Goal: Task Accomplishment & Management: Manage account settings

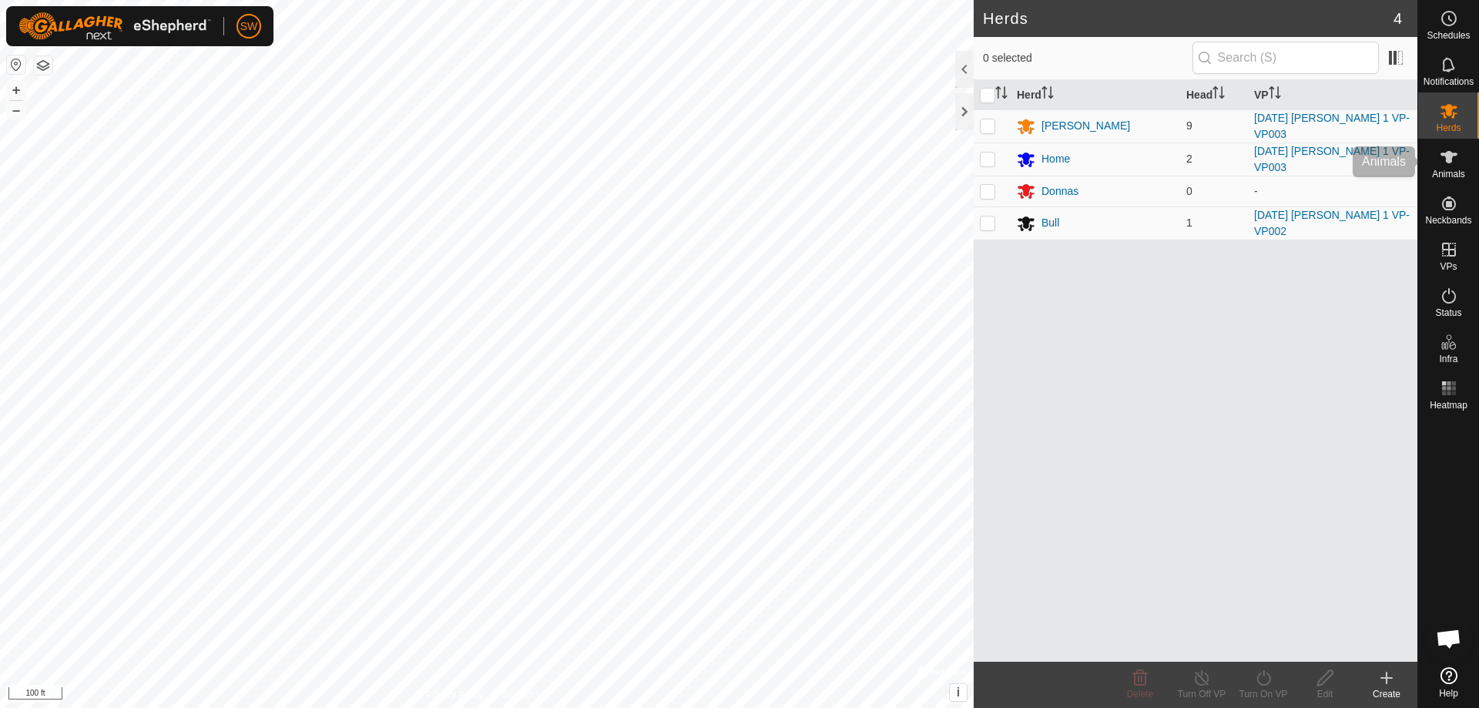
click at [1462, 152] on div "Animals" at bounding box center [1448, 162] width 61 height 46
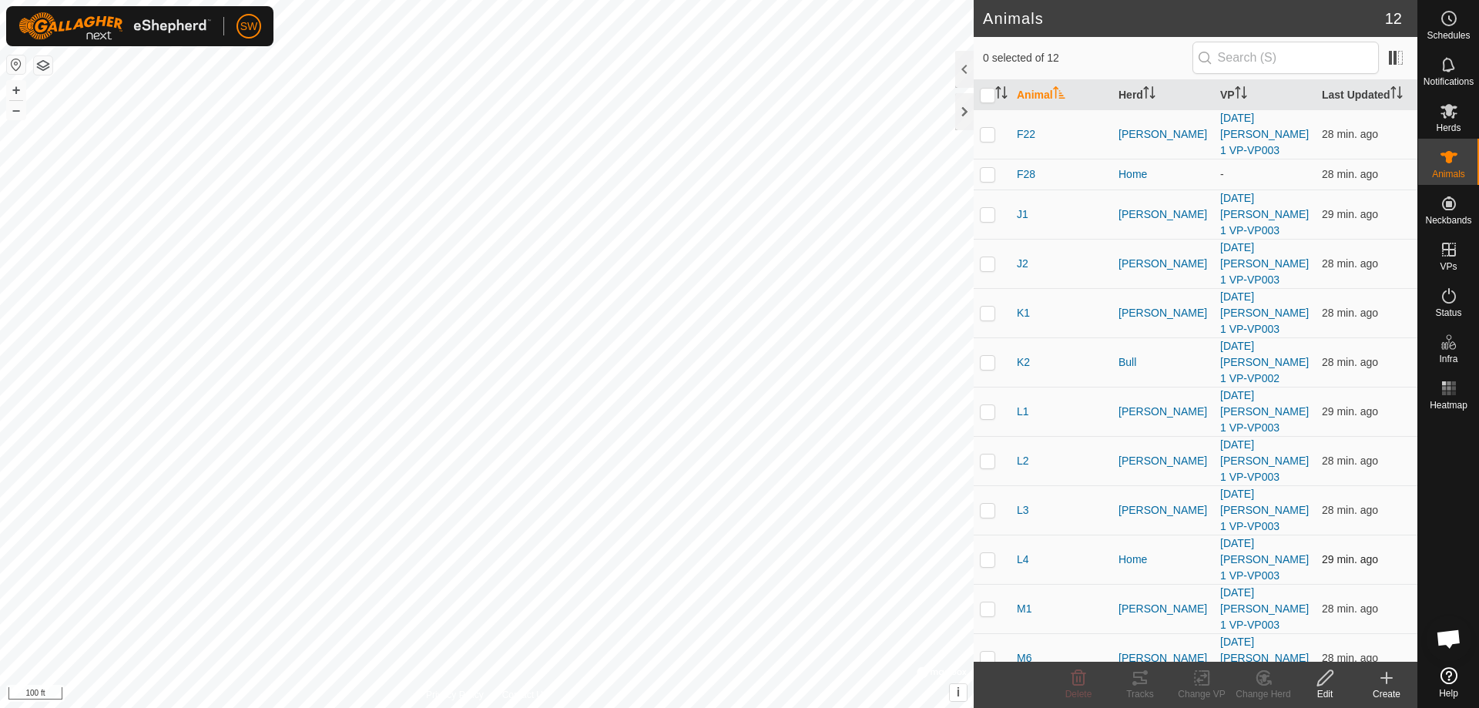
click at [982, 560] on p-checkbox at bounding box center [987, 559] width 15 height 12
click at [1325, 671] on icon at bounding box center [1324, 677] width 19 height 18
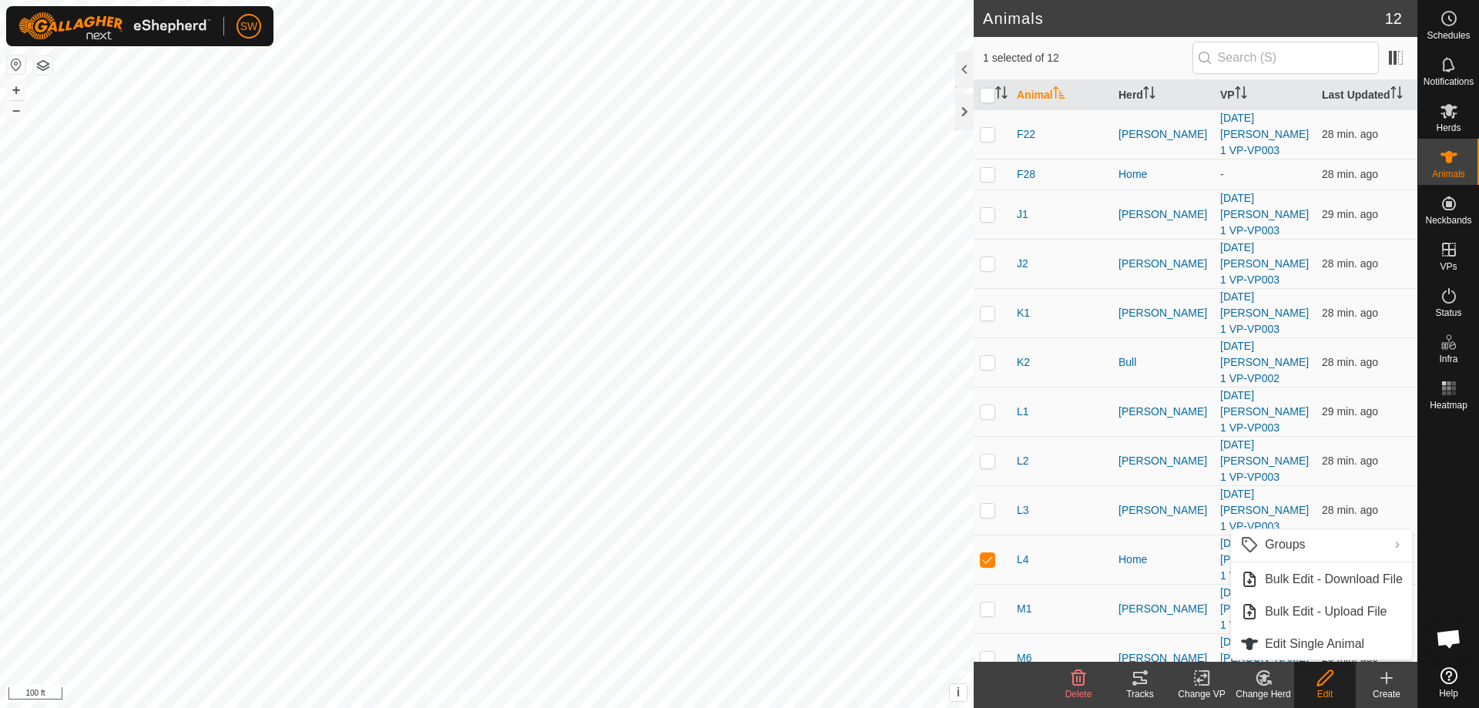
click at [1256, 678] on icon at bounding box center [1262, 678] width 13 height 14
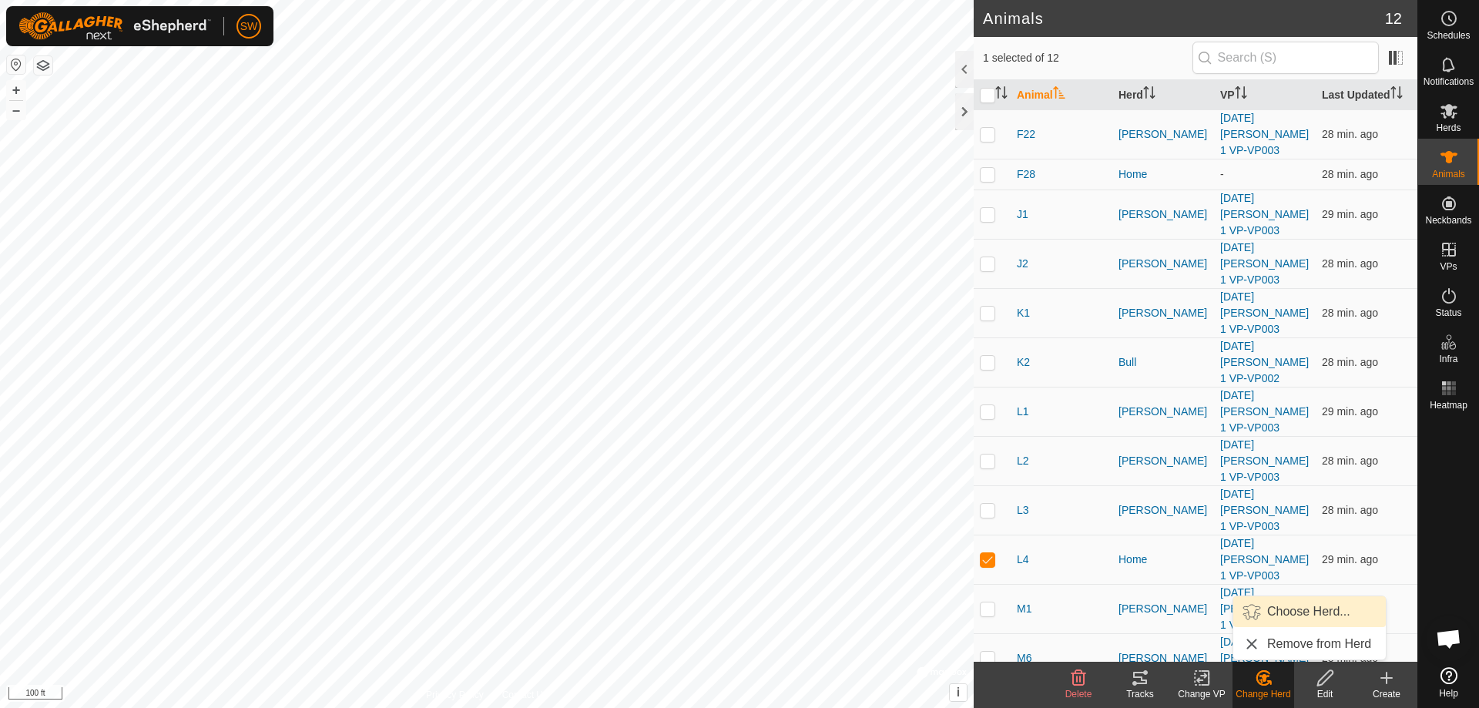
click at [1262, 612] on link "Choose Herd..." at bounding box center [1309, 611] width 152 height 31
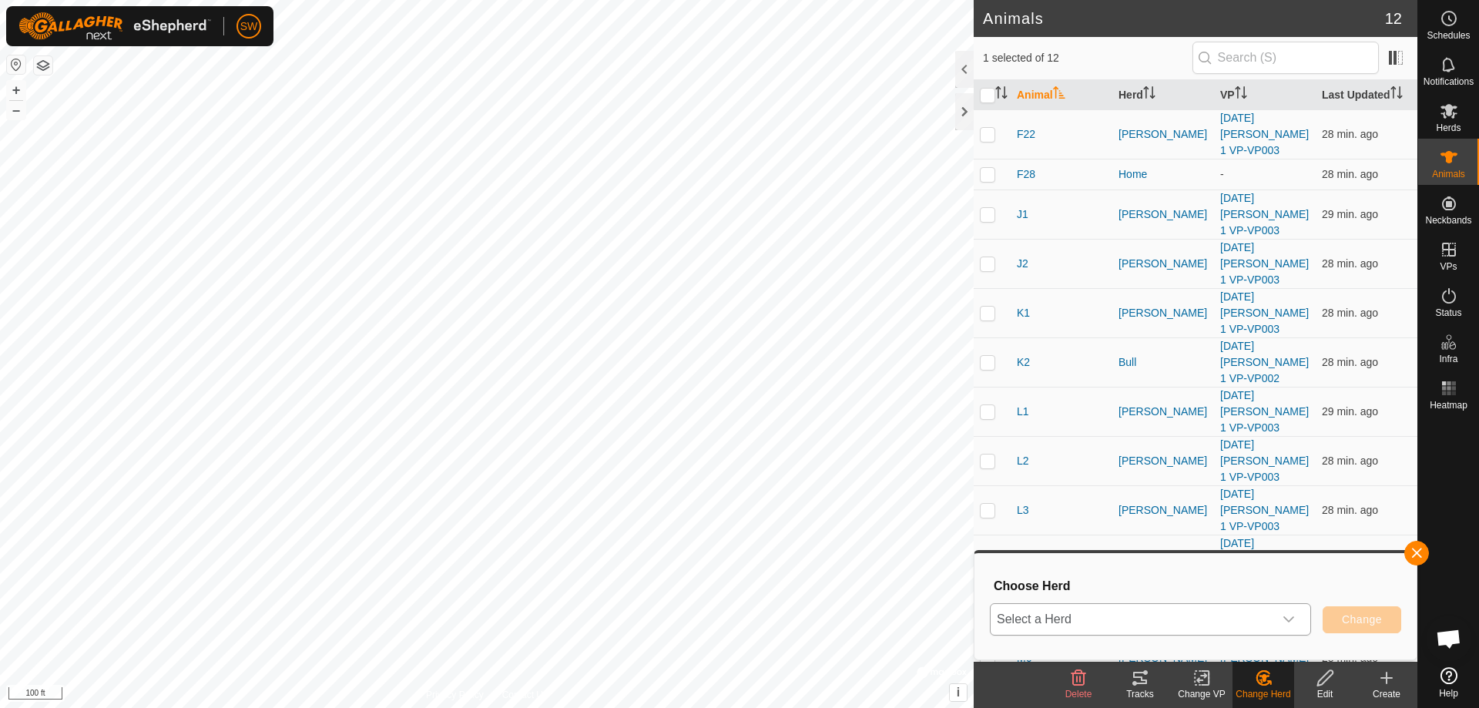
click at [1292, 620] on icon "dropdown trigger" at bounding box center [1288, 619] width 12 height 12
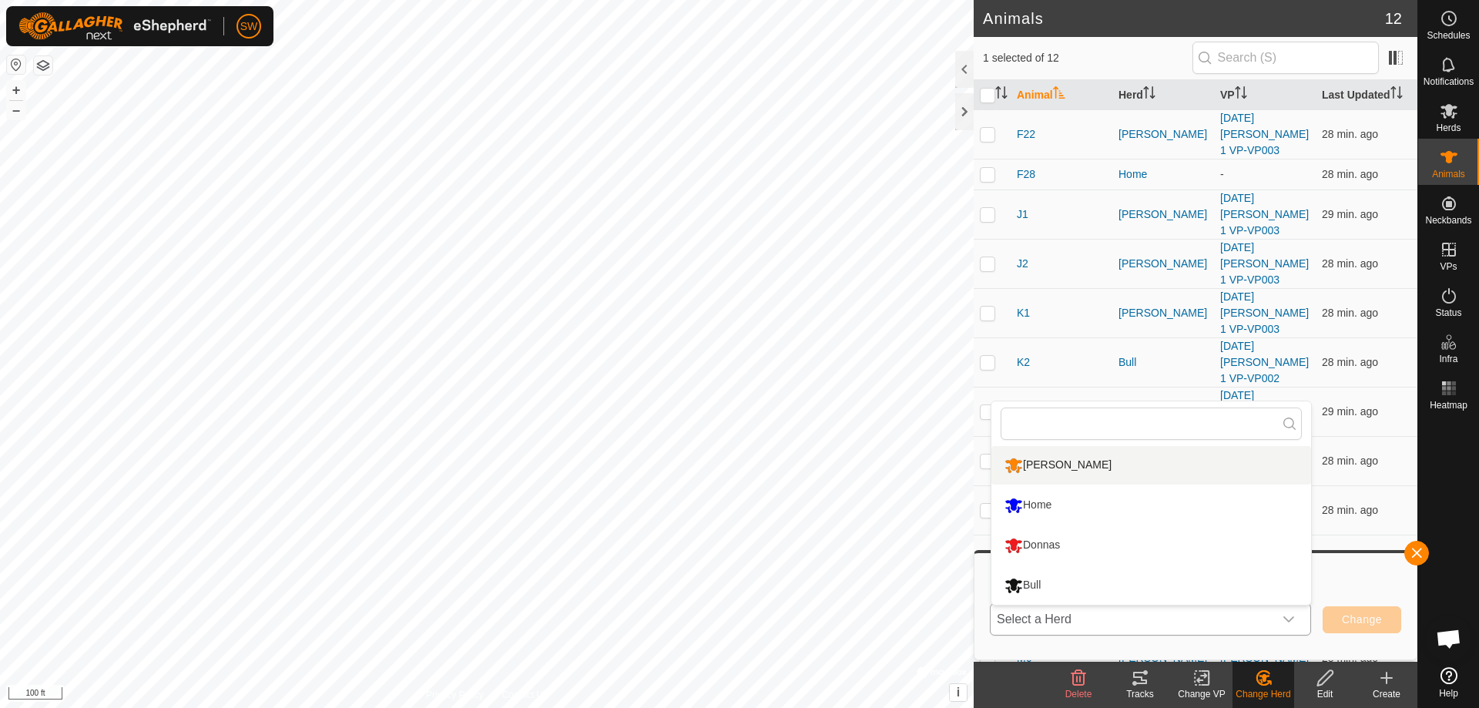
click at [1030, 465] on li "[PERSON_NAME]" at bounding box center [1151, 465] width 320 height 39
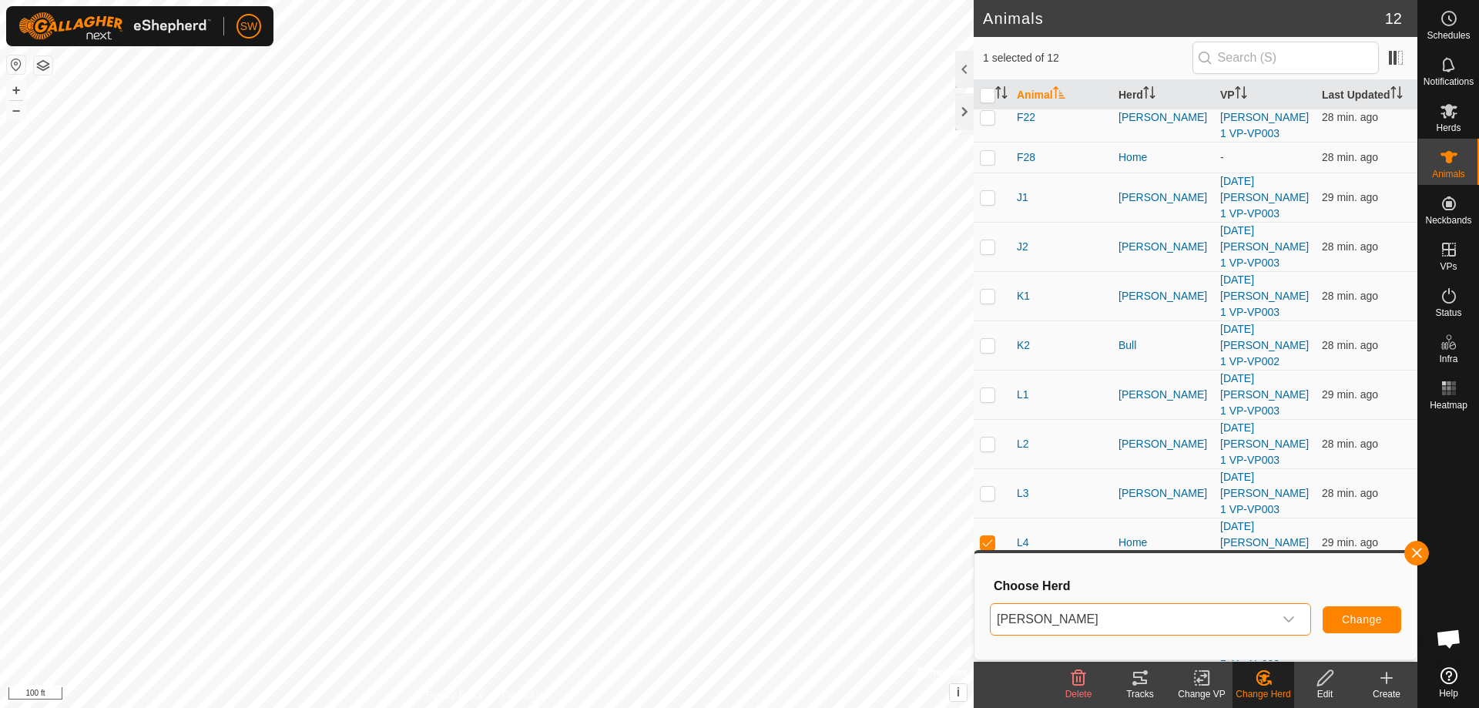
scroll to position [22, 0]
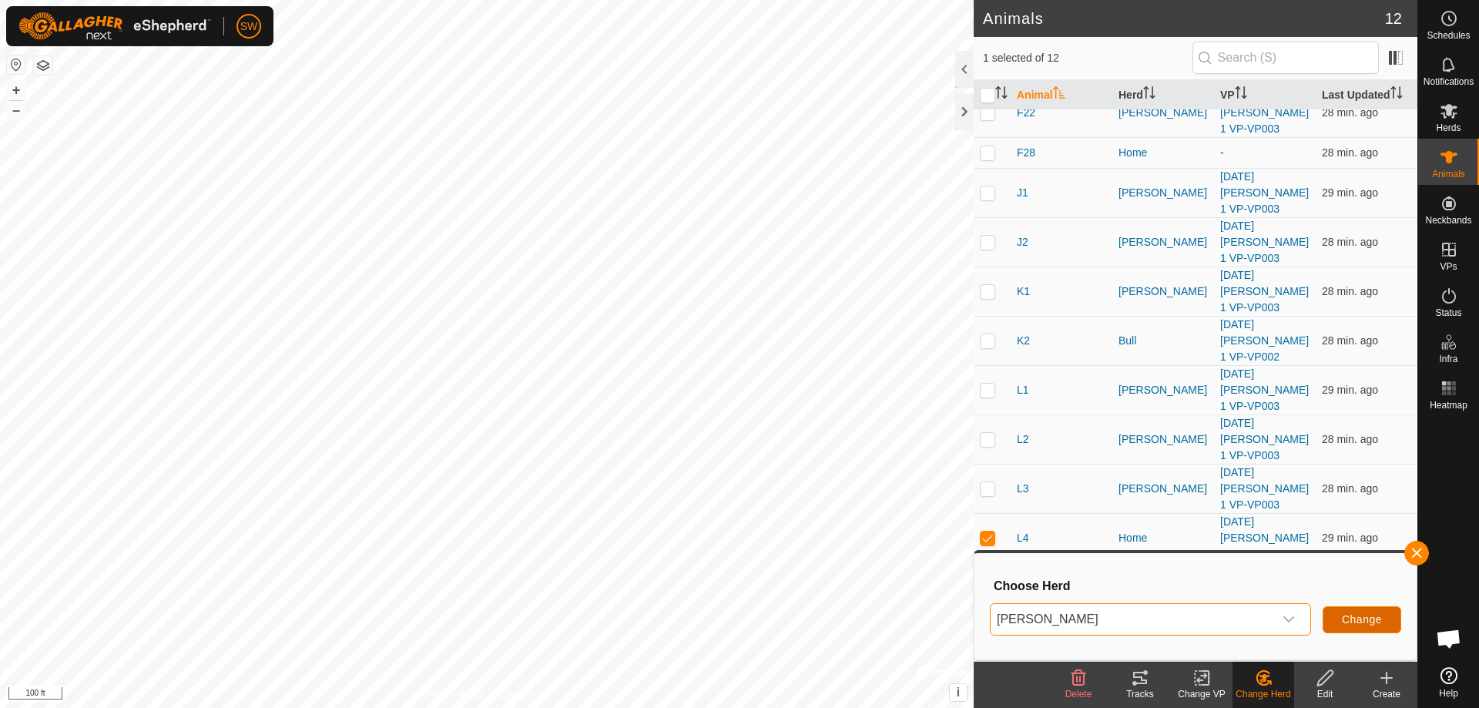
click at [1377, 616] on span "Change" at bounding box center [1362, 619] width 40 height 12
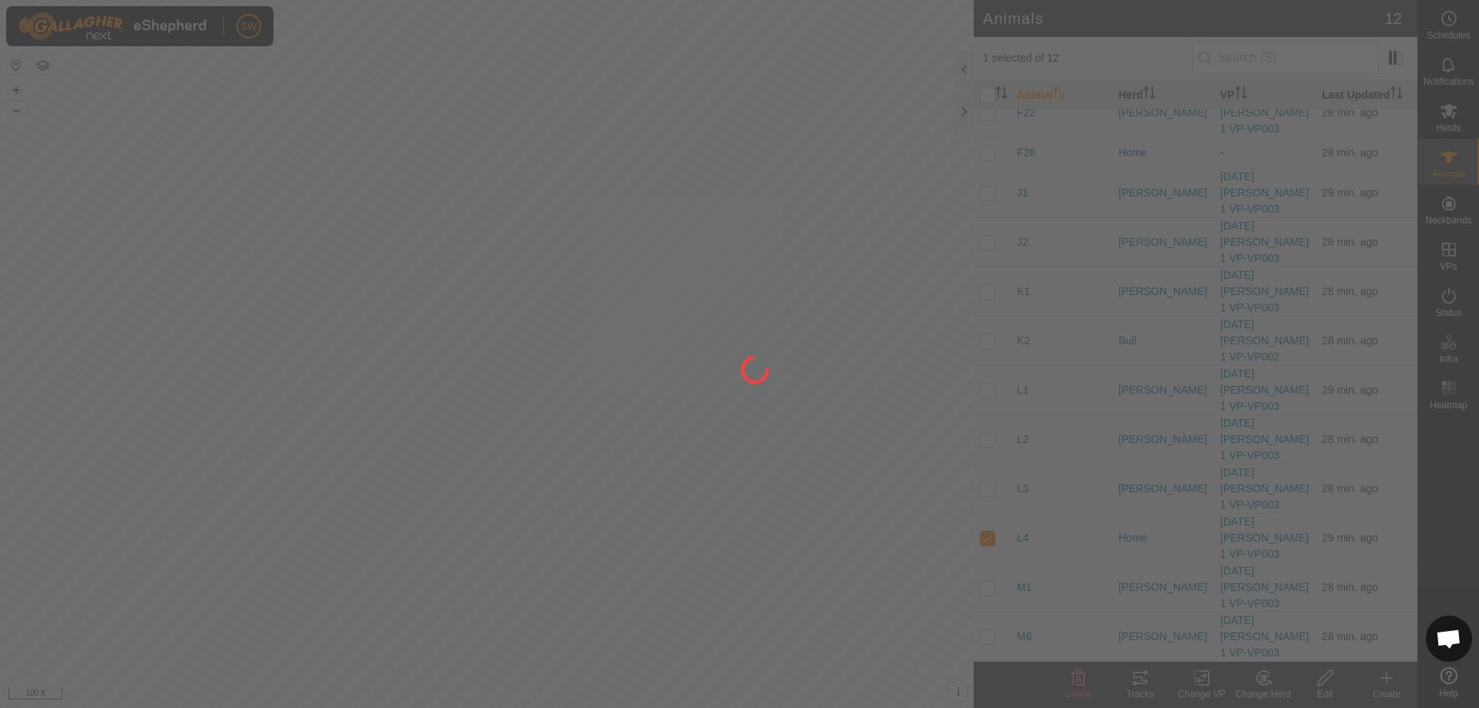
checkbox input "false"
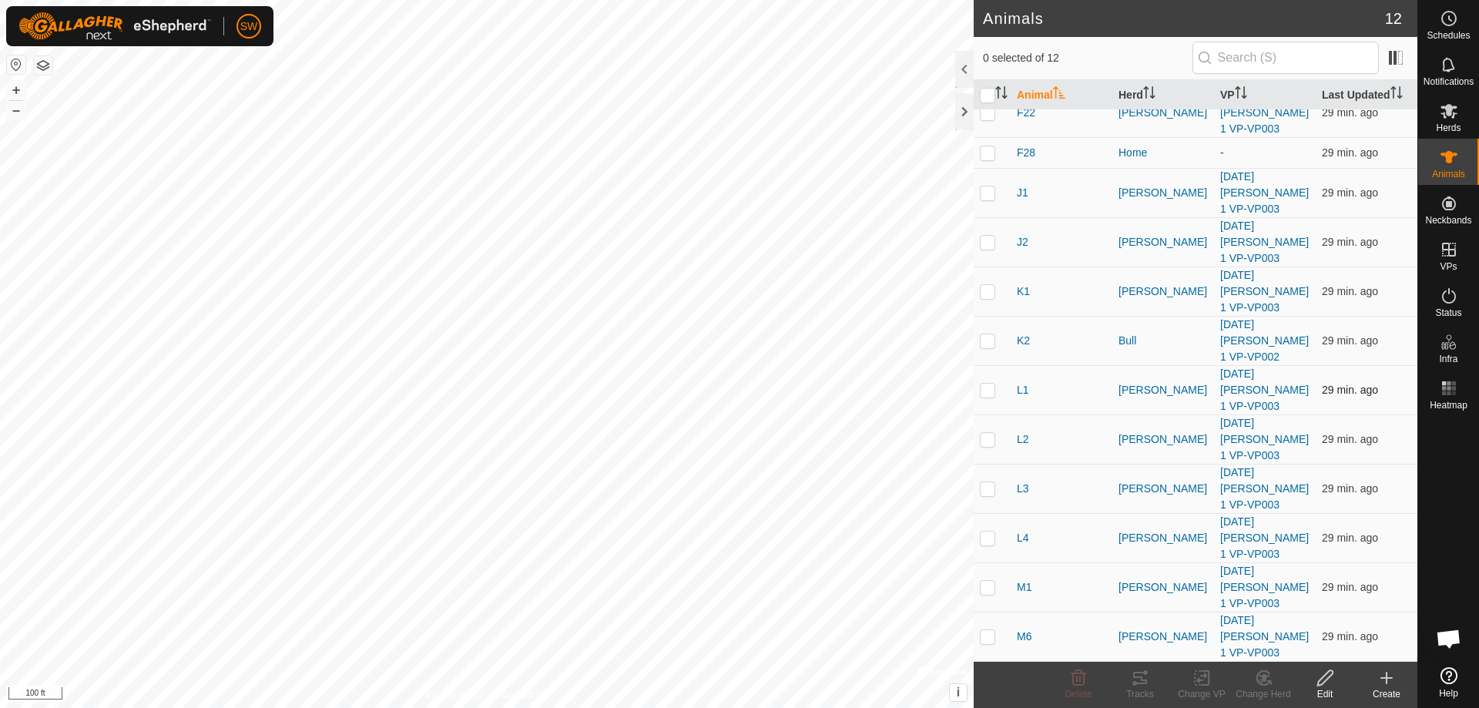
scroll to position [0, 0]
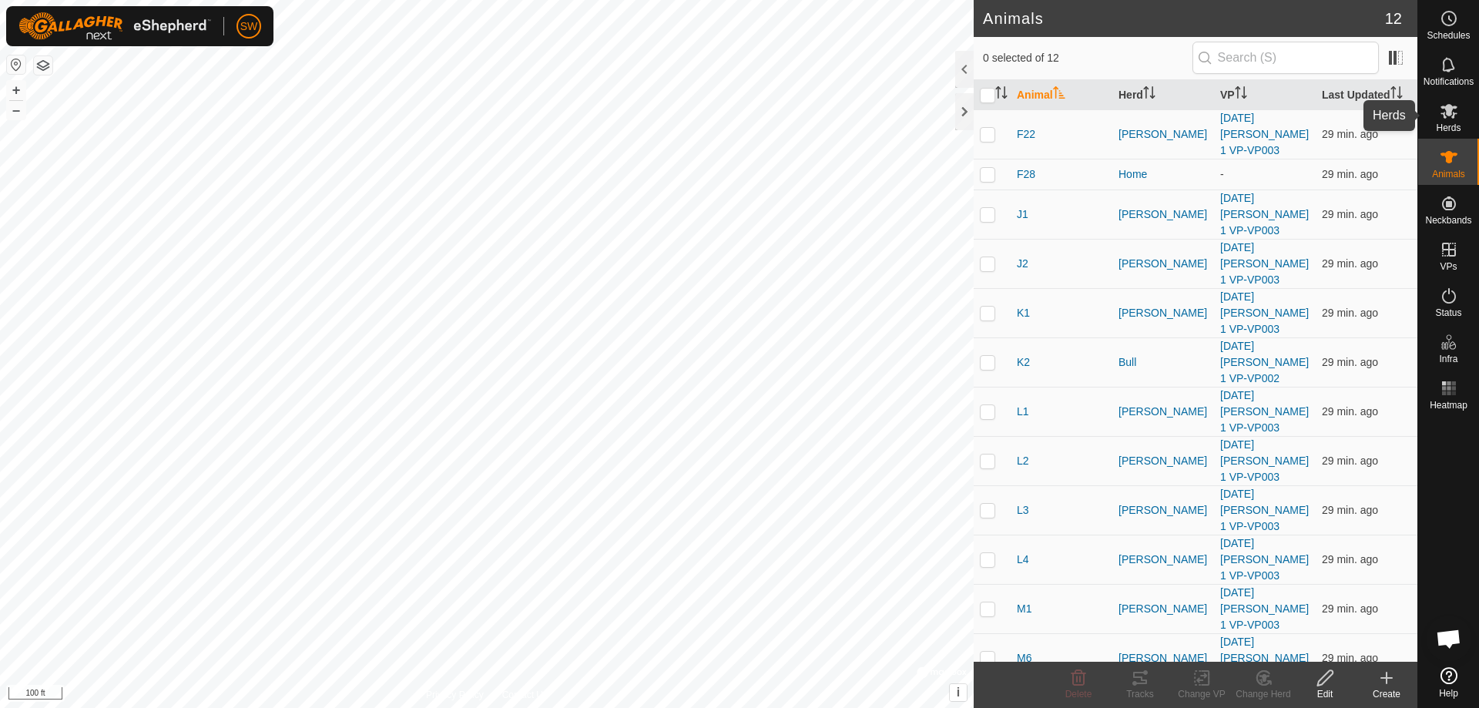
click at [1447, 115] on icon at bounding box center [1448, 111] width 17 height 15
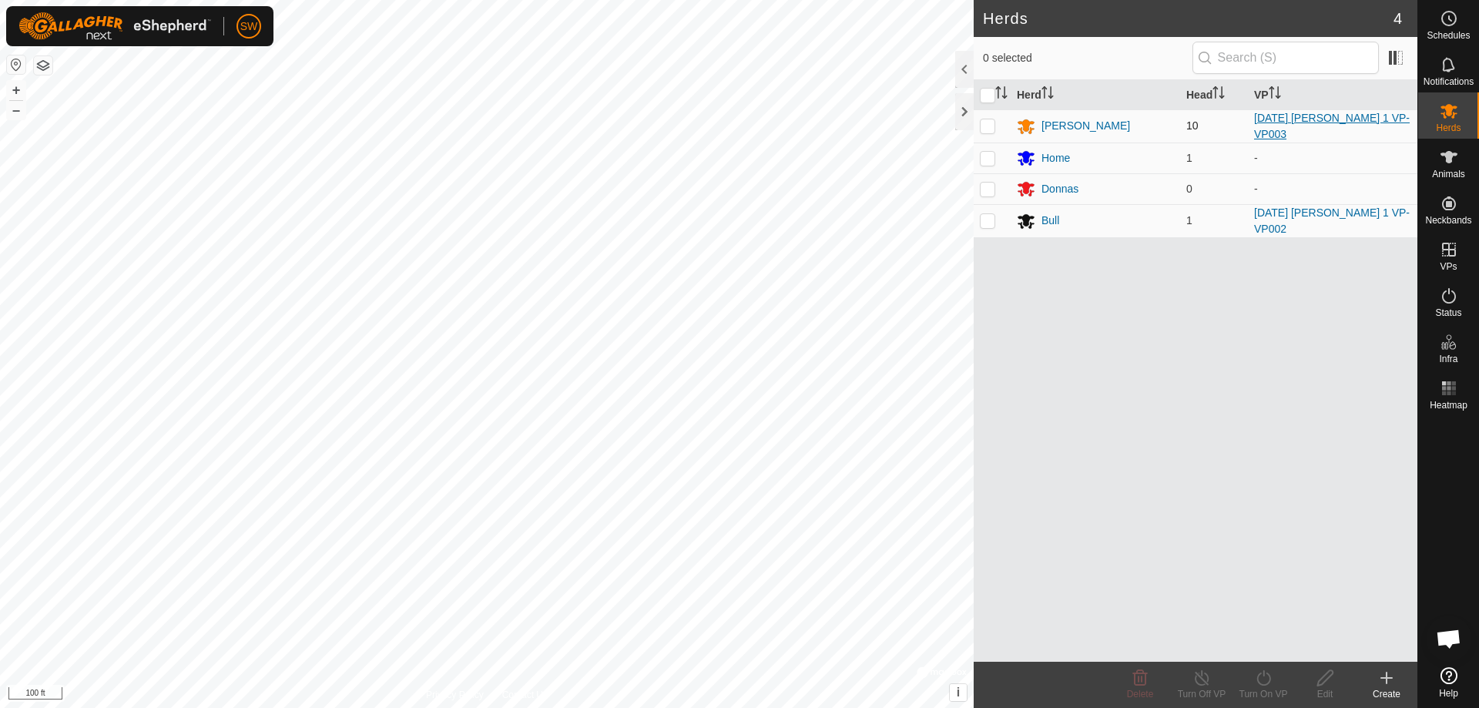
click at [1303, 127] on link "[DATE] [PERSON_NAME] 1 VP-VP003" at bounding box center [1332, 126] width 156 height 28
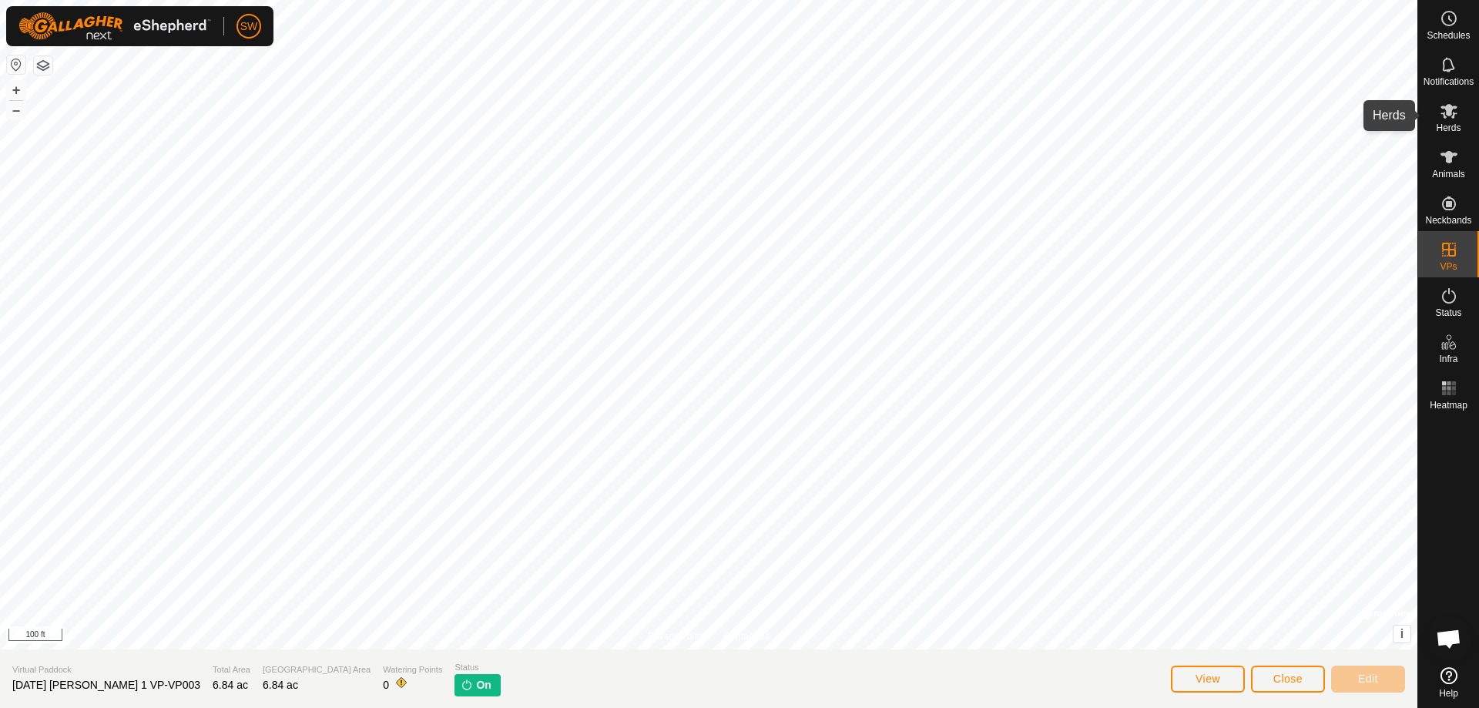
click at [1444, 111] on icon at bounding box center [1448, 111] width 18 height 18
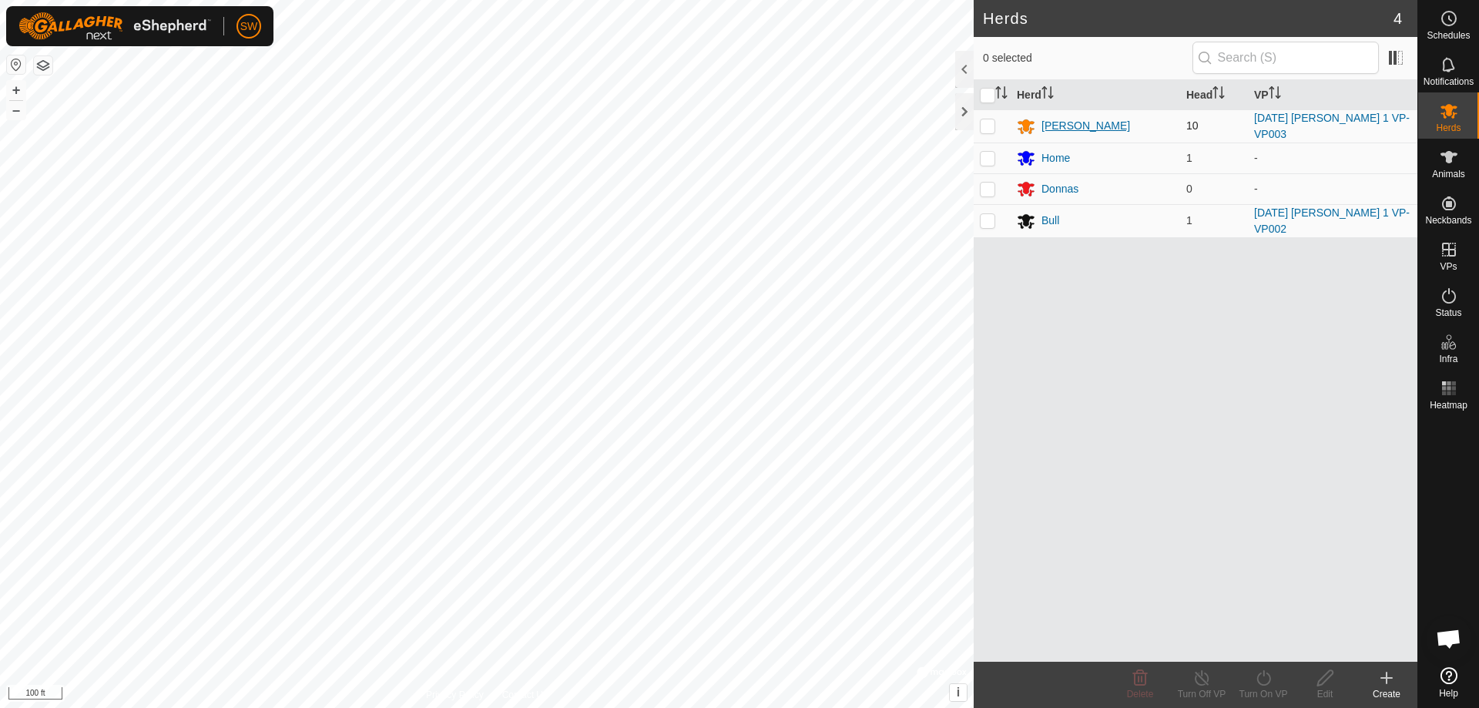
click at [1048, 122] on div "[PERSON_NAME]" at bounding box center [1085, 126] width 89 height 16
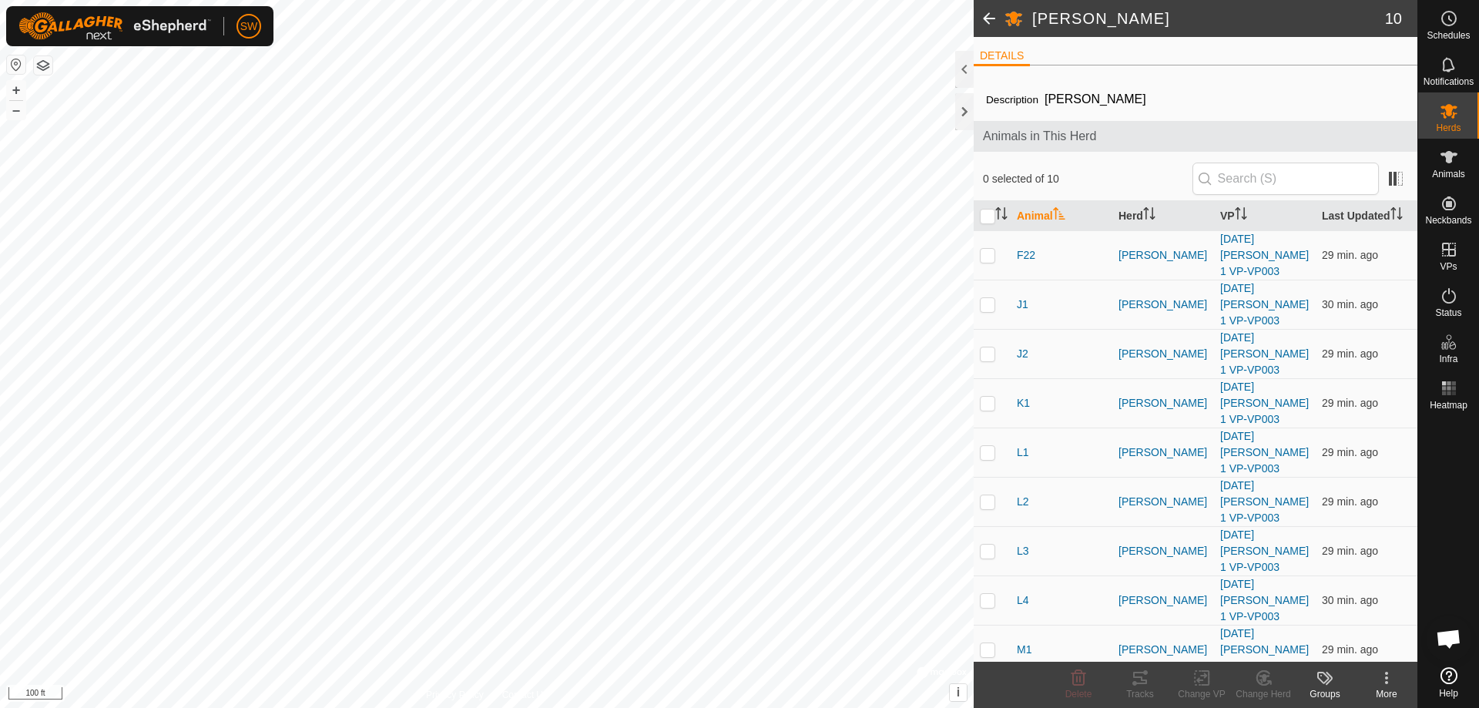
click at [1386, 676] on icon at bounding box center [1386, 677] width 3 height 3
drag, startPoint x: 990, startPoint y: 260, endPoint x: 989, endPoint y: 292, distance: 31.6
click at [989, 292] on tbody "F22 [PERSON_NAME] [DATE] [PERSON_NAME] 1 VP-VP003 29 min. ago J1 [PERSON_NAME] …" at bounding box center [1195, 476] width 444 height 493
click at [983, 253] on p-checkbox at bounding box center [987, 255] width 15 height 12
checkbox input "true"
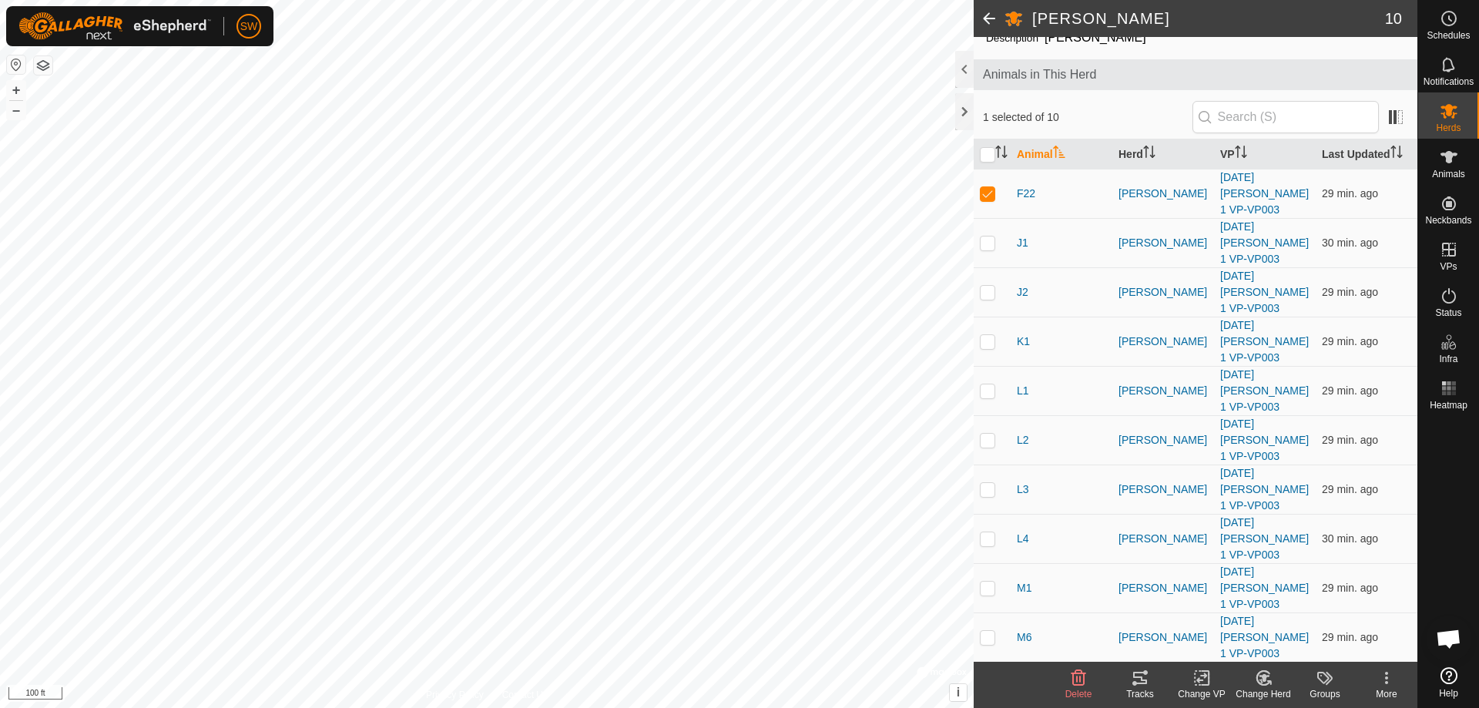
scroll to position [62, 0]
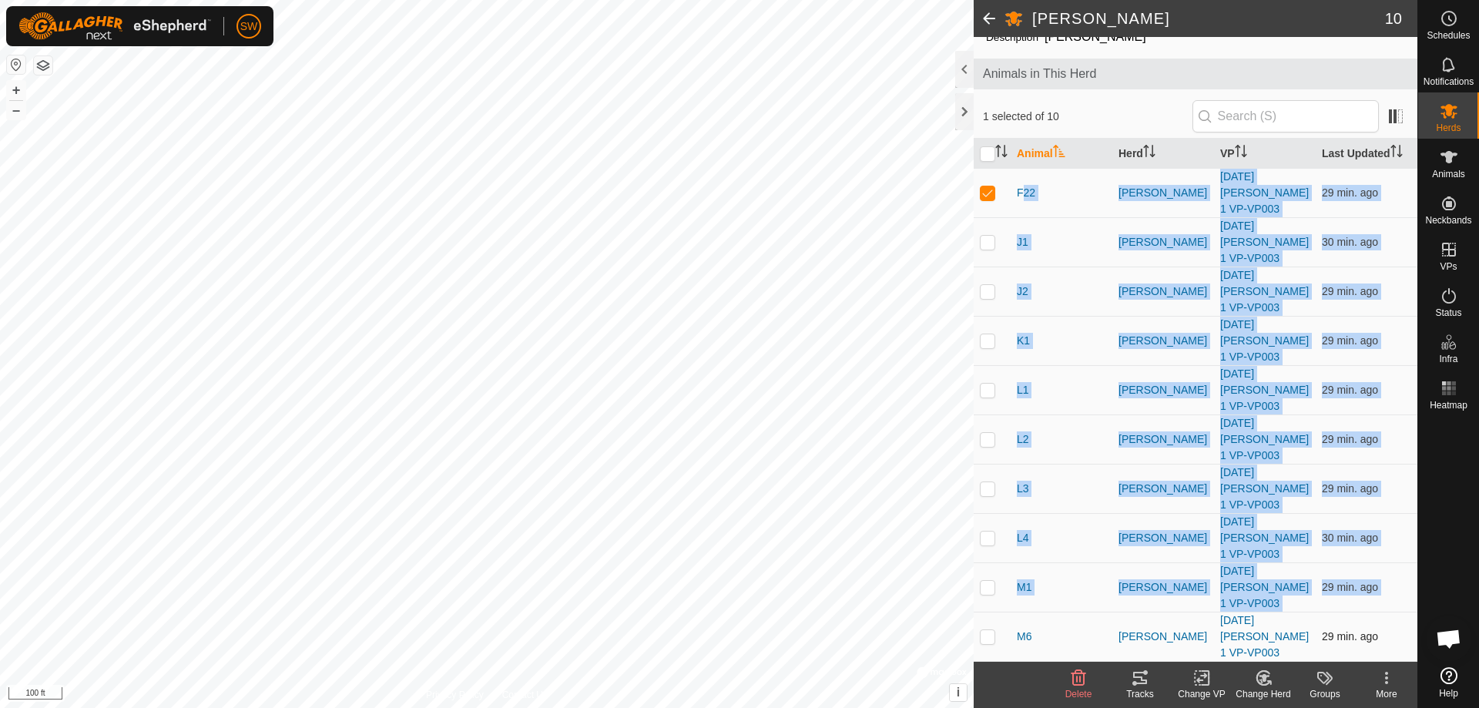
click at [987, 635] on p-checkbox at bounding box center [987, 636] width 15 height 12
checkbox input "true"
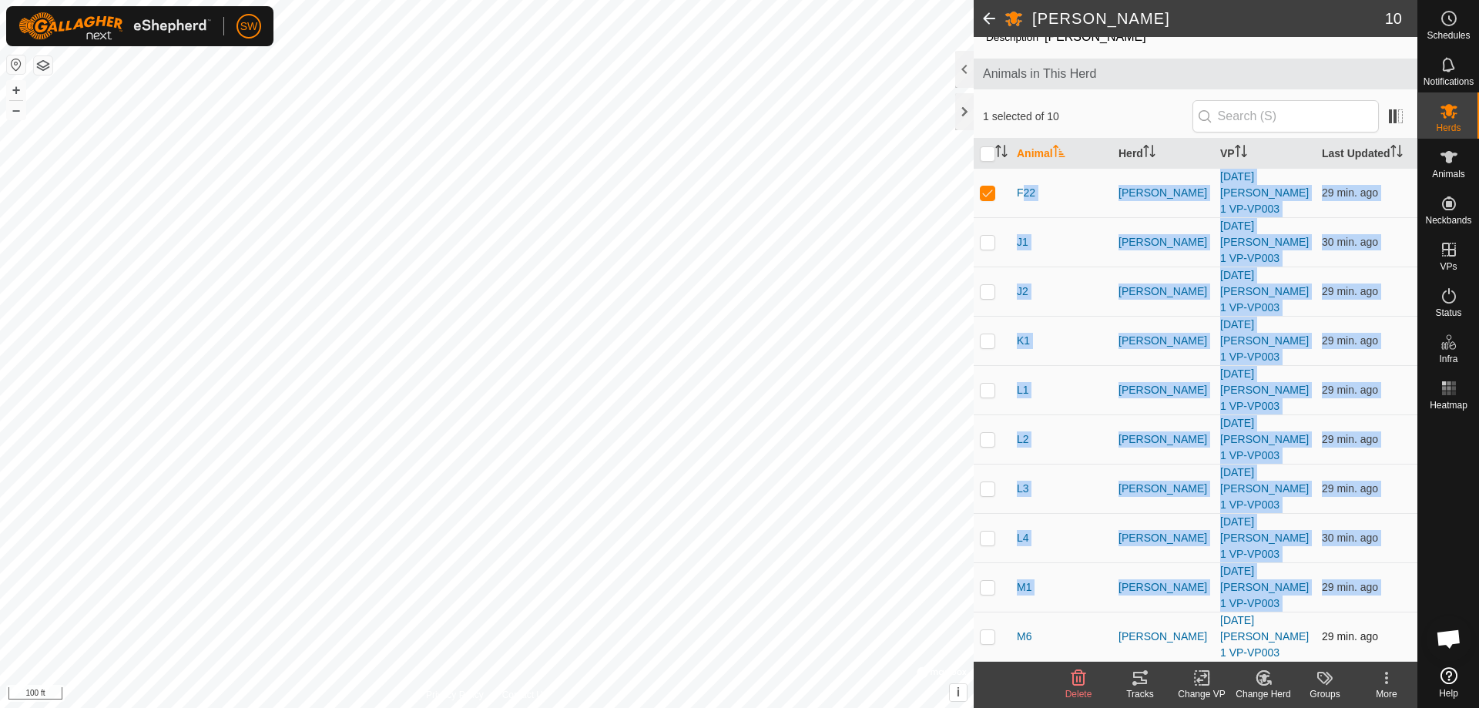
checkbox input "true"
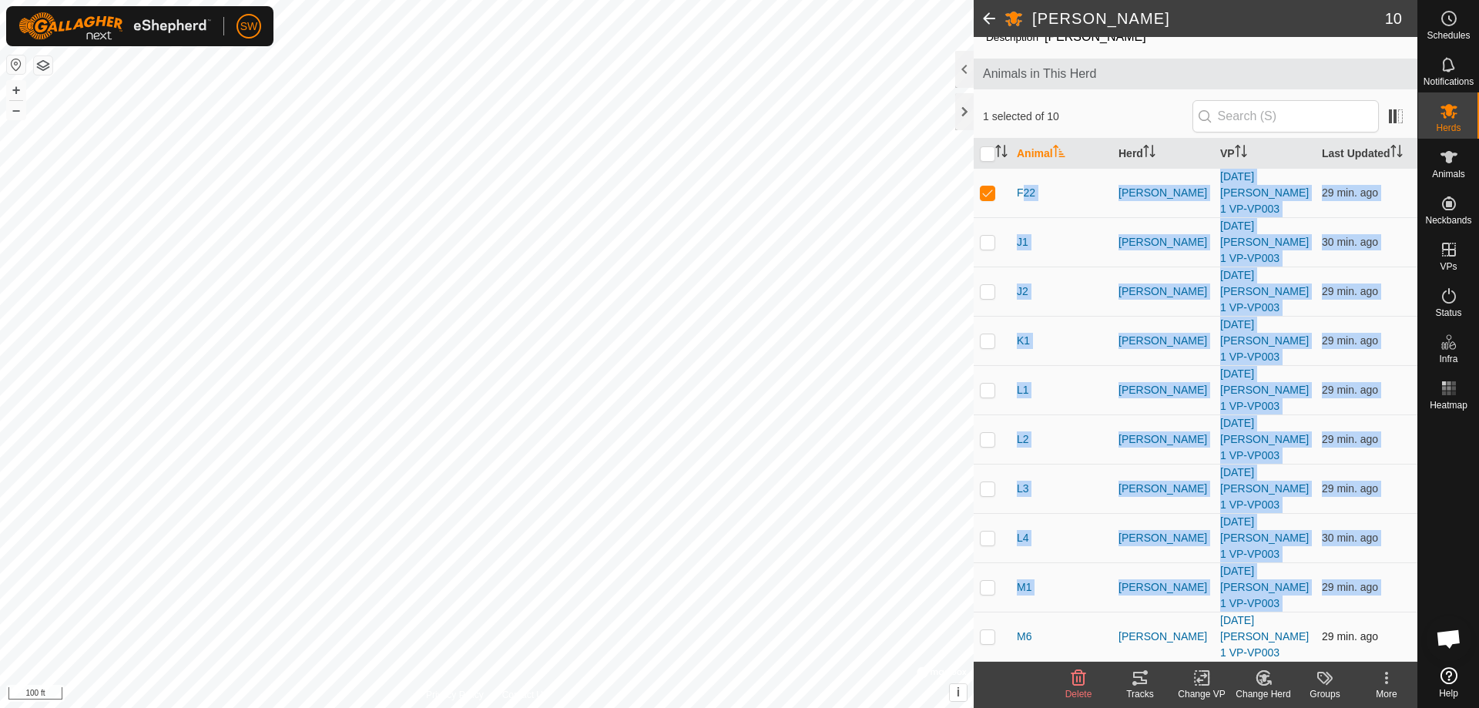
checkbox input "true"
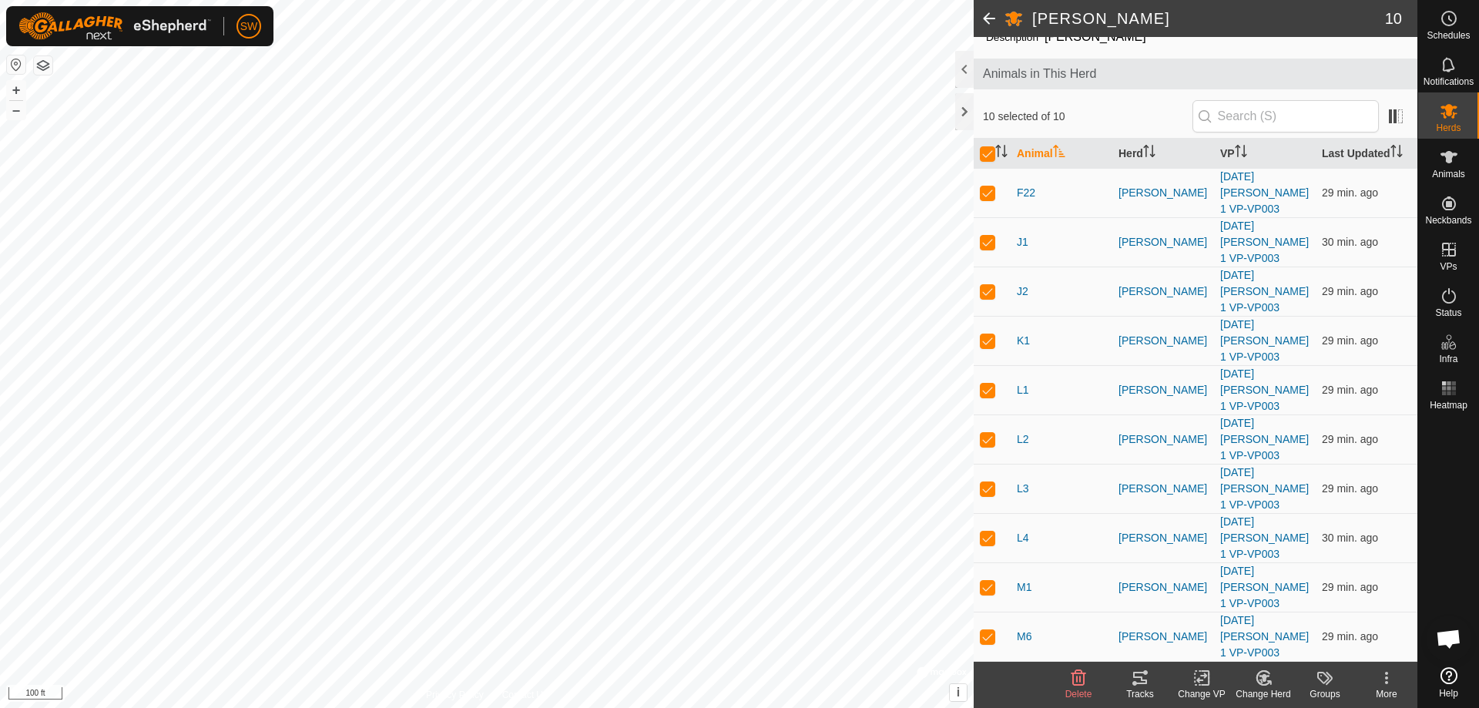
click at [1202, 679] on icon at bounding box center [1201, 677] width 19 height 18
click at [1215, 608] on link "Choose VP..." at bounding box center [1247, 611] width 152 height 31
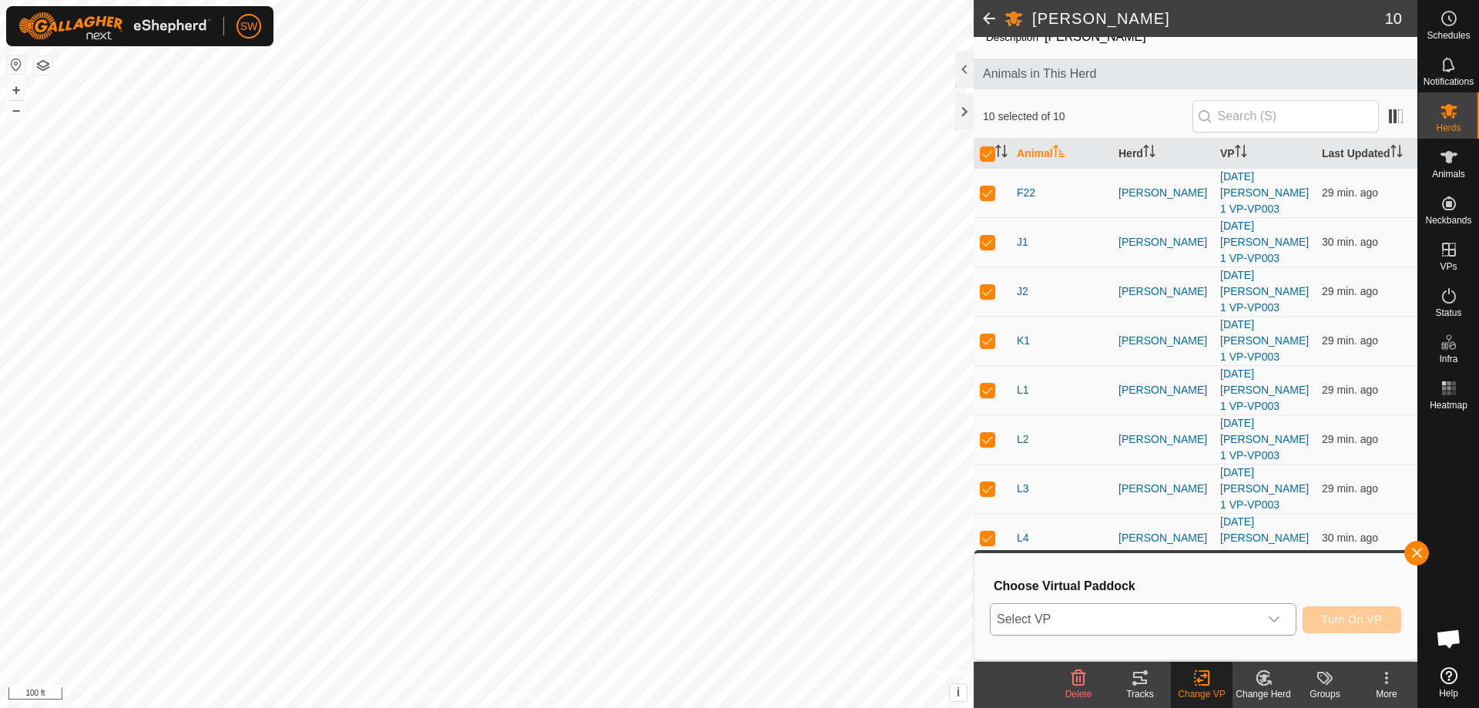
click at [1281, 623] on div "dropdown trigger" at bounding box center [1273, 619] width 31 height 31
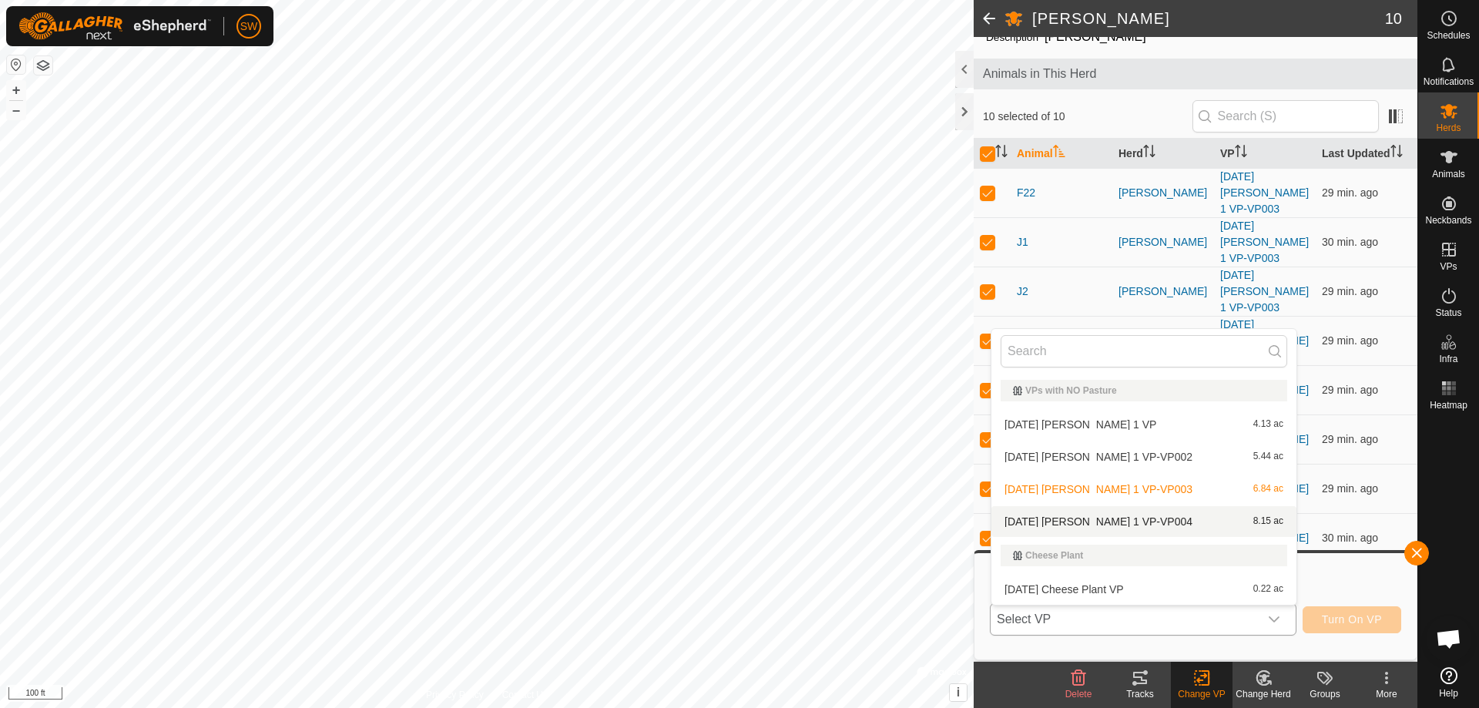
click at [1141, 524] on li "[DATE] [PERSON_NAME] 1 VP-VP004 8.15 ac" at bounding box center [1143, 521] width 305 height 31
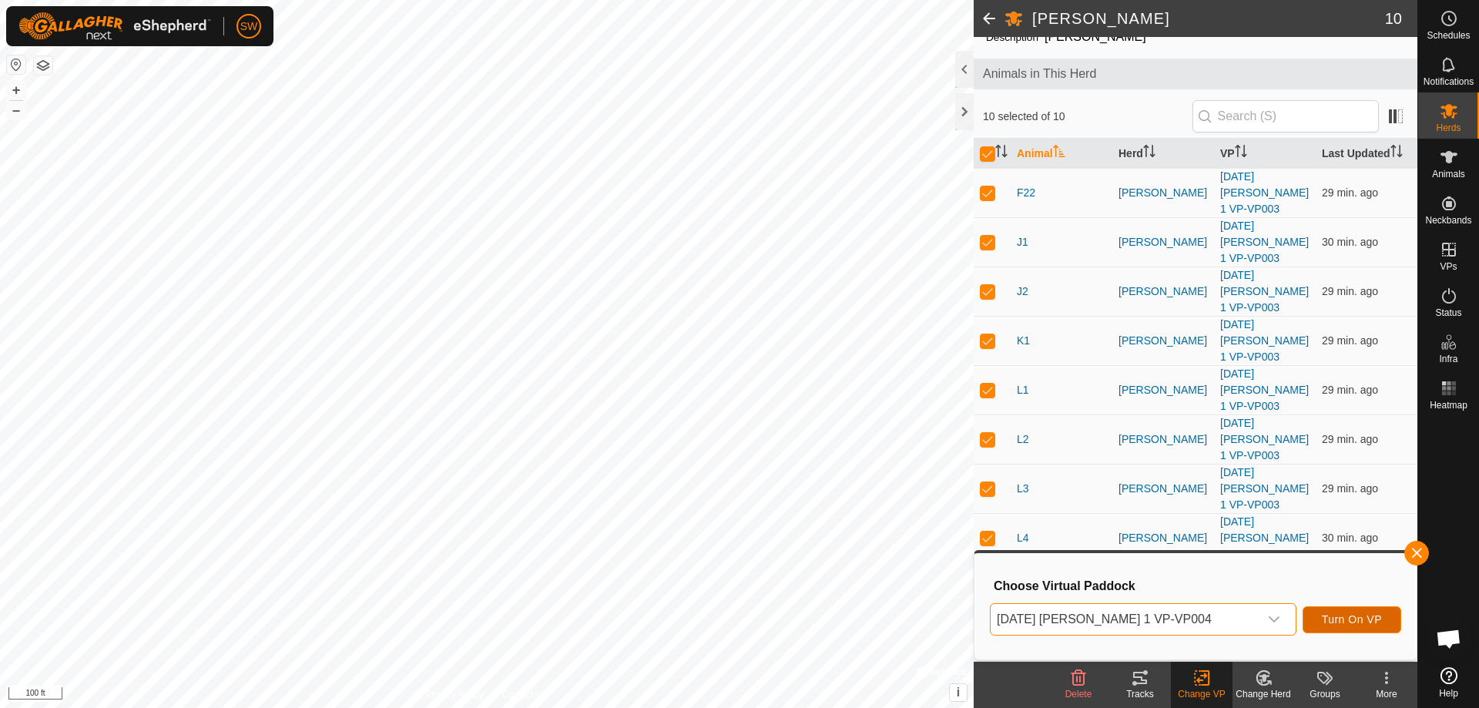
click at [1330, 620] on span "Turn On VP" at bounding box center [1352, 619] width 60 height 12
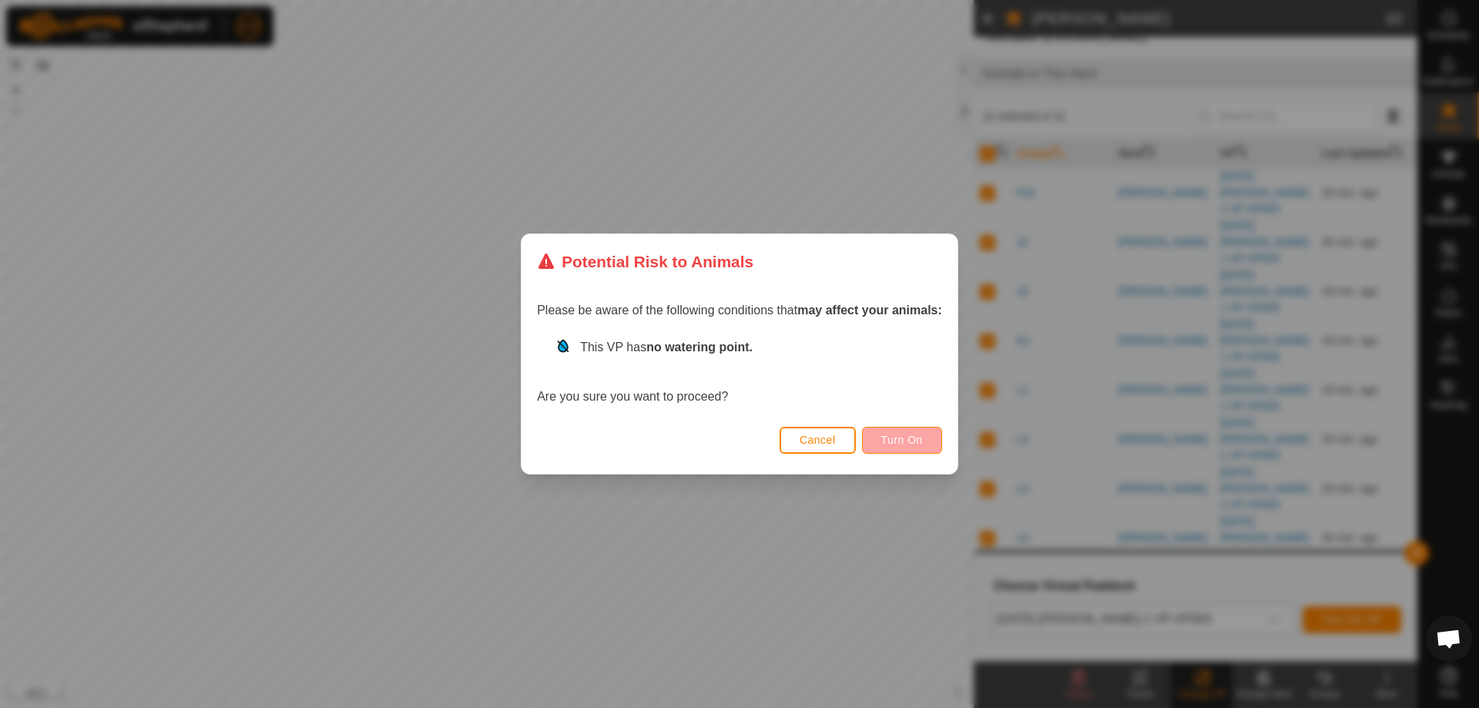
click at [943, 449] on div "Cancel Turn On" at bounding box center [739, 447] width 436 height 52
click at [905, 441] on span "Turn On" at bounding box center [902, 440] width 42 height 12
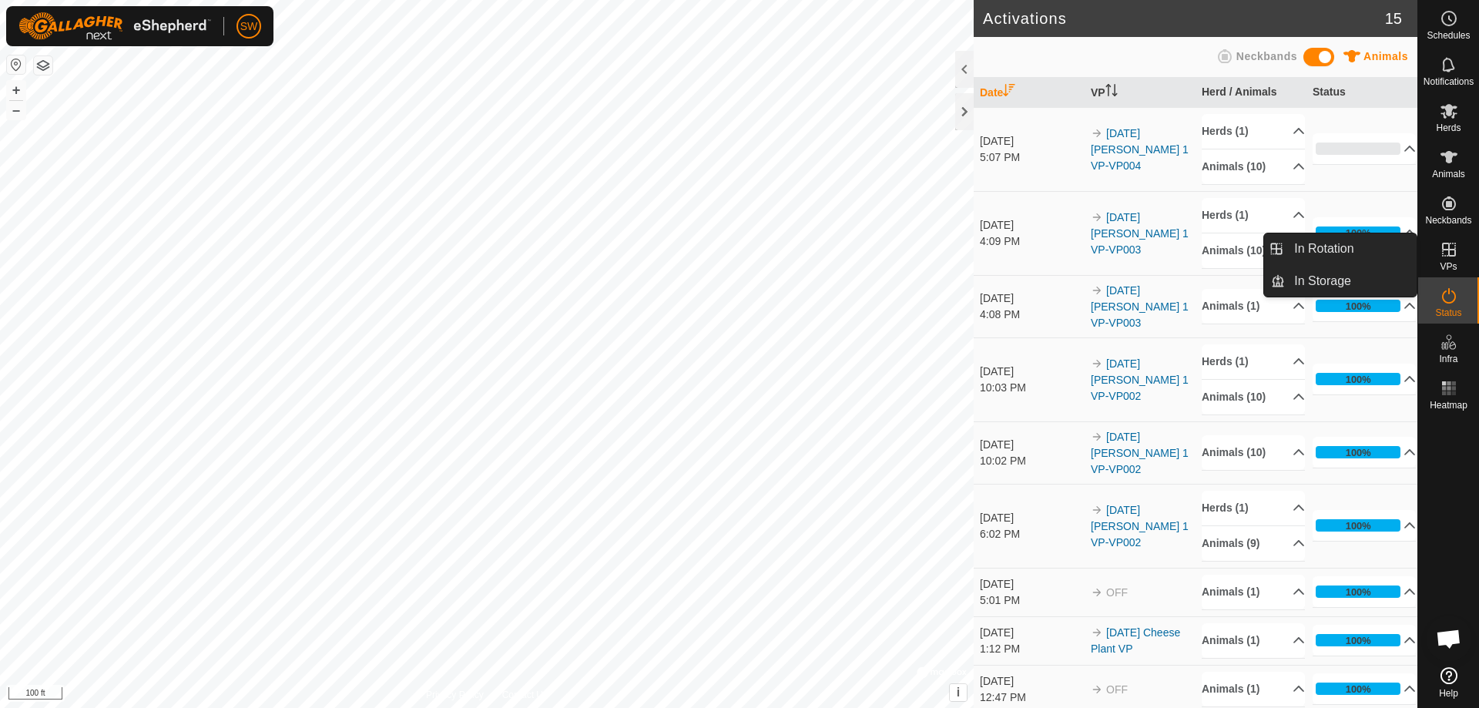
click at [1452, 251] on icon at bounding box center [1448, 249] width 18 height 18
click at [1448, 259] on es-virtualpaddocks-svg-icon at bounding box center [1449, 249] width 28 height 25
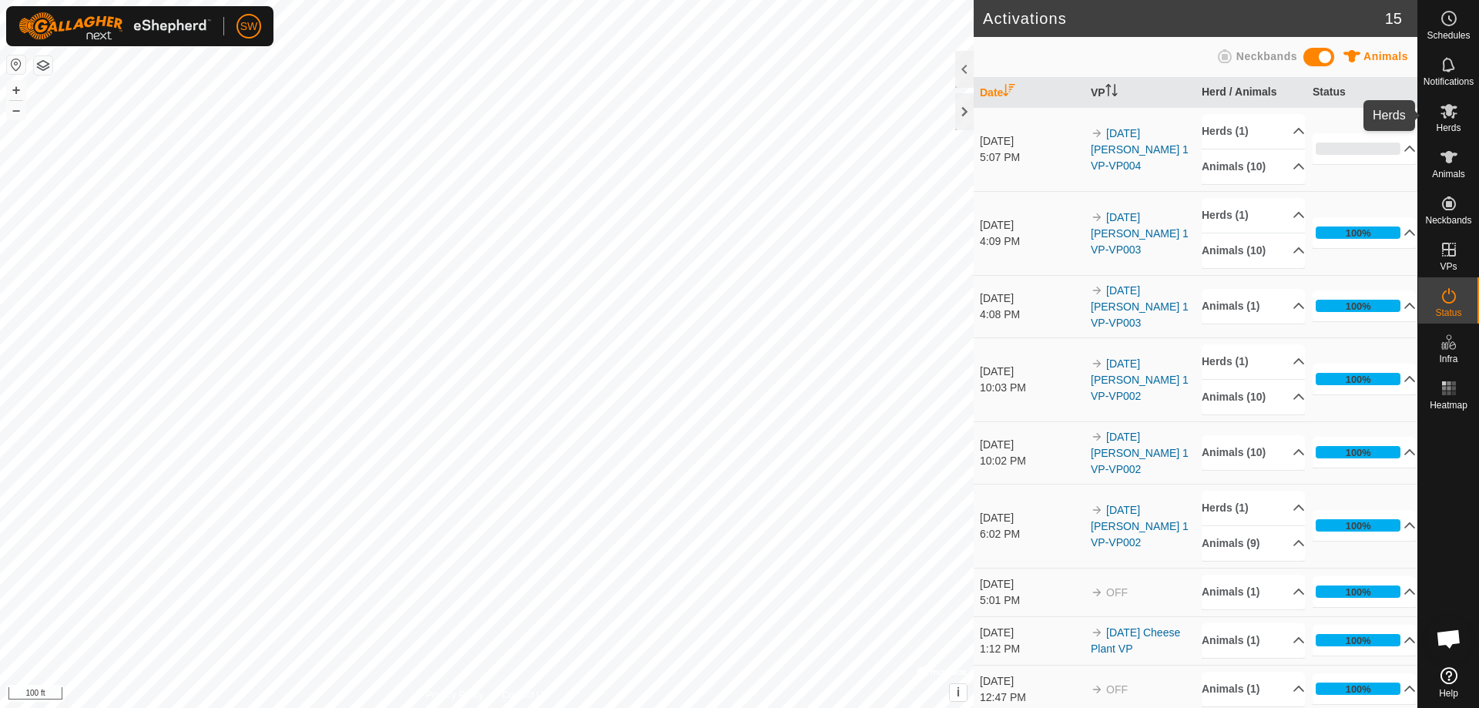
click at [1452, 119] on icon at bounding box center [1448, 111] width 18 height 18
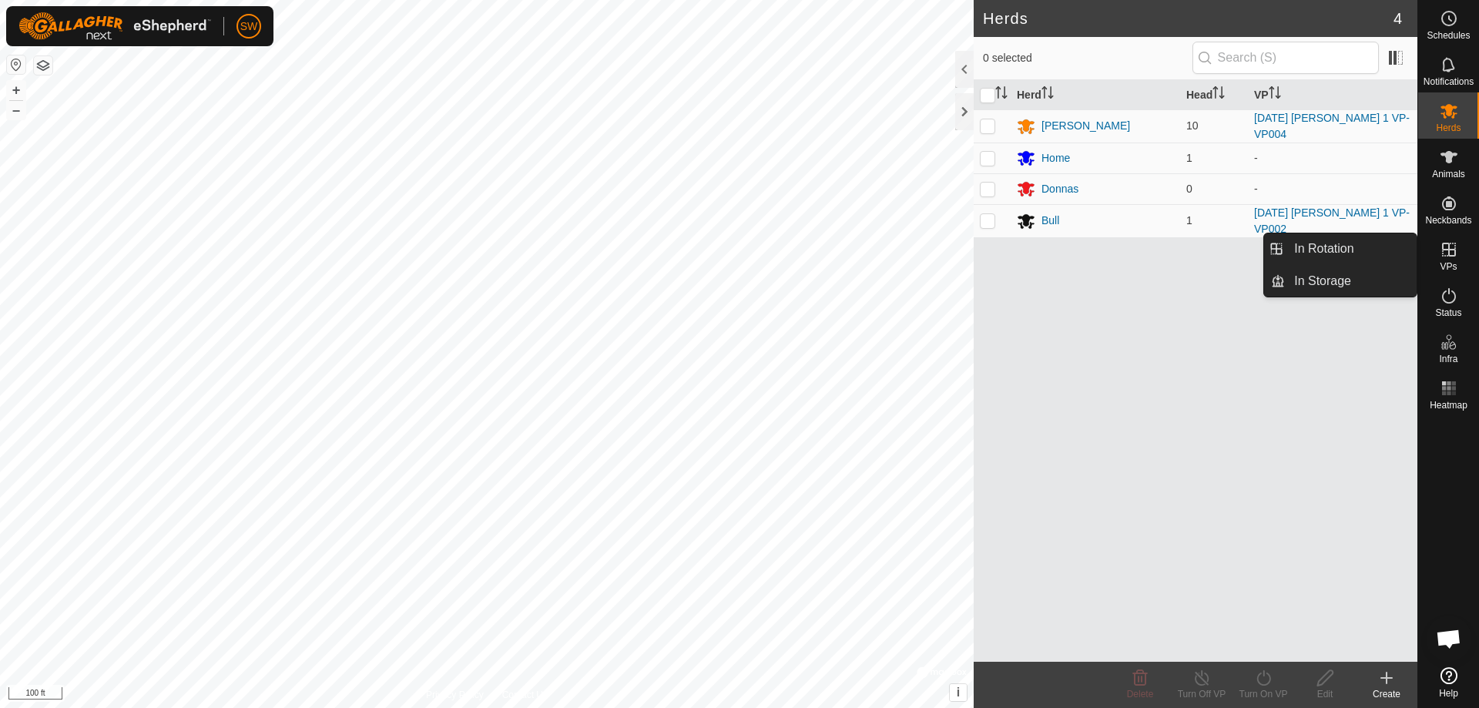
click at [1453, 246] on icon at bounding box center [1448, 249] width 18 height 18
click at [1309, 254] on link "In Rotation" at bounding box center [1351, 248] width 132 height 31
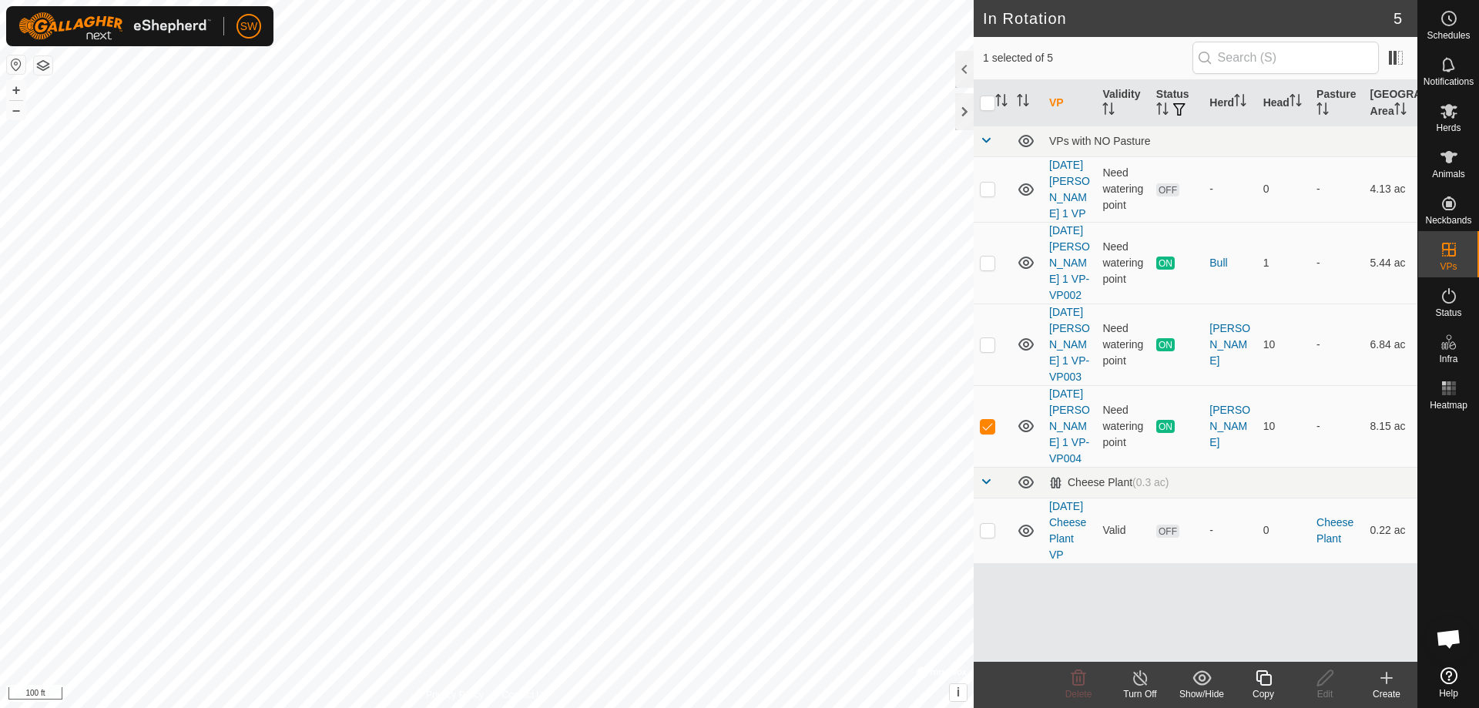
click at [1395, 685] on create-svg-icon at bounding box center [1386, 677] width 62 height 18
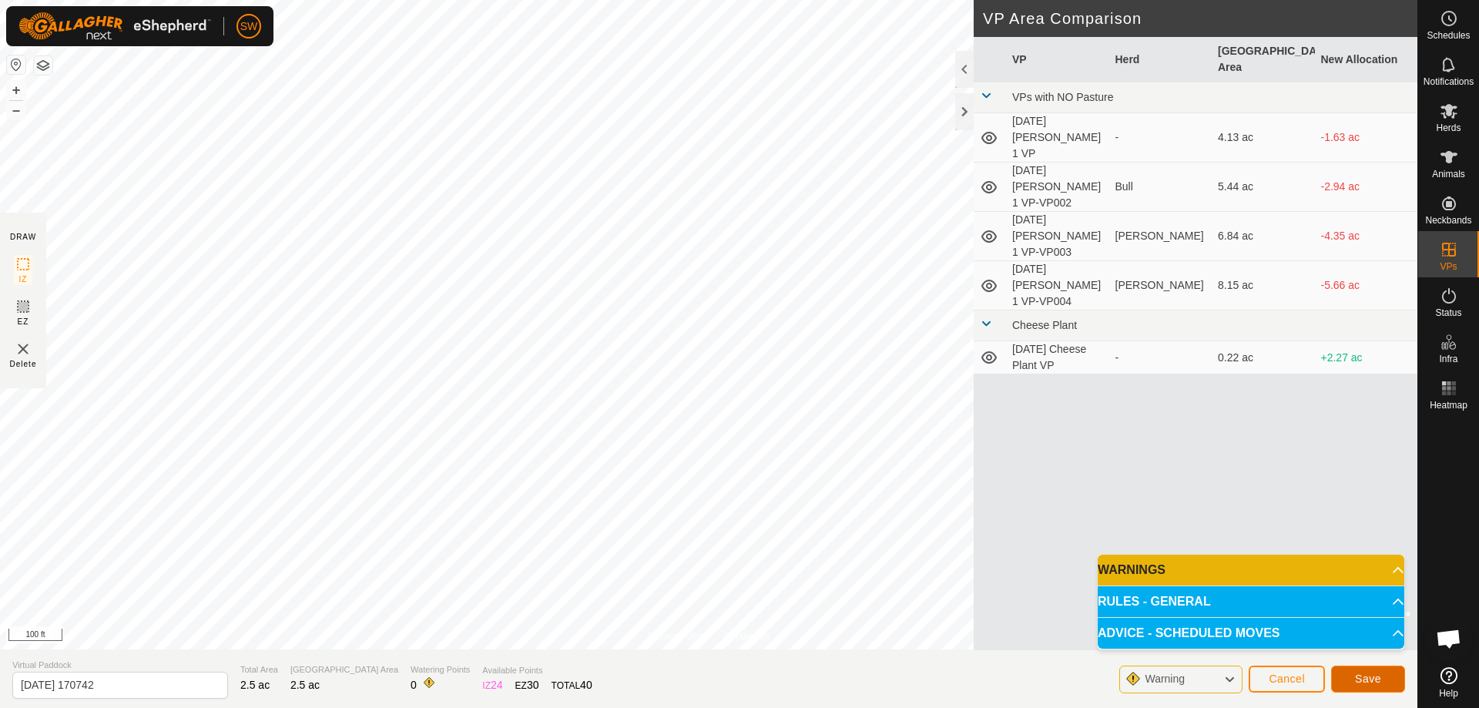
click at [1368, 680] on span "Save" at bounding box center [1368, 678] width 26 height 12
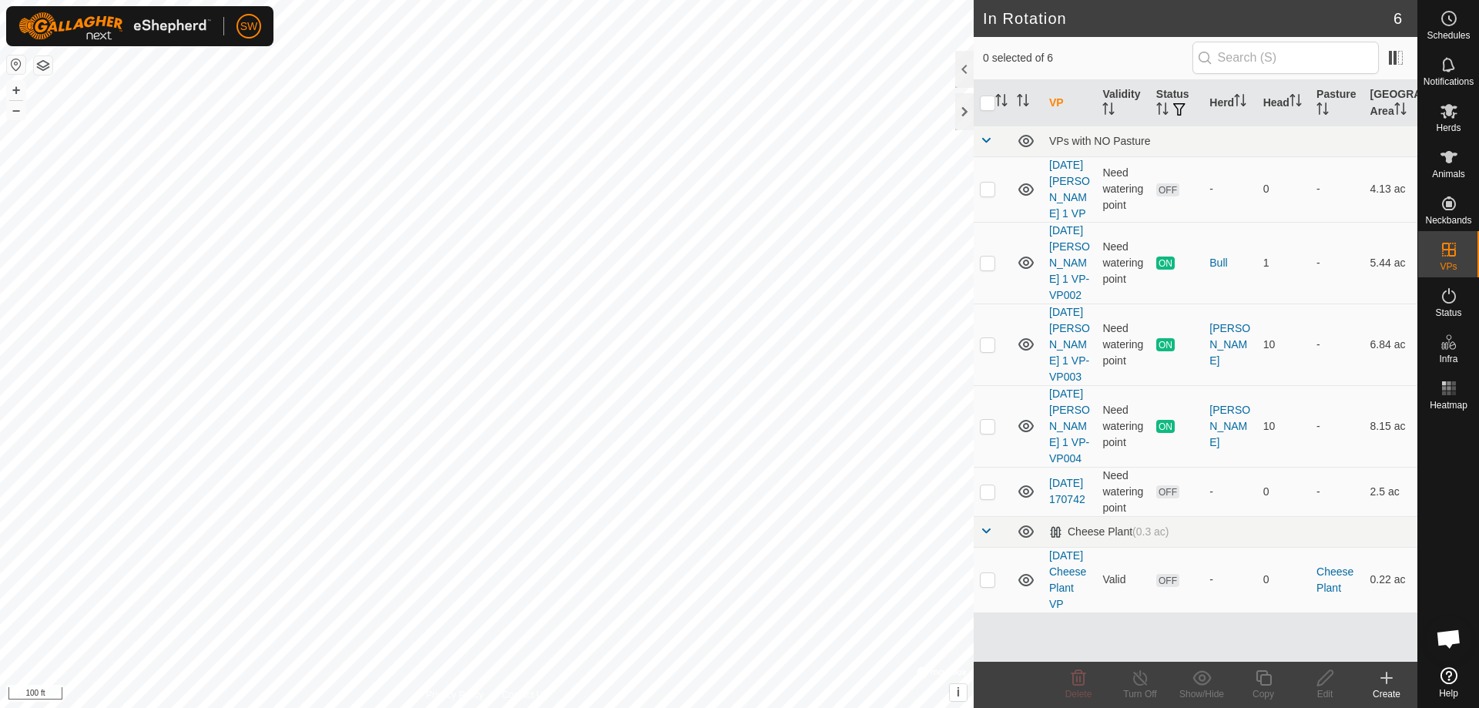
click at [1067, 490] on link "[DATE] 170742" at bounding box center [1067, 491] width 36 height 28
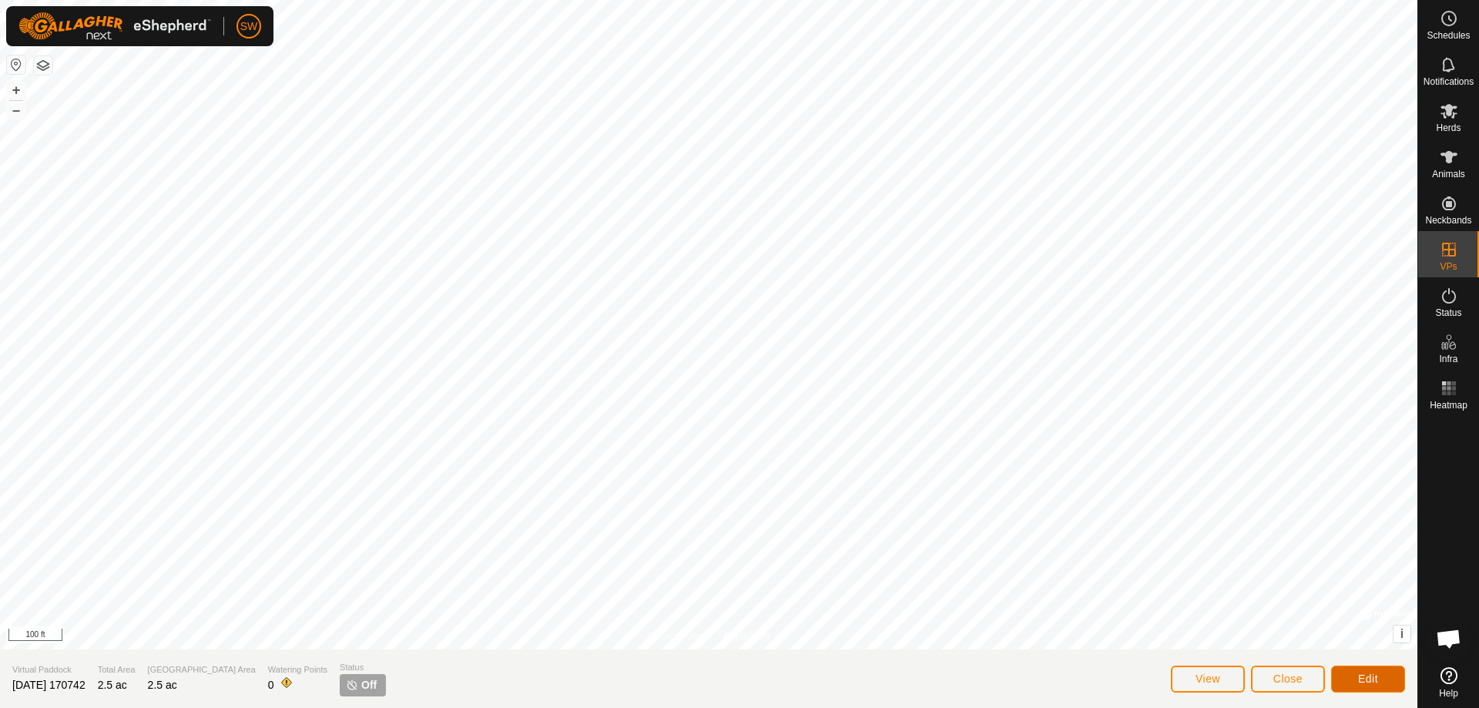
click at [1380, 677] on button "Edit" at bounding box center [1368, 678] width 74 height 27
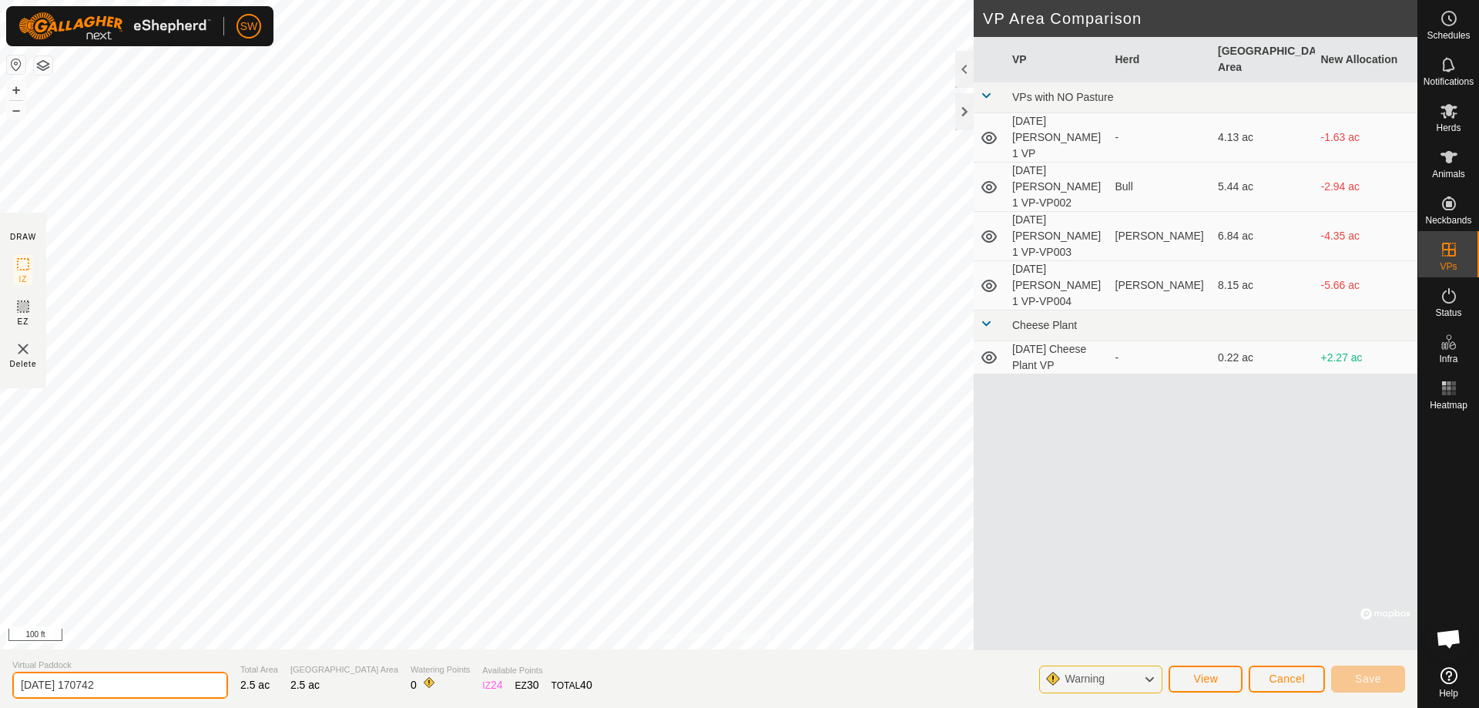
drag, startPoint x: 45, startPoint y: 684, endPoint x: 250, endPoint y: 705, distance: 205.9
click at [5, 693] on section "Virtual Paddock [DATE] 170742 Total Area 2.5 ac Grazing Area 2.5 ac Watering Po…" at bounding box center [708, 678] width 1417 height 59
click at [0, 682] on section "Virtual Paddock [DATE] 170742 Total Area 2.5 ac Grazing Area 2.5 ac Watering Po…" at bounding box center [708, 678] width 1417 height 59
type input "[PERSON_NAME] 2 VP-001"
click at [1377, 682] on span "Save" at bounding box center [1368, 678] width 26 height 12
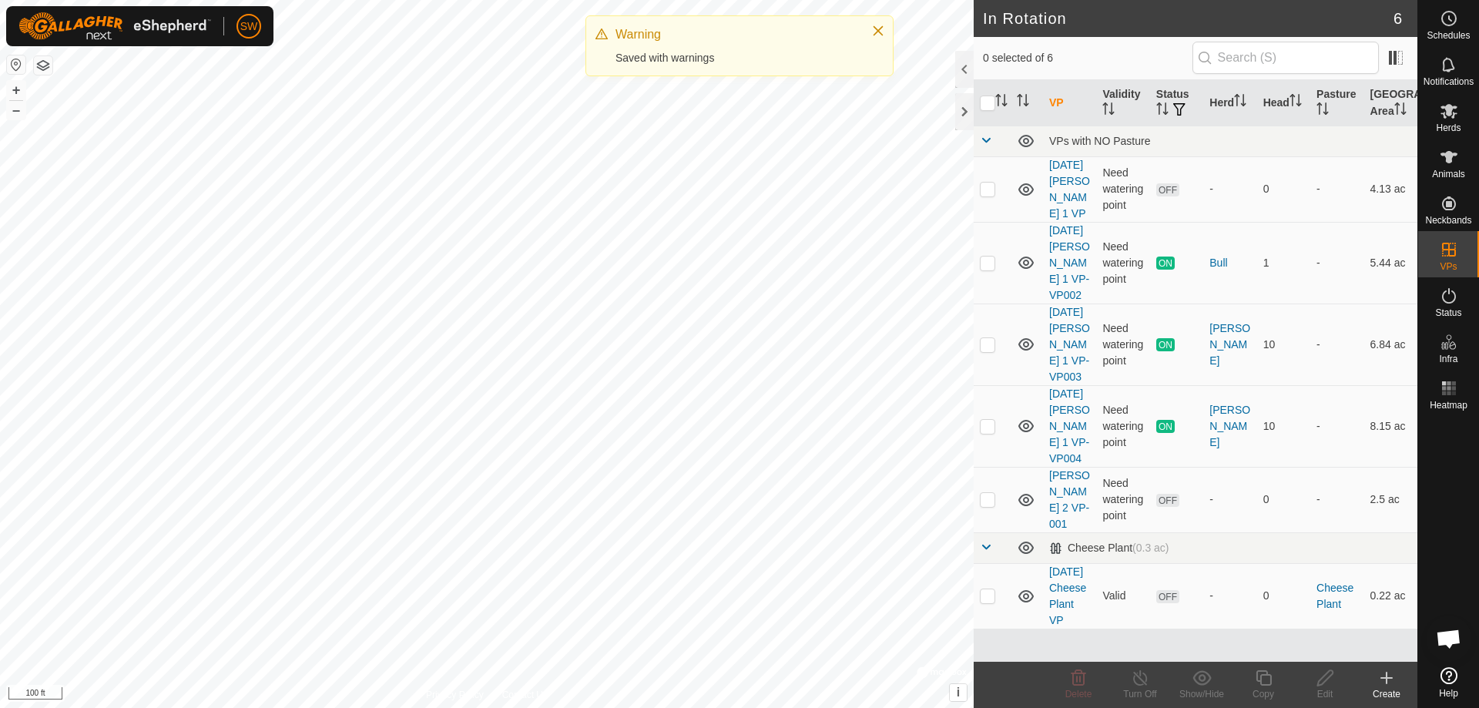
checkbox input "true"
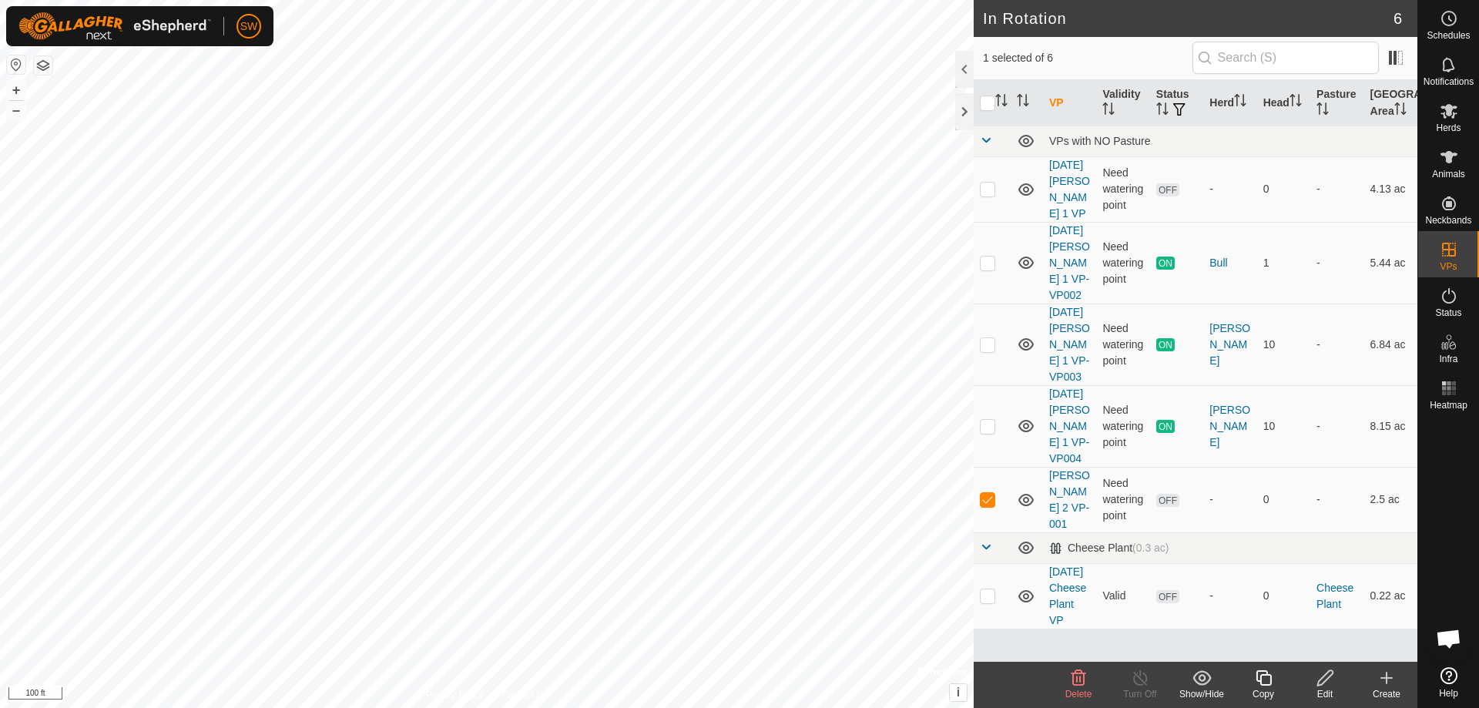
click at [1263, 683] on icon at bounding box center [1263, 677] width 19 height 18
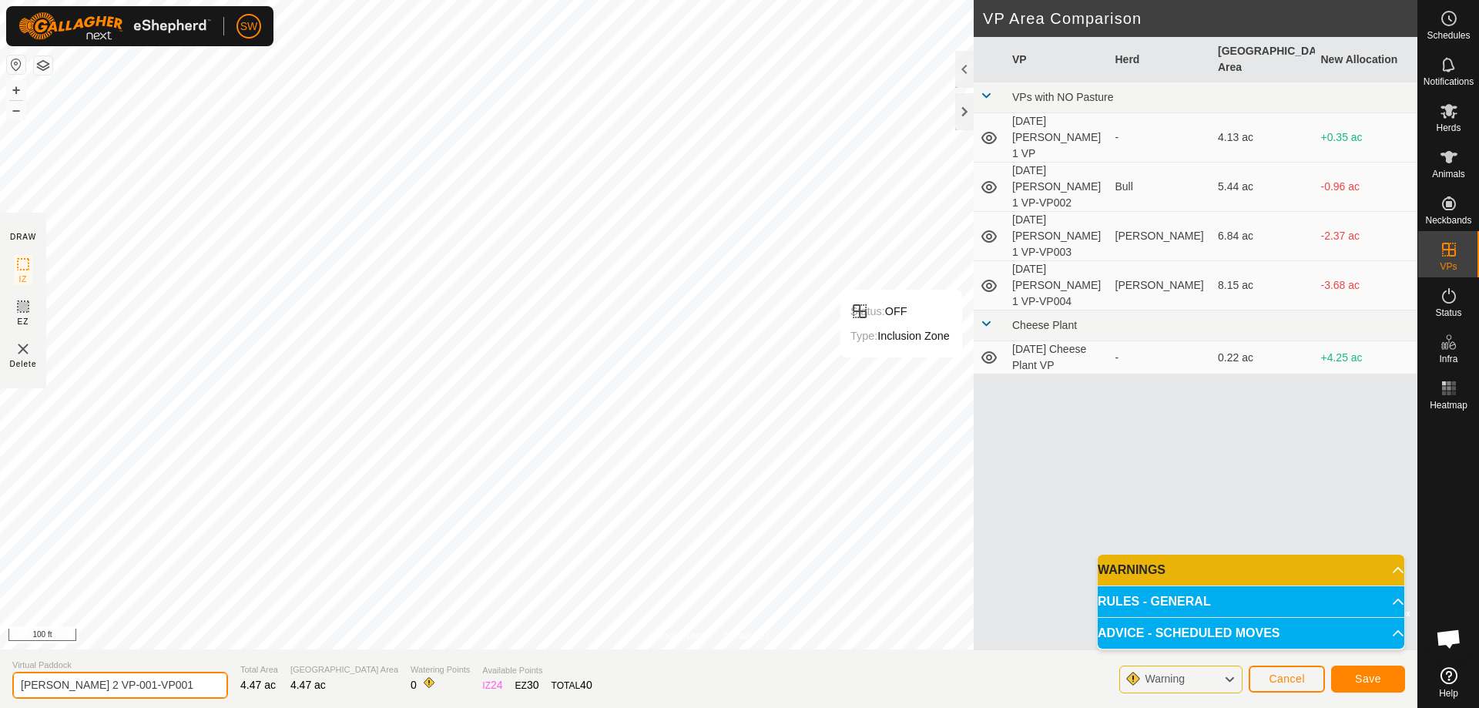
click at [146, 682] on input "[PERSON_NAME] 2 VP-001-VP001" at bounding box center [120, 685] width 216 height 27
type input "[PERSON_NAME] 2 VP-002"
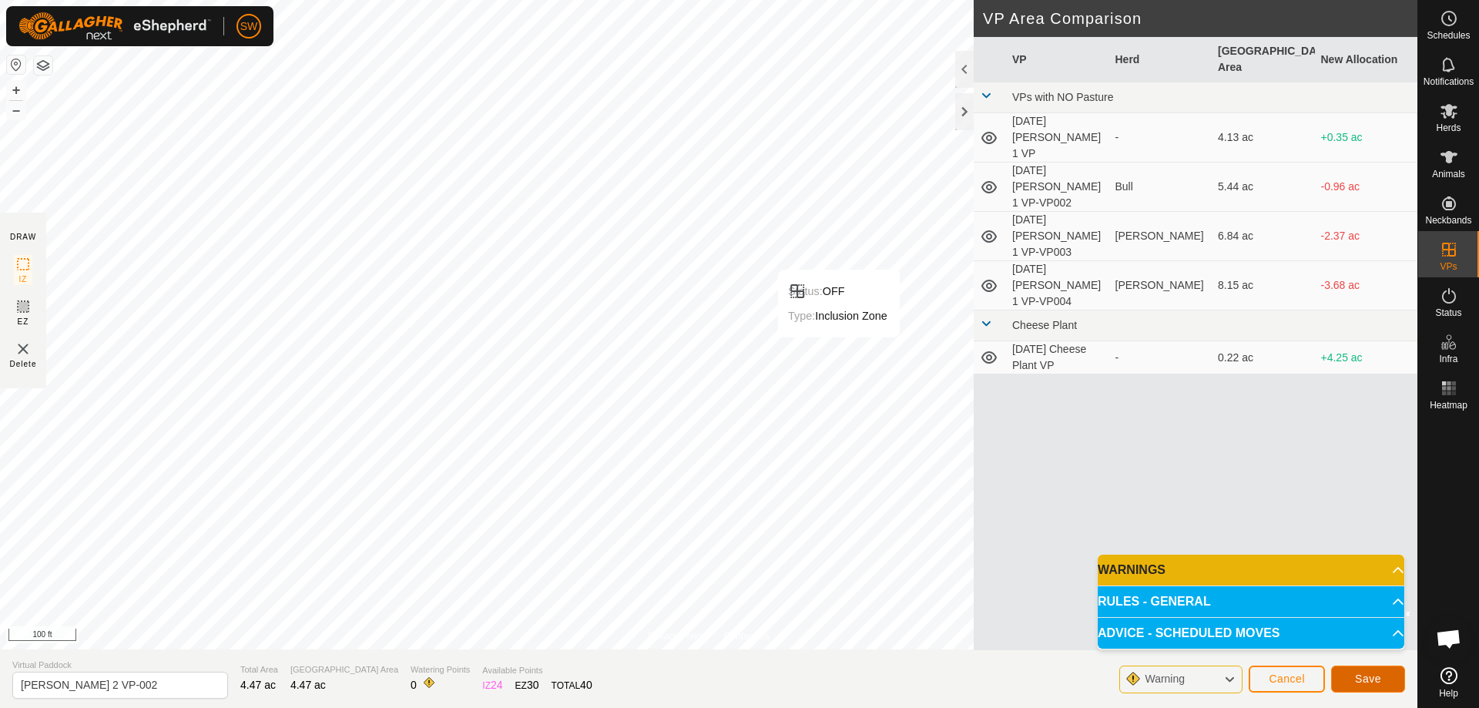
click at [1379, 682] on span "Save" at bounding box center [1368, 678] width 26 height 12
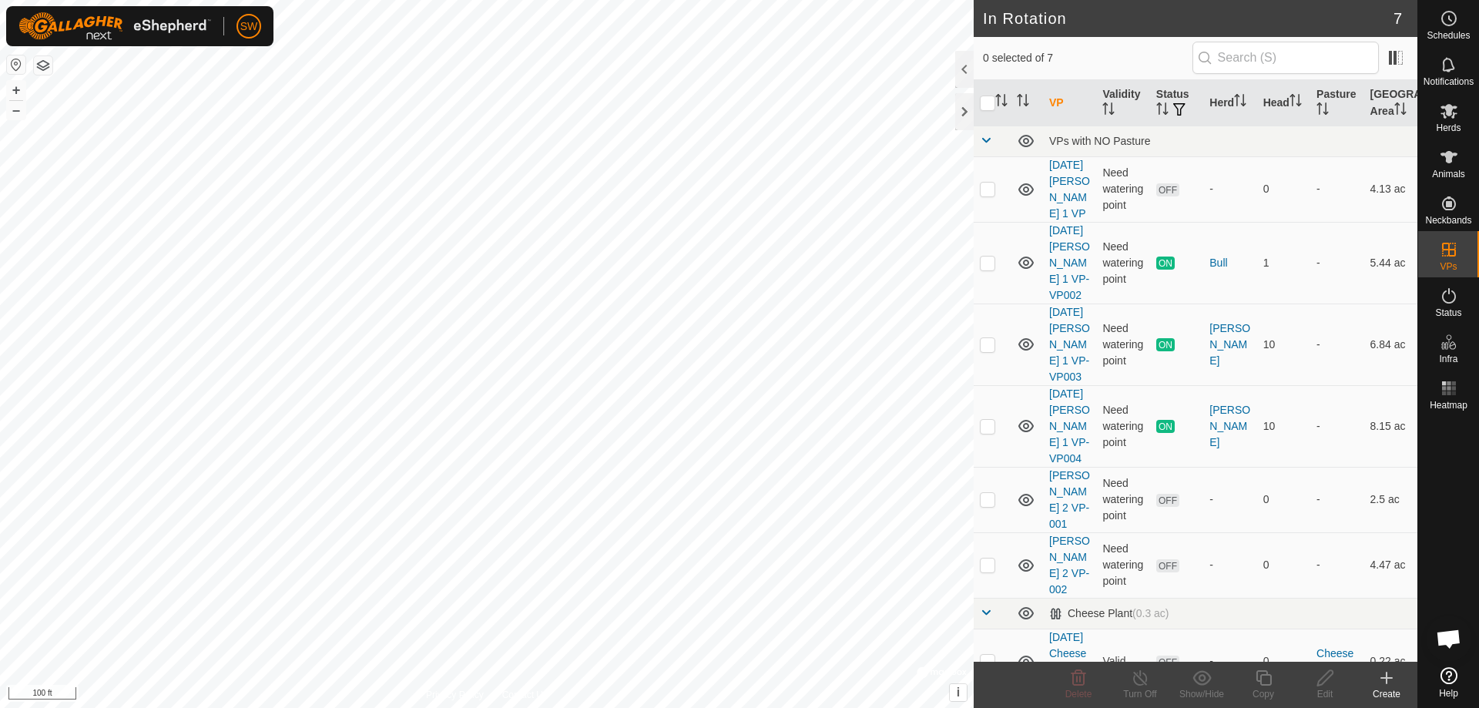
checkbox input "true"
click at [1262, 679] on icon at bounding box center [1263, 677] width 19 height 18
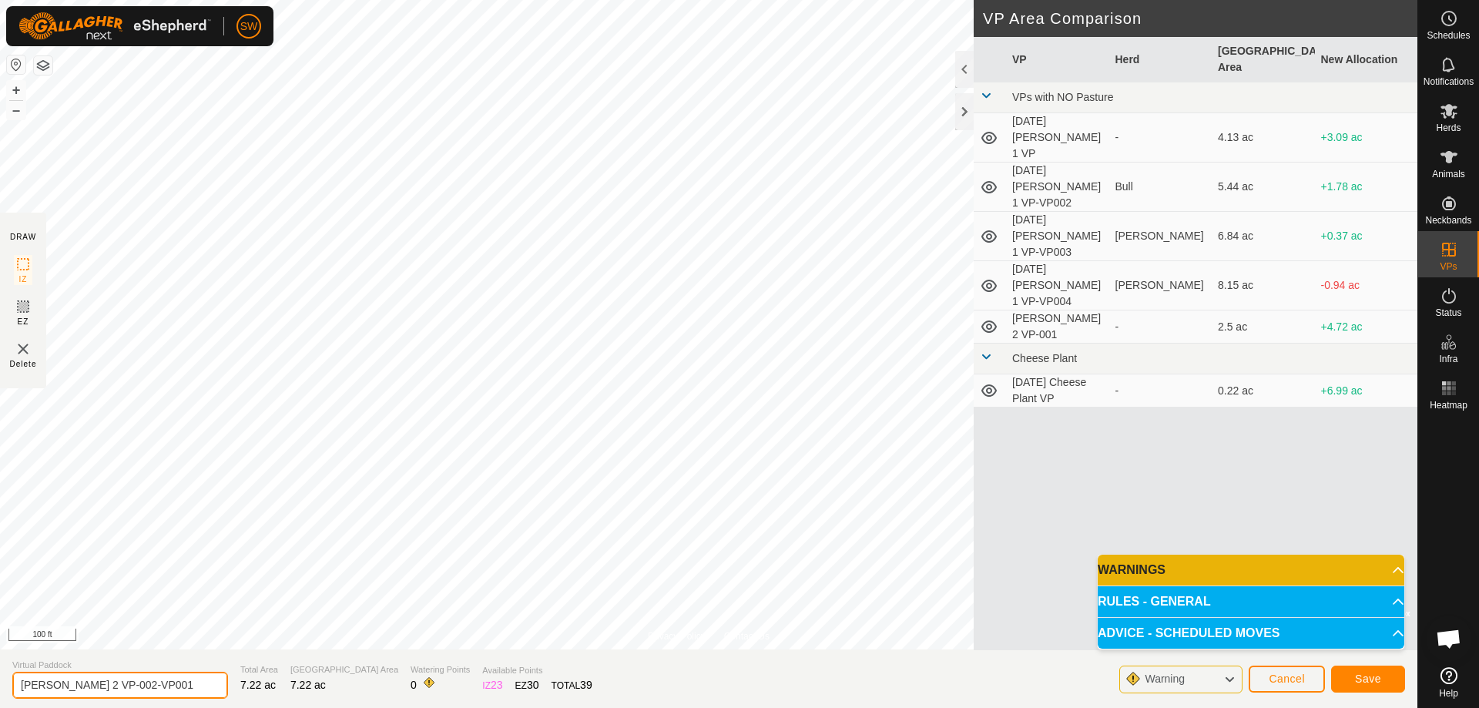
click at [149, 682] on input "[PERSON_NAME] 2 VP-002-VP001" at bounding box center [120, 685] width 216 height 27
type input "[PERSON_NAME] 2 VP-003"
click at [1362, 676] on span "Save" at bounding box center [1368, 678] width 26 height 12
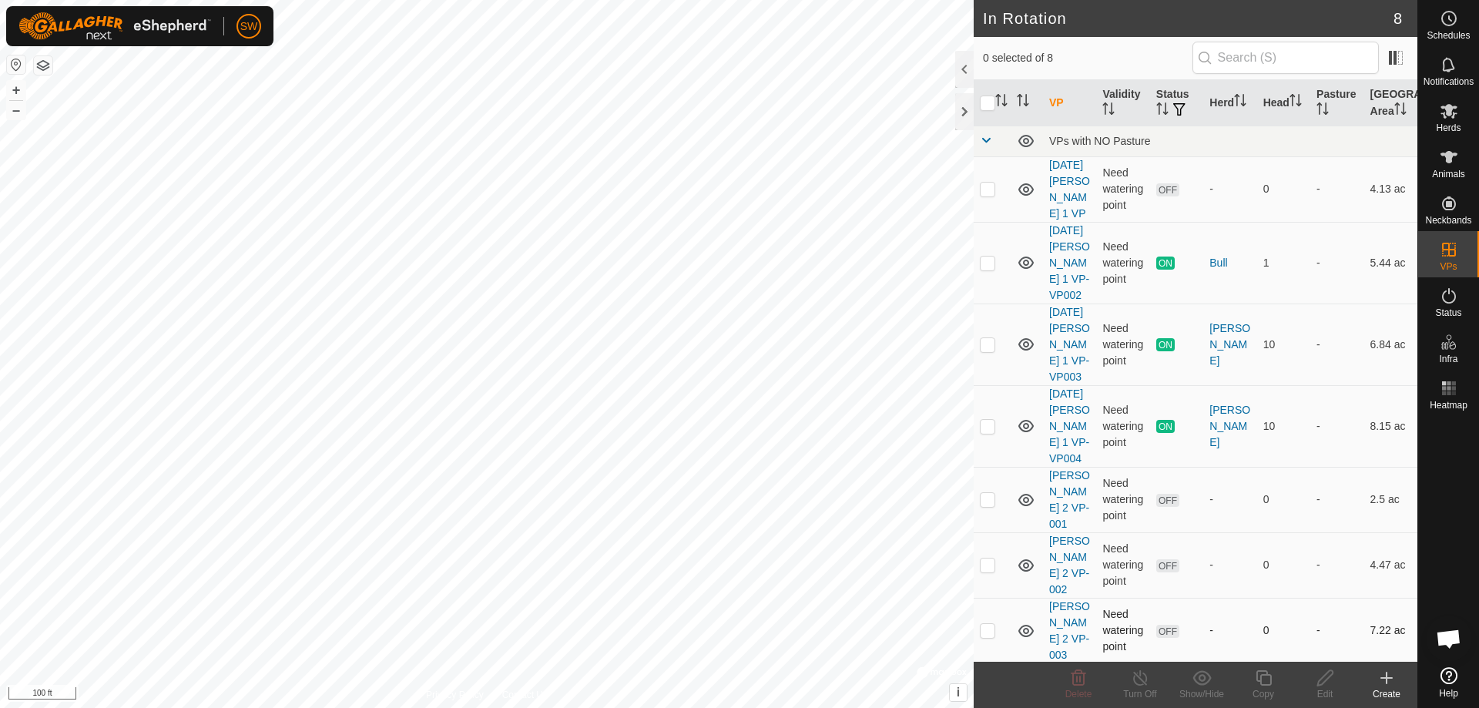
click at [943, 276] on div "SW Schedules Notifications Herds Animals Neckbands VPs Status Infra Heatmap Hel…" at bounding box center [739, 354] width 1479 height 708
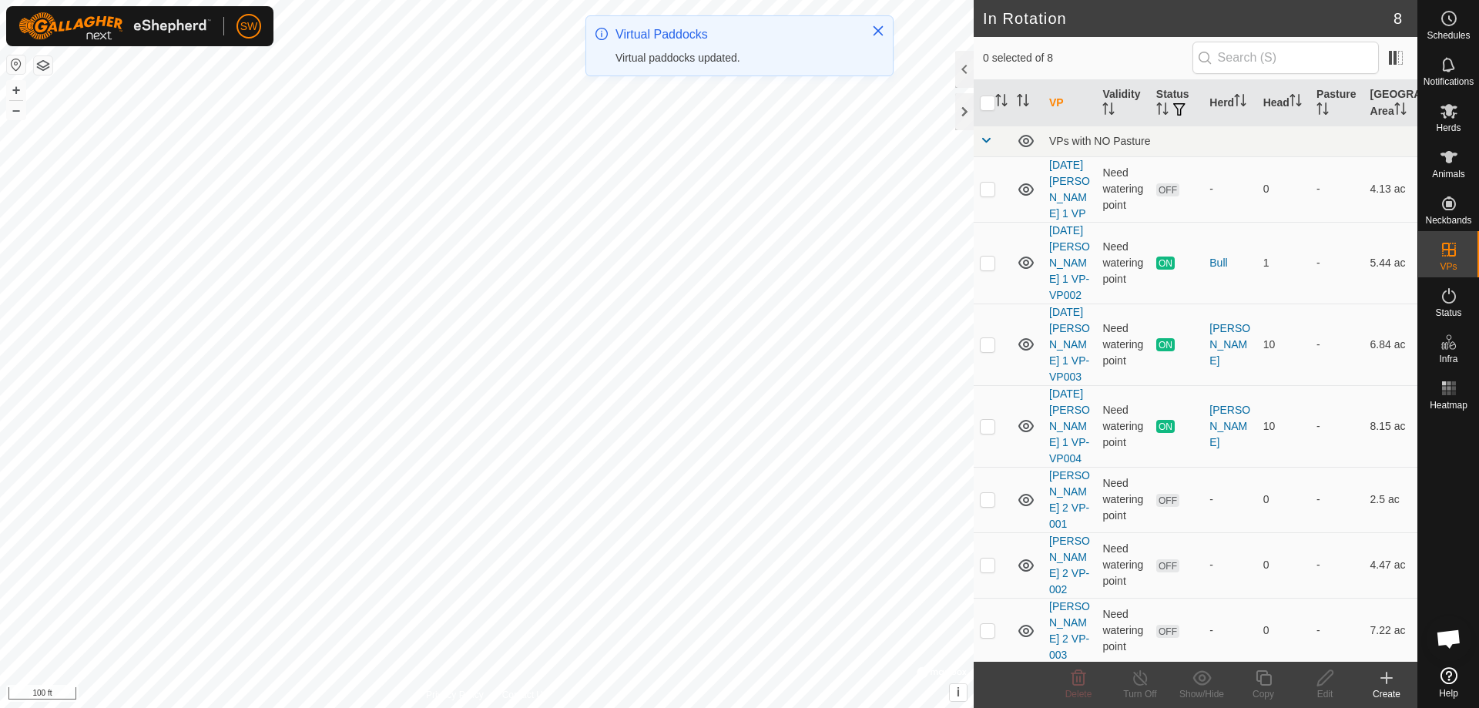
checkbox input "true"
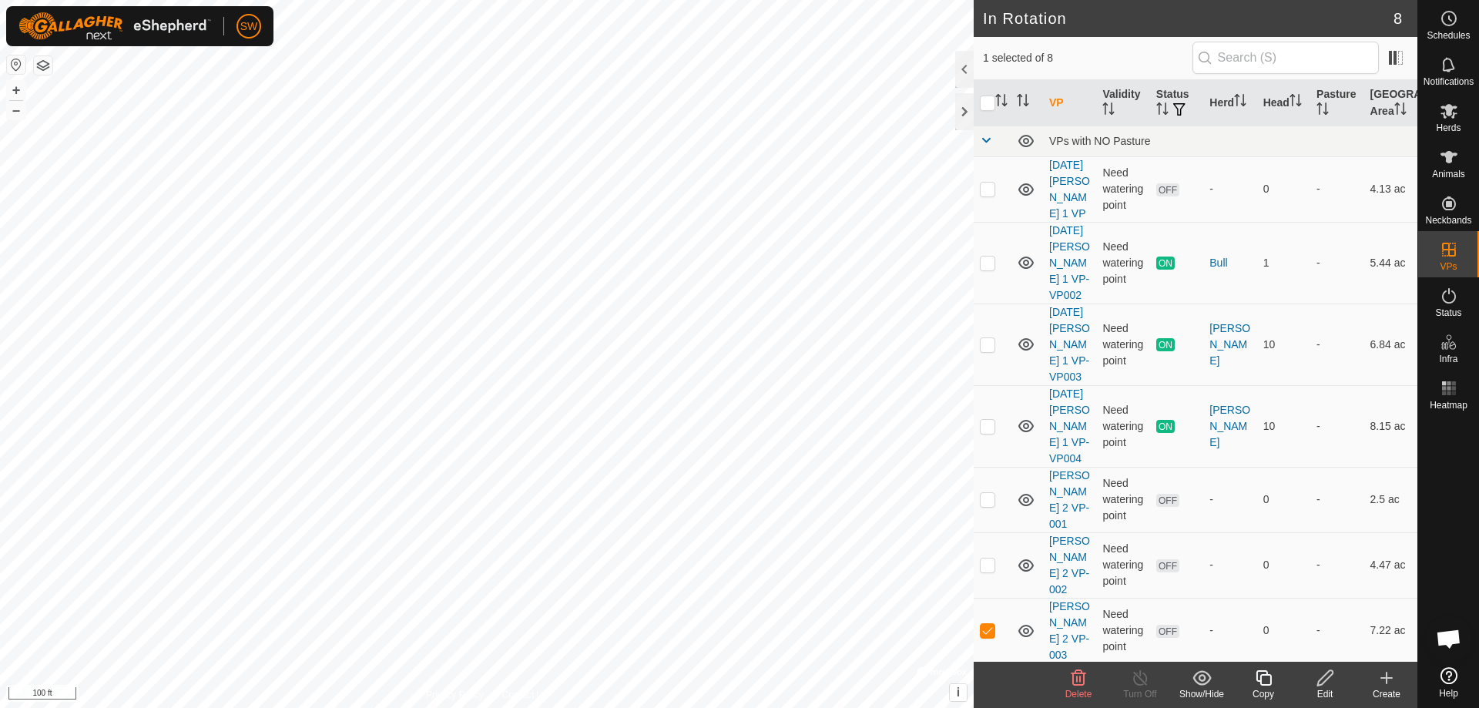
click at [1269, 683] on icon at bounding box center [1263, 677] width 19 height 18
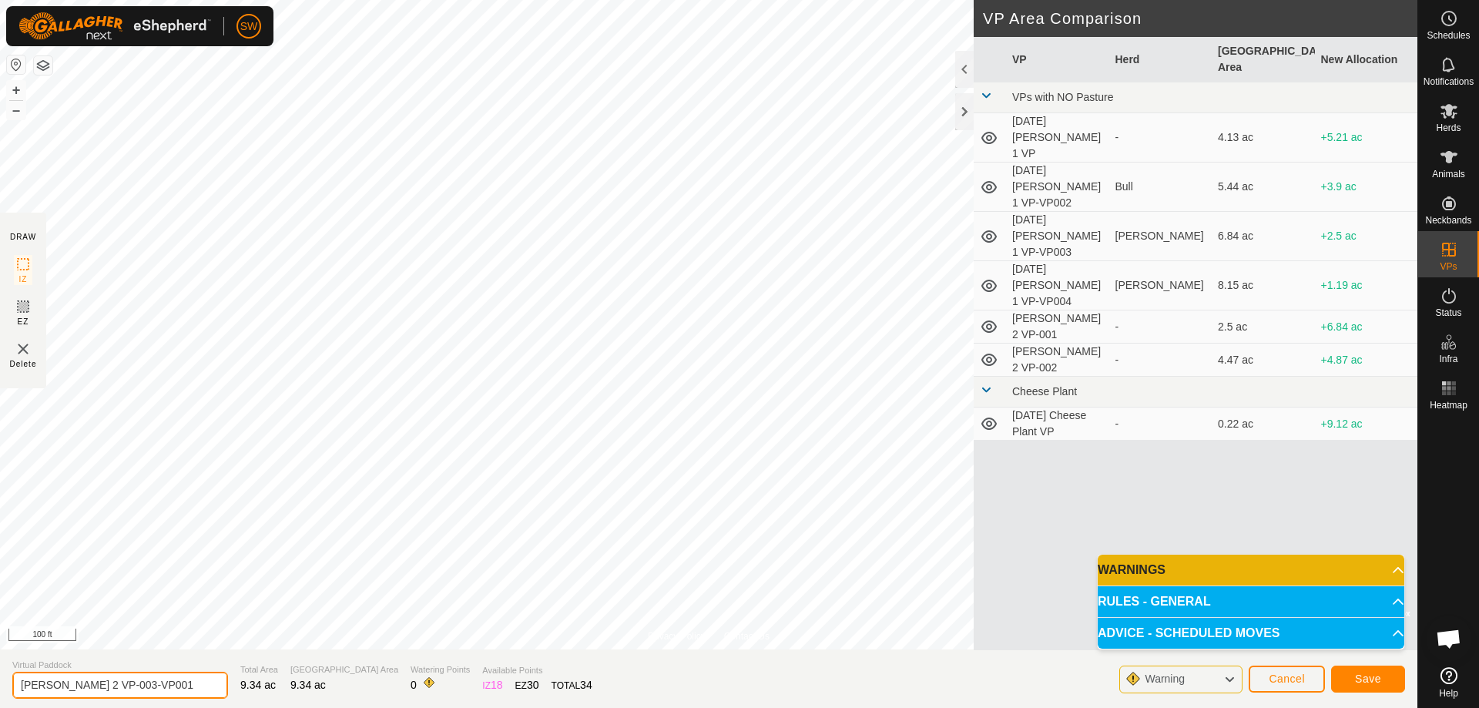
click at [142, 682] on input "[PERSON_NAME] 2 VP-003-VP001" at bounding box center [120, 685] width 216 height 27
type input "[PERSON_NAME] 2 VP-004"
click at [1382, 685] on button "Save" at bounding box center [1368, 678] width 74 height 27
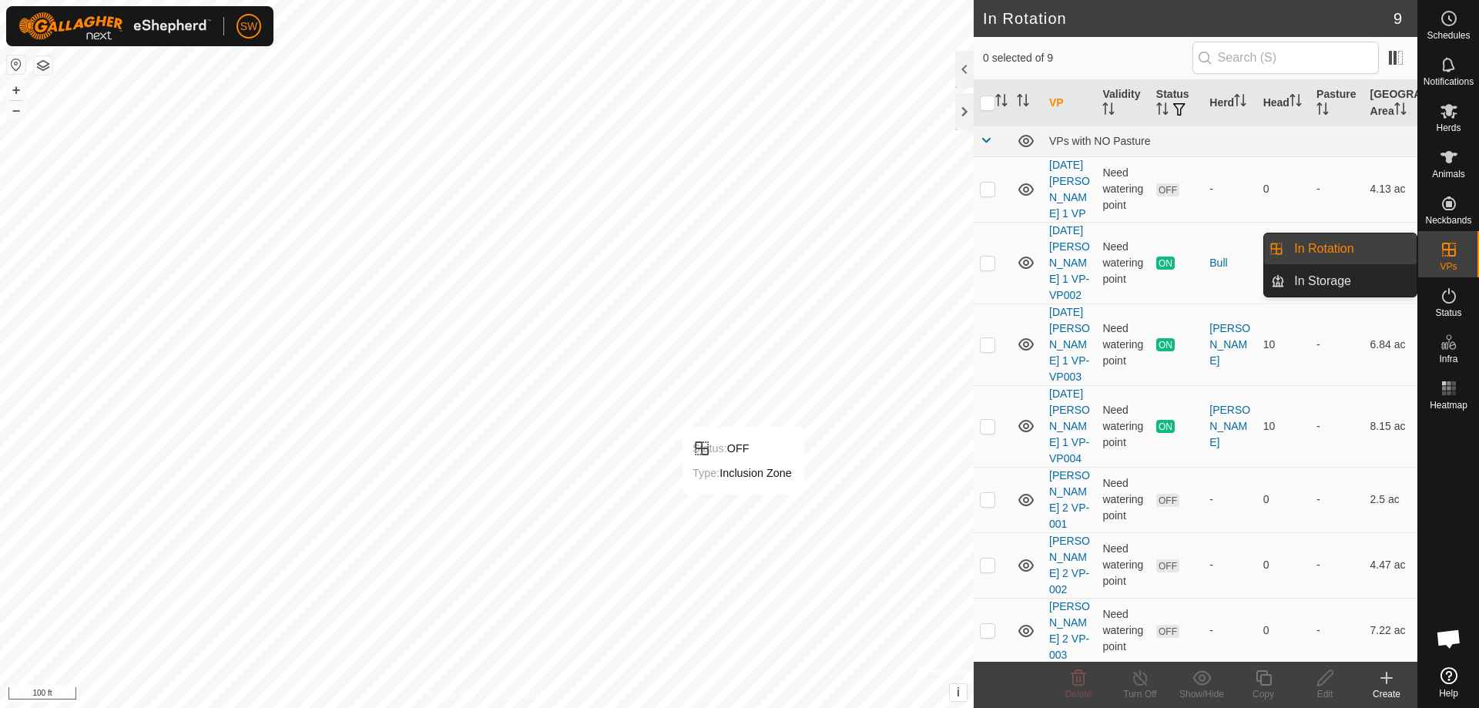
click at [1455, 249] on icon at bounding box center [1448, 249] width 18 height 18
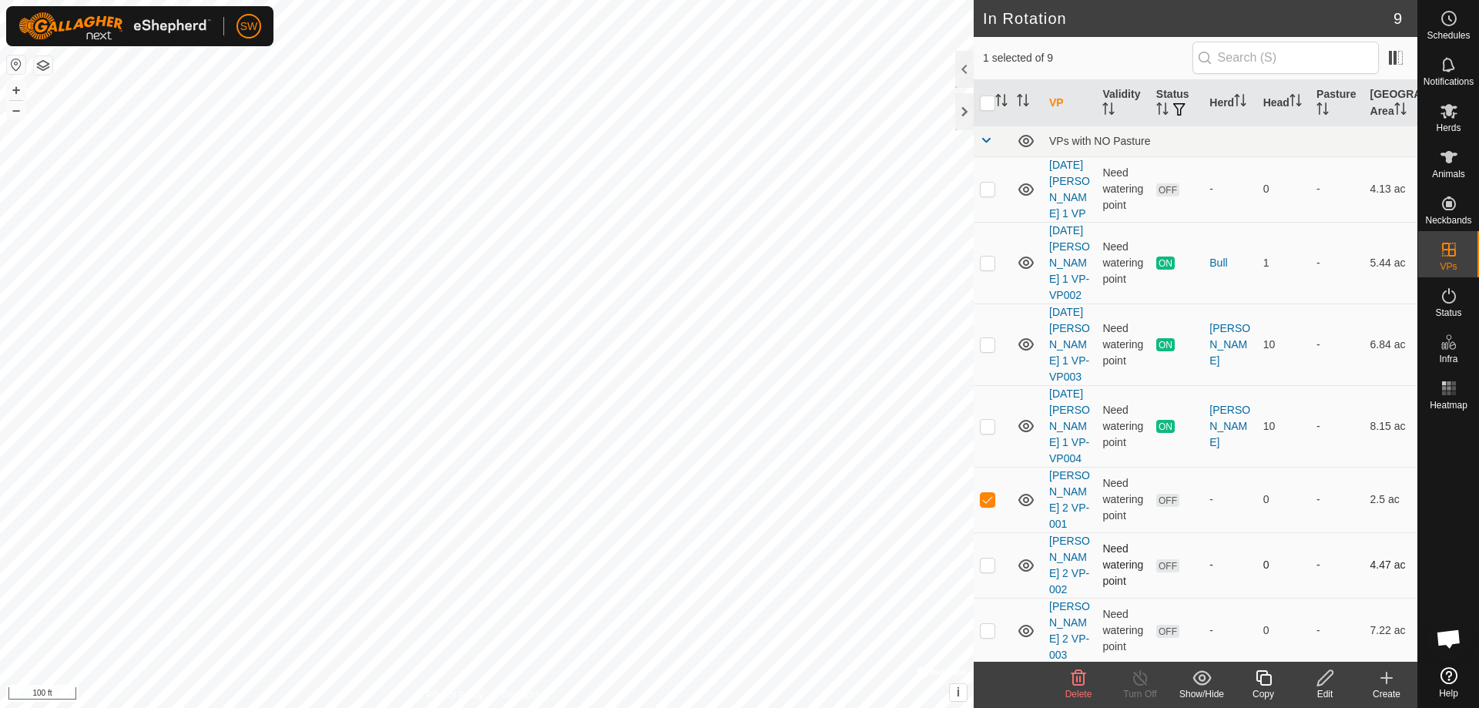
checkbox input "false"
checkbox input "true"
checkbox input "false"
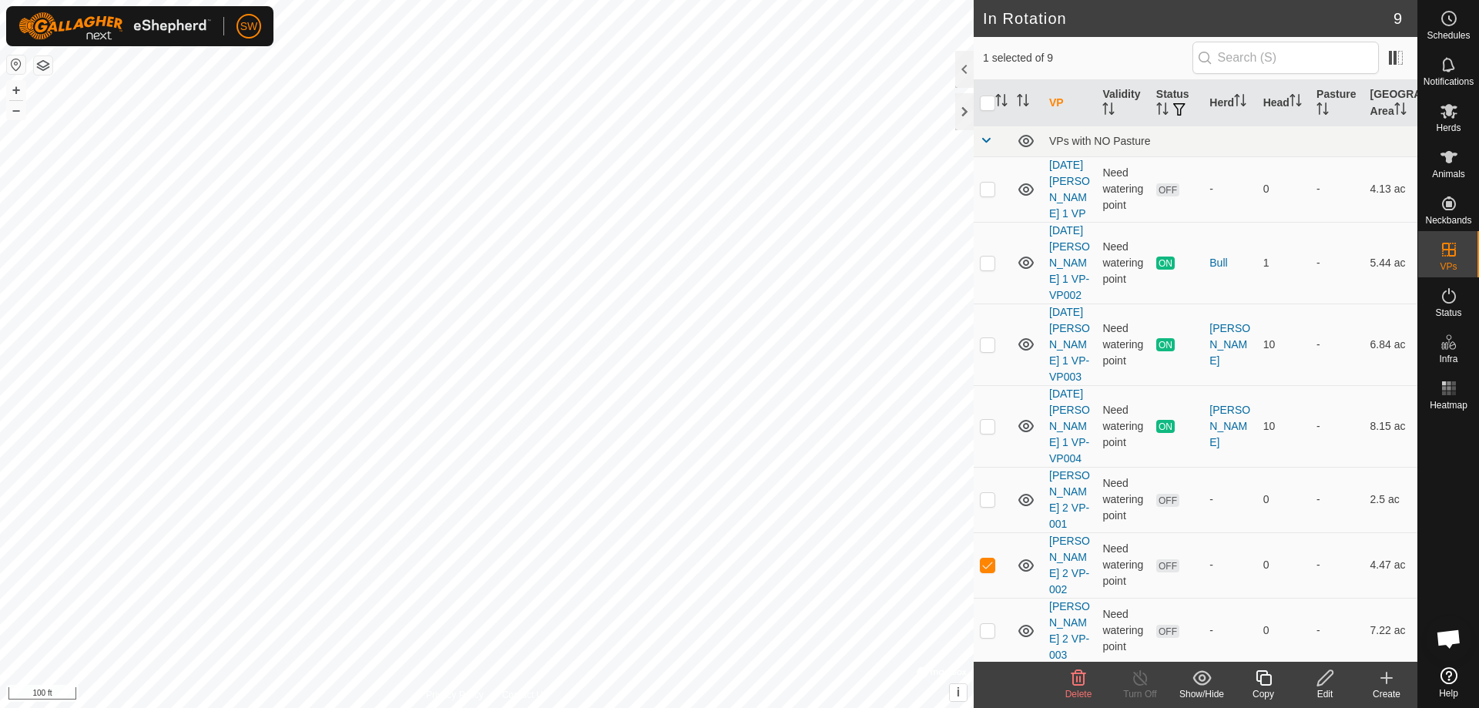
checkbox input "true"
checkbox input "false"
checkbox input "true"
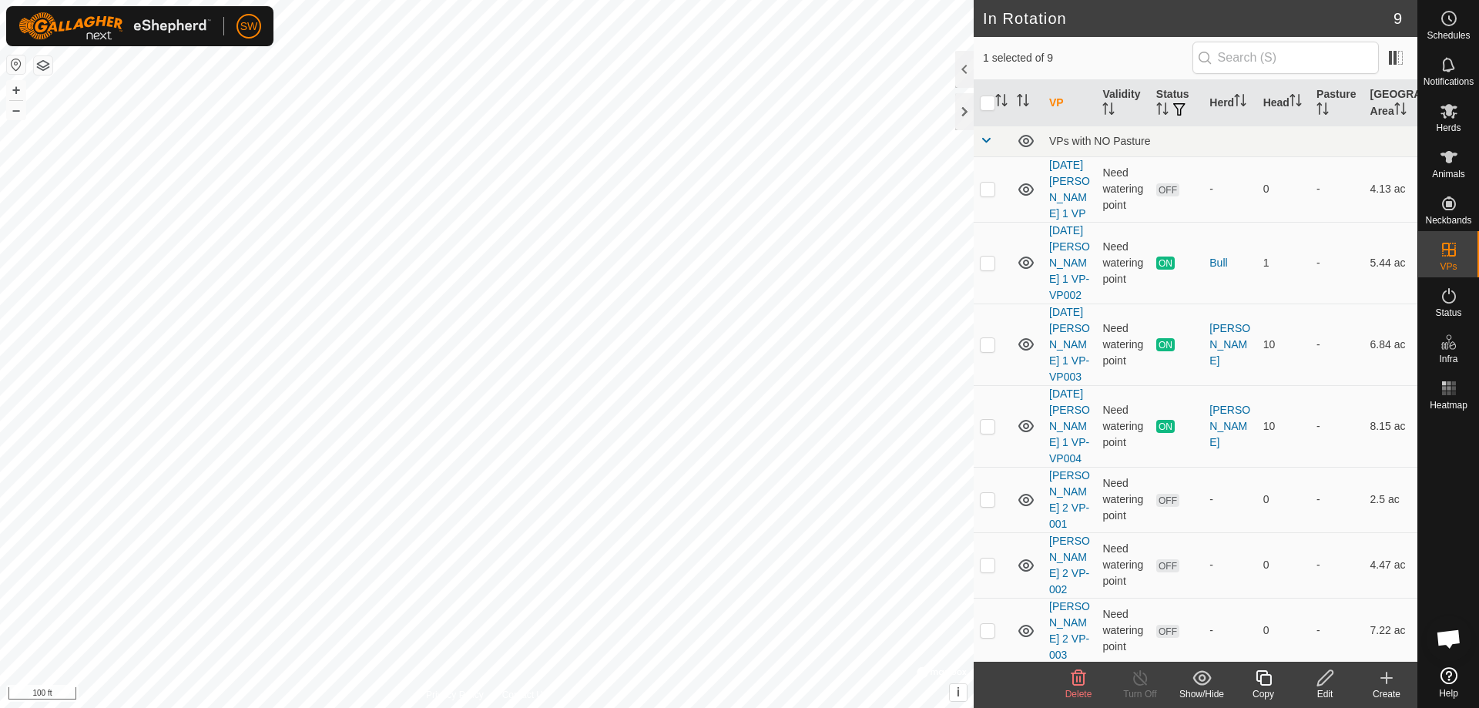
click at [1266, 685] on icon at bounding box center [1262, 677] width 15 height 15
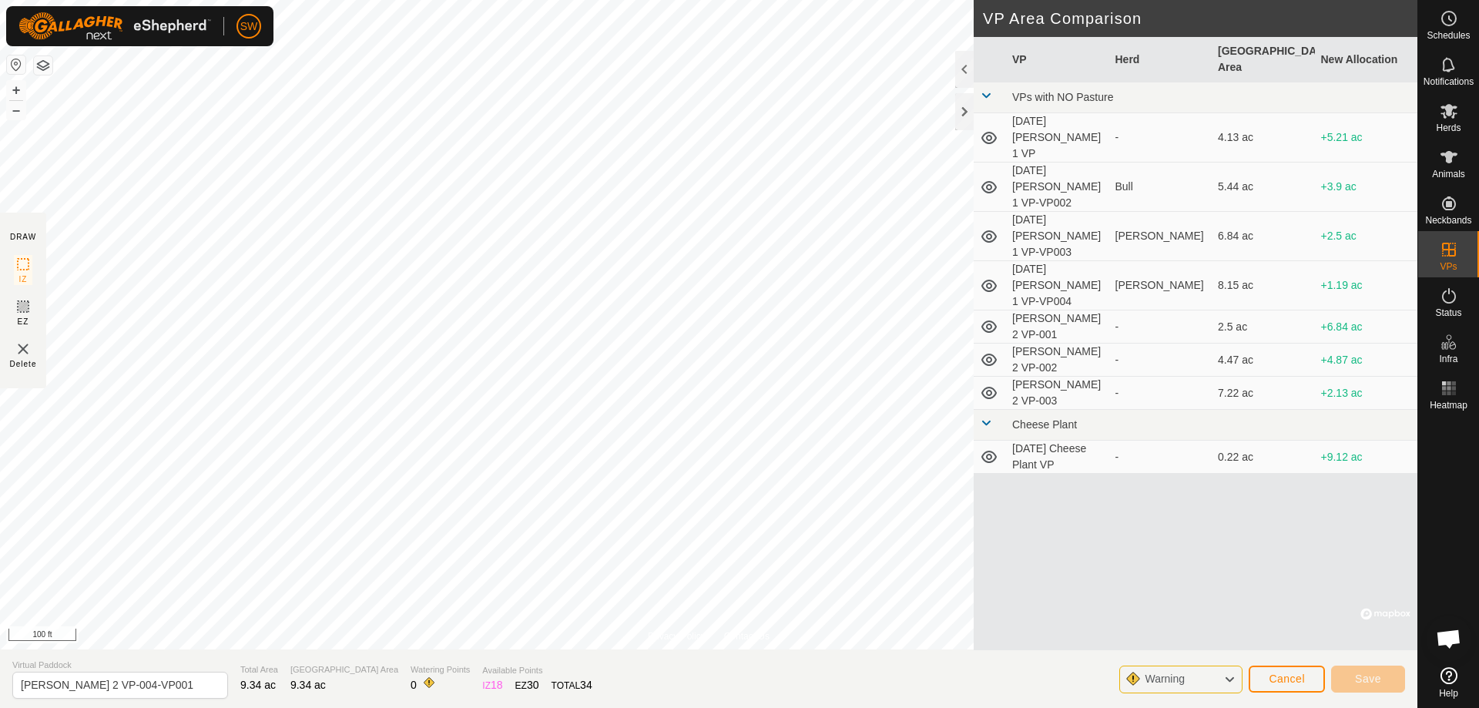
click at [402, 0] on html "SW Schedules Notifications Herds Animals Neckbands VPs Status Infra Heatmap Hel…" at bounding box center [739, 354] width 1479 height 708
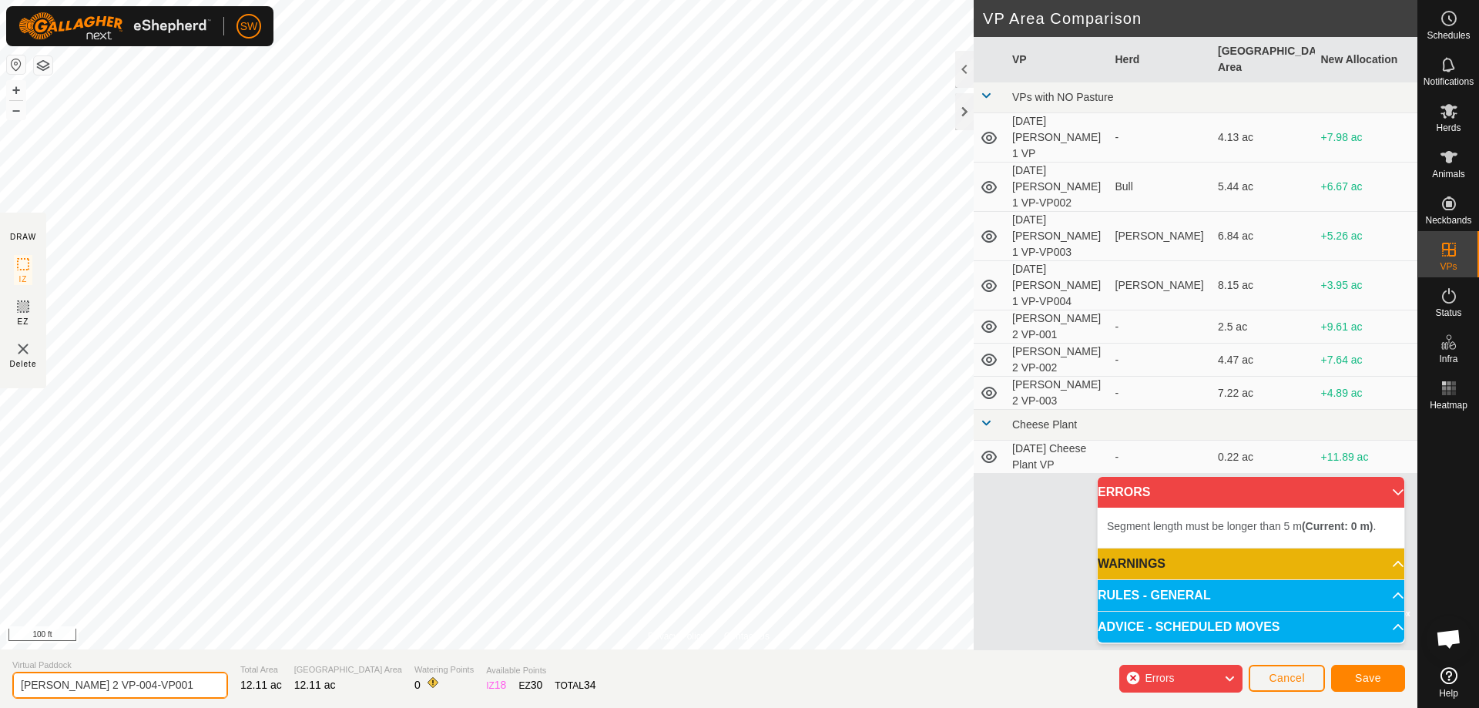
click at [139, 679] on input "[PERSON_NAME] 2 VP-004-VP001" at bounding box center [120, 685] width 216 height 27
type input "[PERSON_NAME] 2 VP-005"
click at [1372, 674] on span "Save" at bounding box center [1368, 678] width 26 height 12
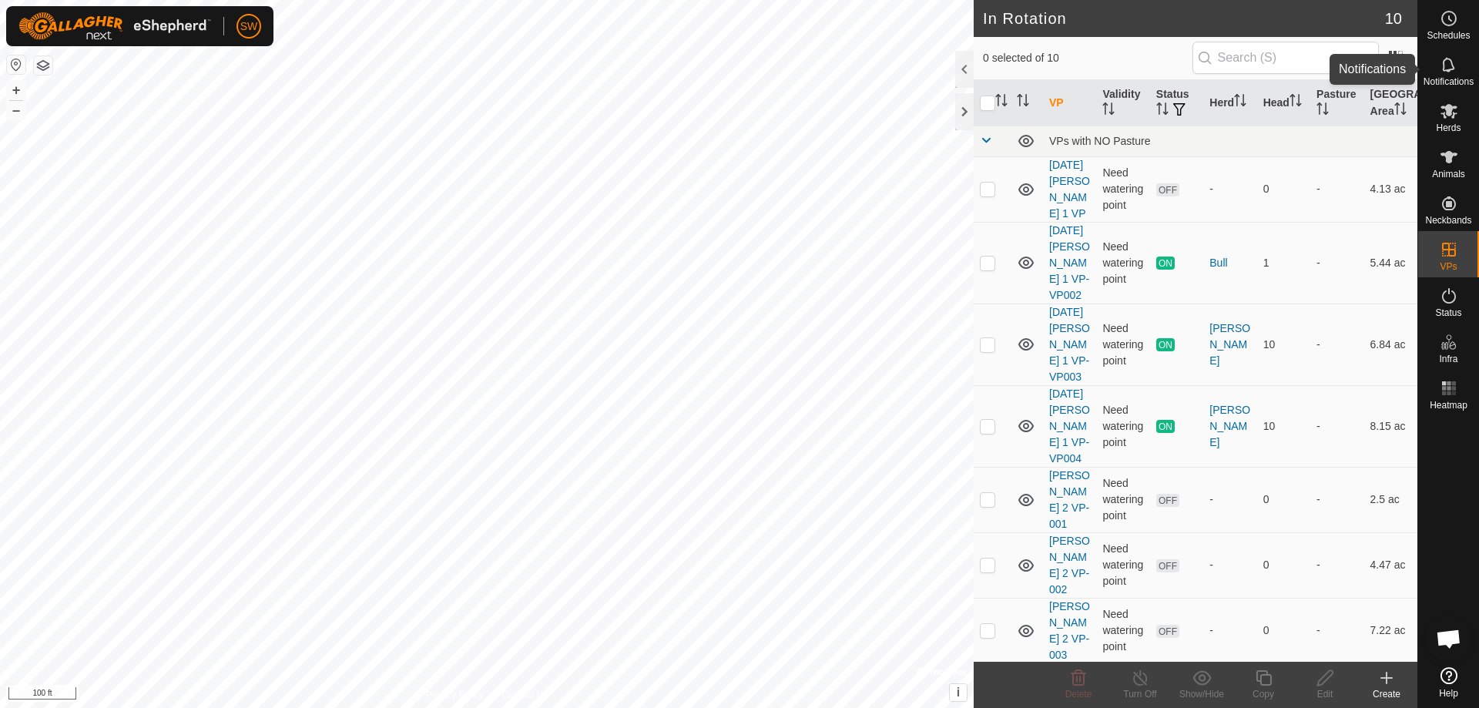
click at [1455, 75] on es-notification-svg-icon at bounding box center [1449, 64] width 28 height 25
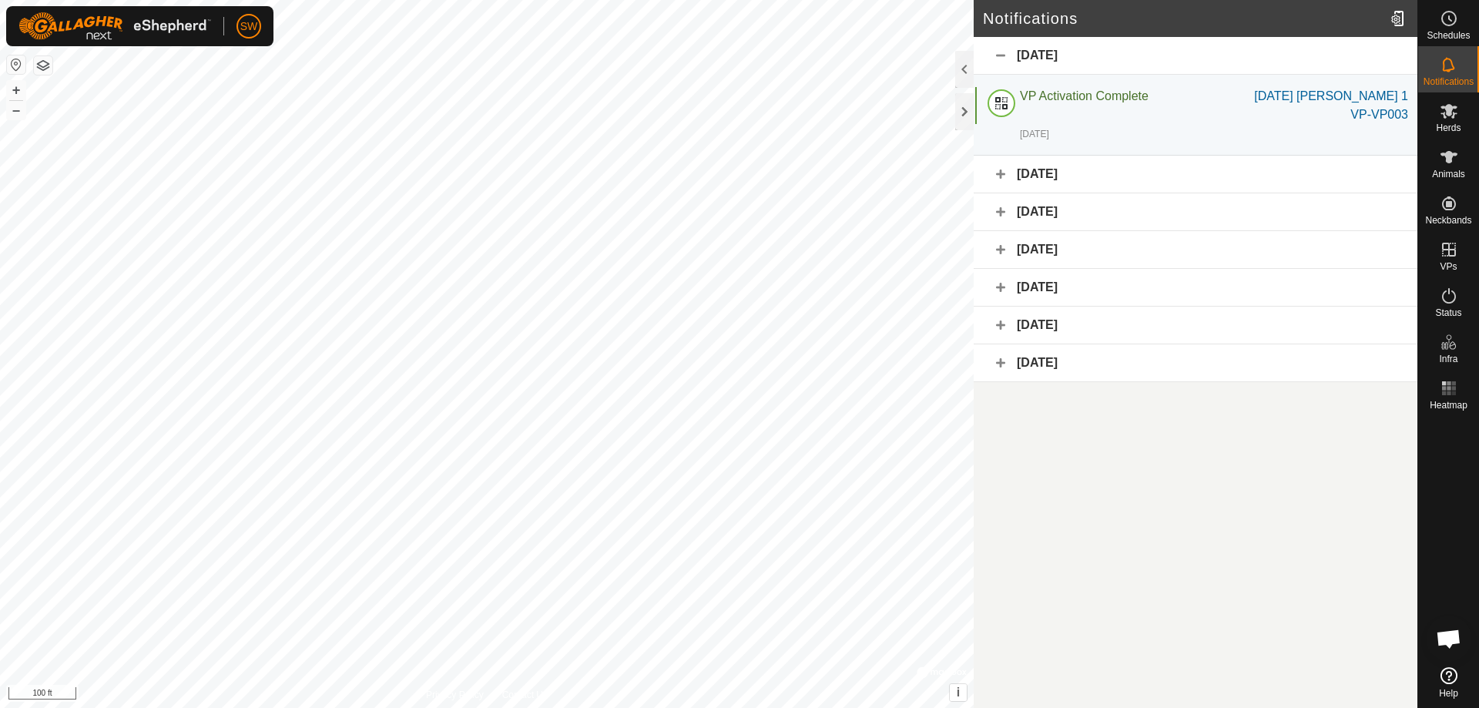
click at [1001, 175] on div "[DATE]" at bounding box center [1195, 175] width 444 height 38
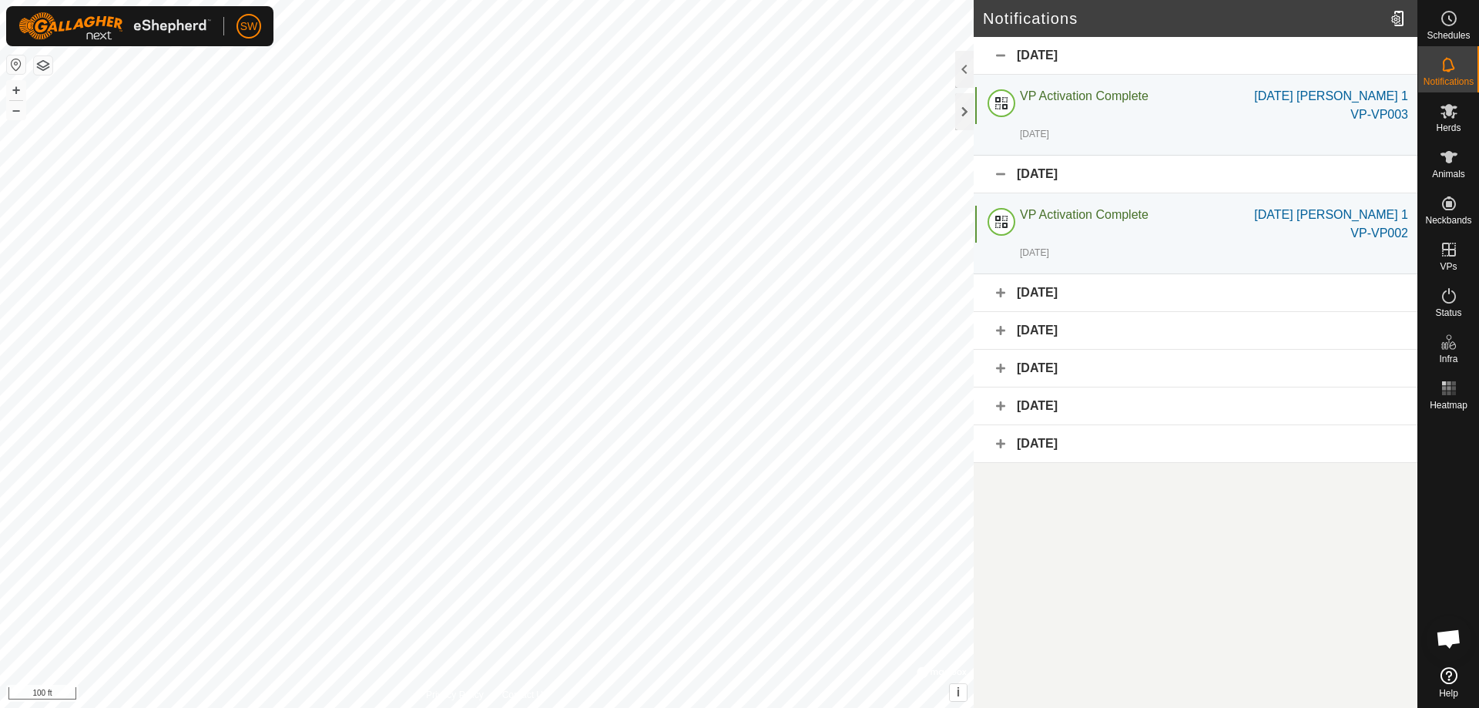
click at [1002, 174] on div "[DATE]" at bounding box center [1195, 175] width 444 height 38
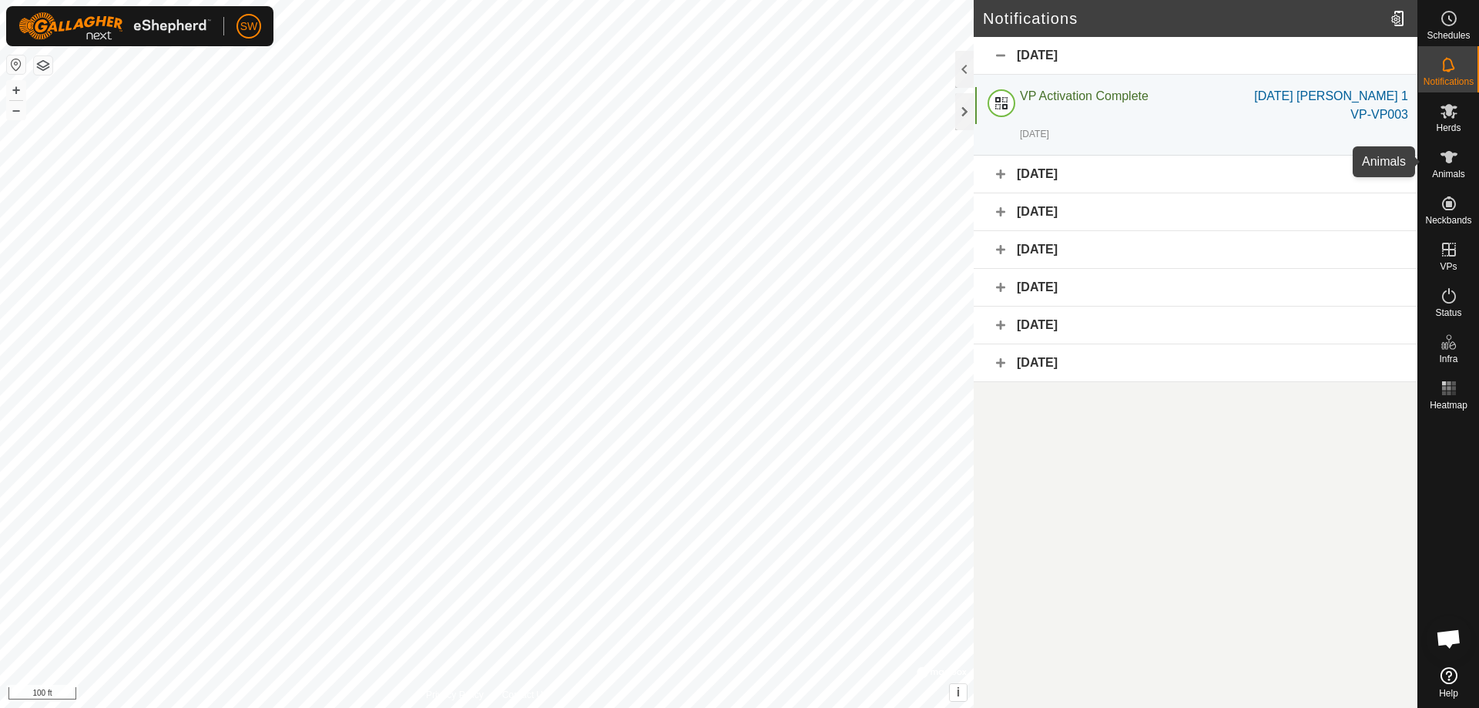
drag, startPoint x: 1445, startPoint y: 154, endPoint x: 1418, endPoint y: 180, distance: 37.6
click at [1443, 155] on icon at bounding box center [1448, 157] width 17 height 12
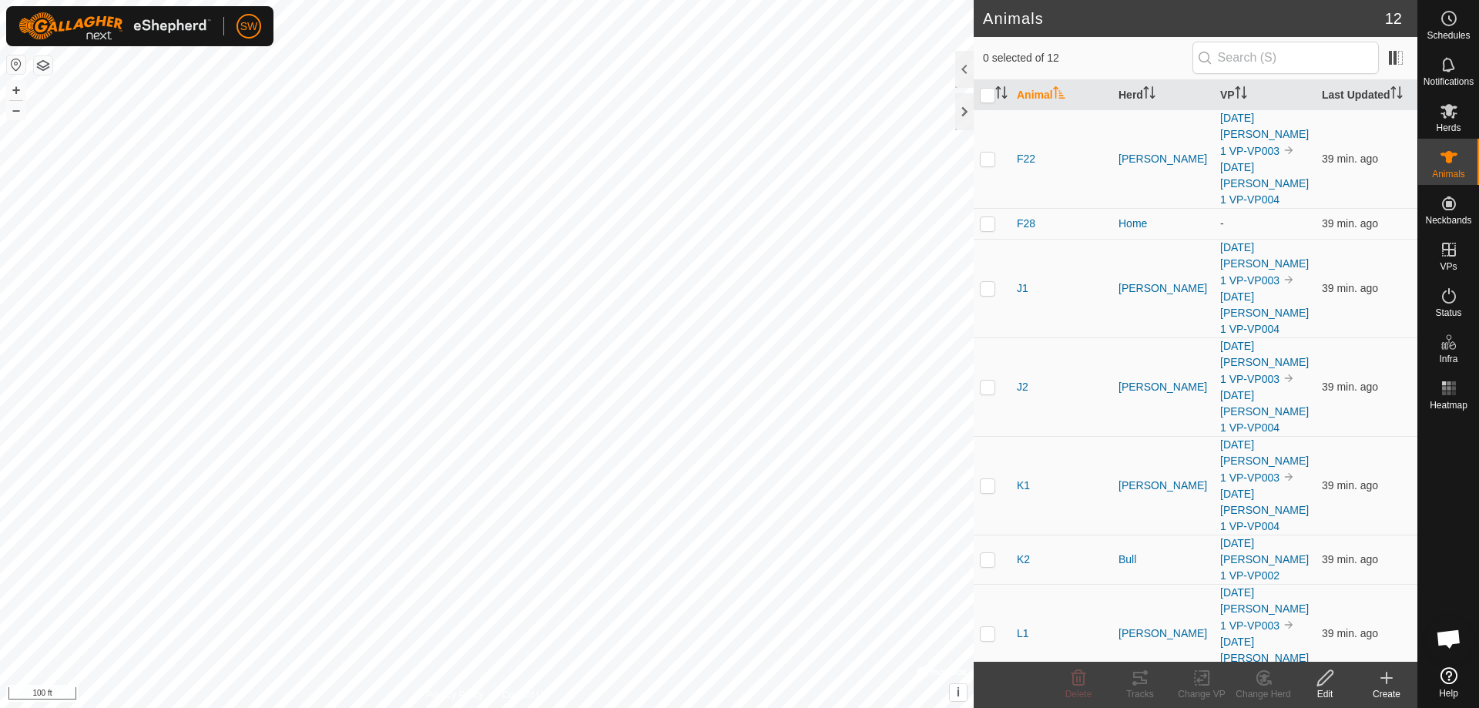
click at [703, 0] on html "SW Schedules Notifications Herds Animals Neckbands VPs Status Infra Heatmap Hel…" at bounding box center [739, 354] width 1479 height 708
checkbox input "true"
click at [1249, 537] on link "[DATE] [PERSON_NAME] 1 VP-VP002" at bounding box center [1264, 559] width 89 height 45
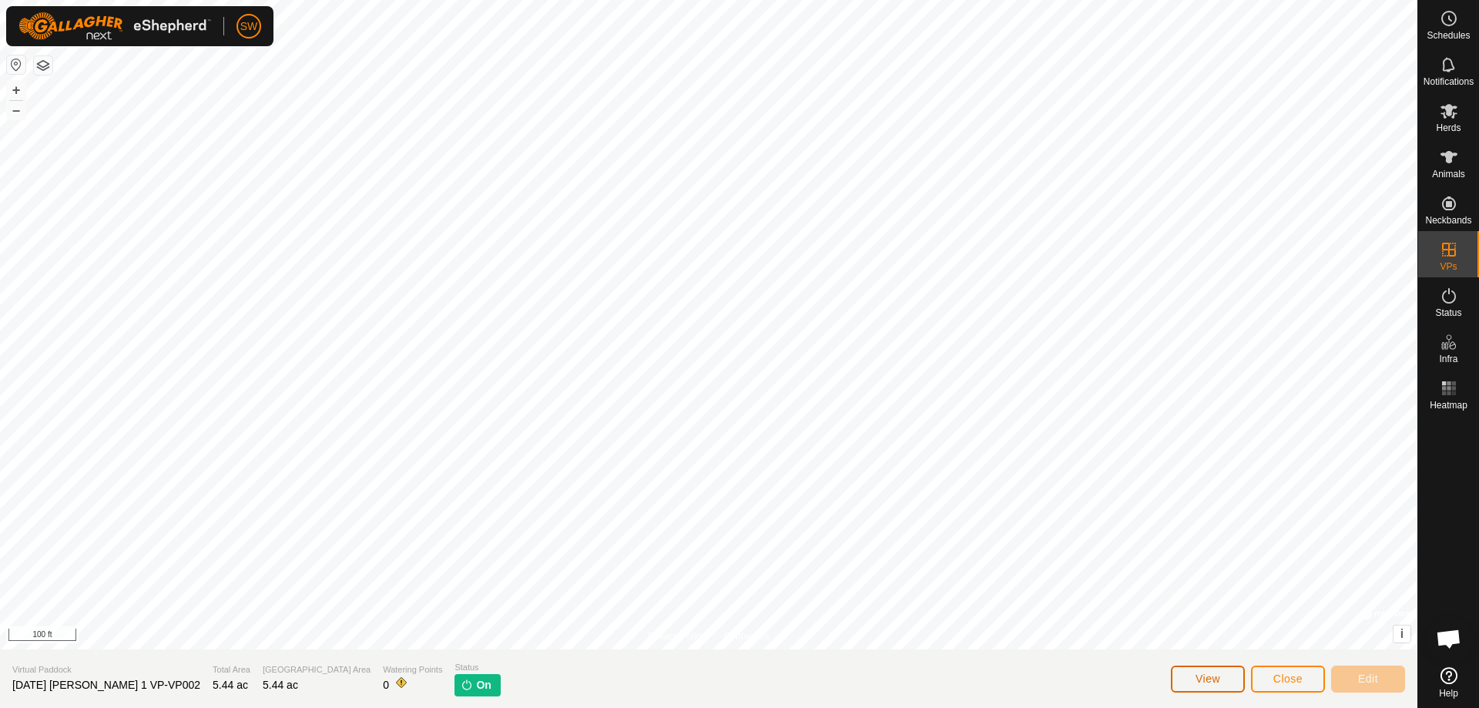
click at [1235, 680] on button "View" at bounding box center [1208, 678] width 74 height 27
click at [1461, 155] on es-animals-svg-icon at bounding box center [1449, 157] width 28 height 25
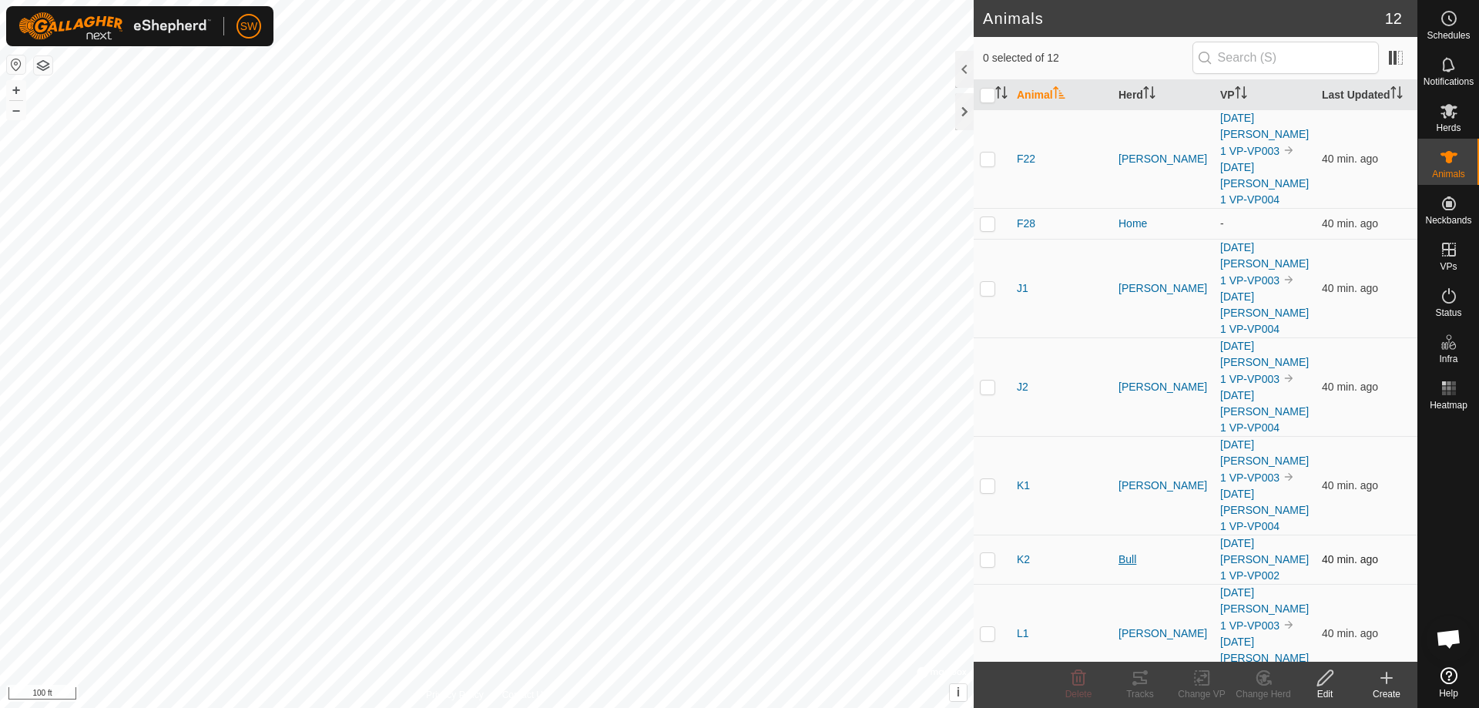
click at [1132, 551] on div "Bull" at bounding box center [1162, 559] width 89 height 16
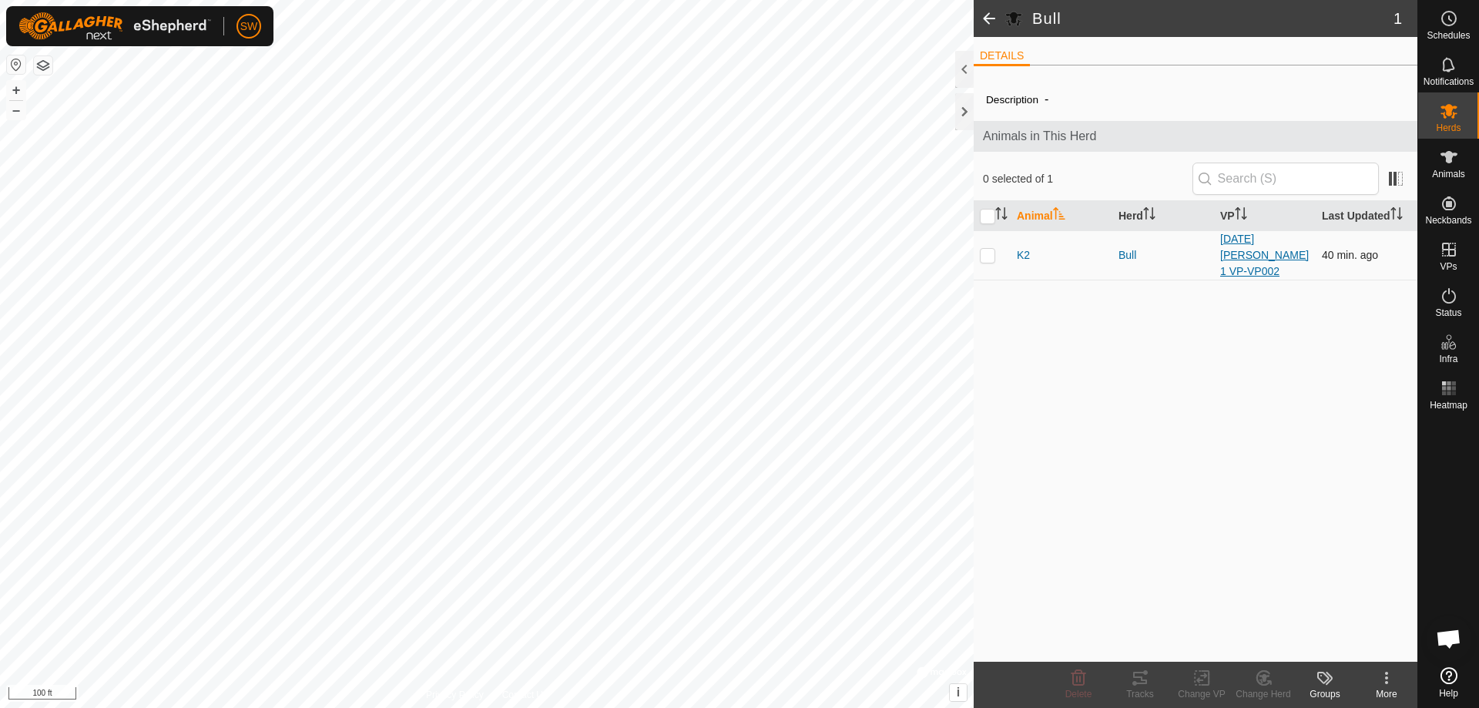
click at [1253, 241] on link "[DATE] [PERSON_NAME] 1 VP-VP002" at bounding box center [1264, 255] width 89 height 45
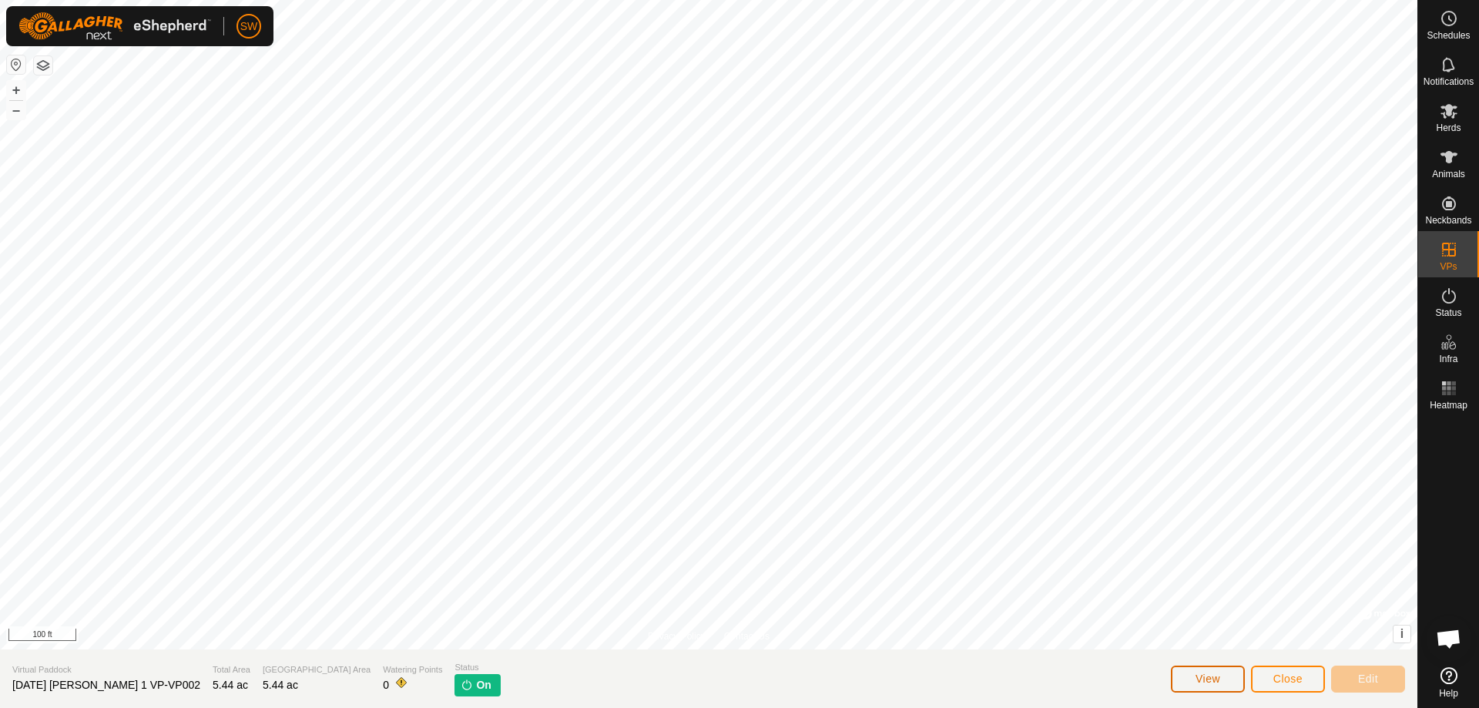
click at [1228, 671] on button "View" at bounding box center [1208, 678] width 74 height 27
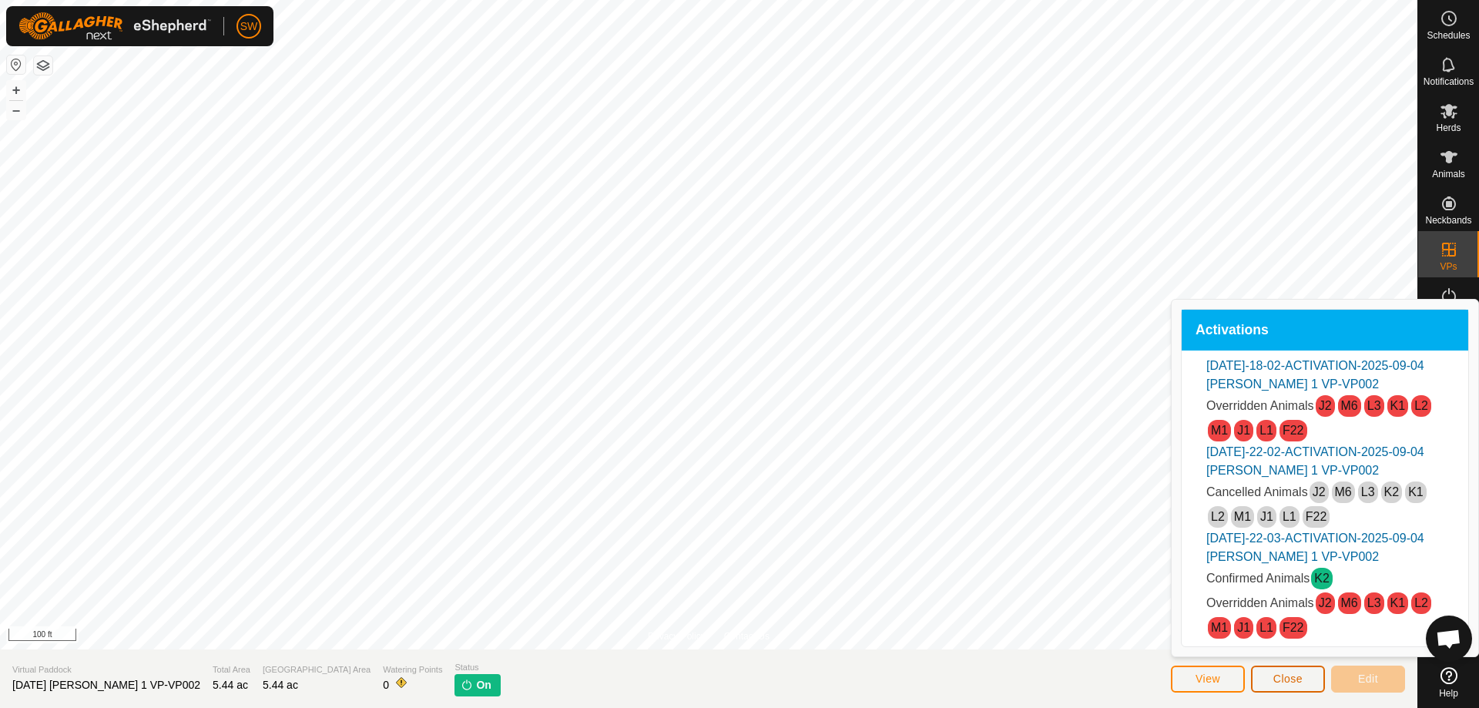
click at [1282, 675] on span "Close" at bounding box center [1287, 678] width 29 height 12
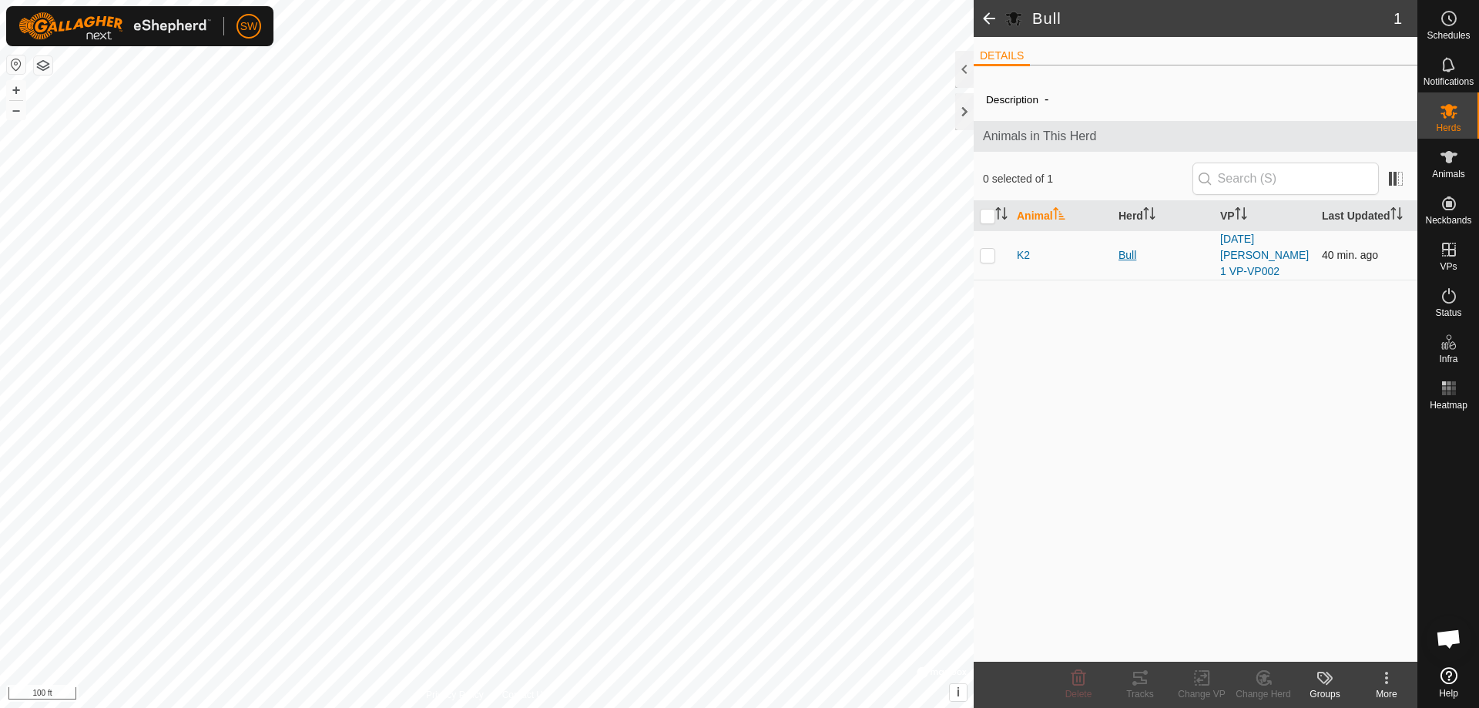
click at [1137, 252] on div "Bull" at bounding box center [1162, 255] width 89 height 16
click at [1126, 254] on div "Bull" at bounding box center [1162, 255] width 89 height 16
click at [1025, 256] on span "K2" at bounding box center [1023, 255] width 13 height 16
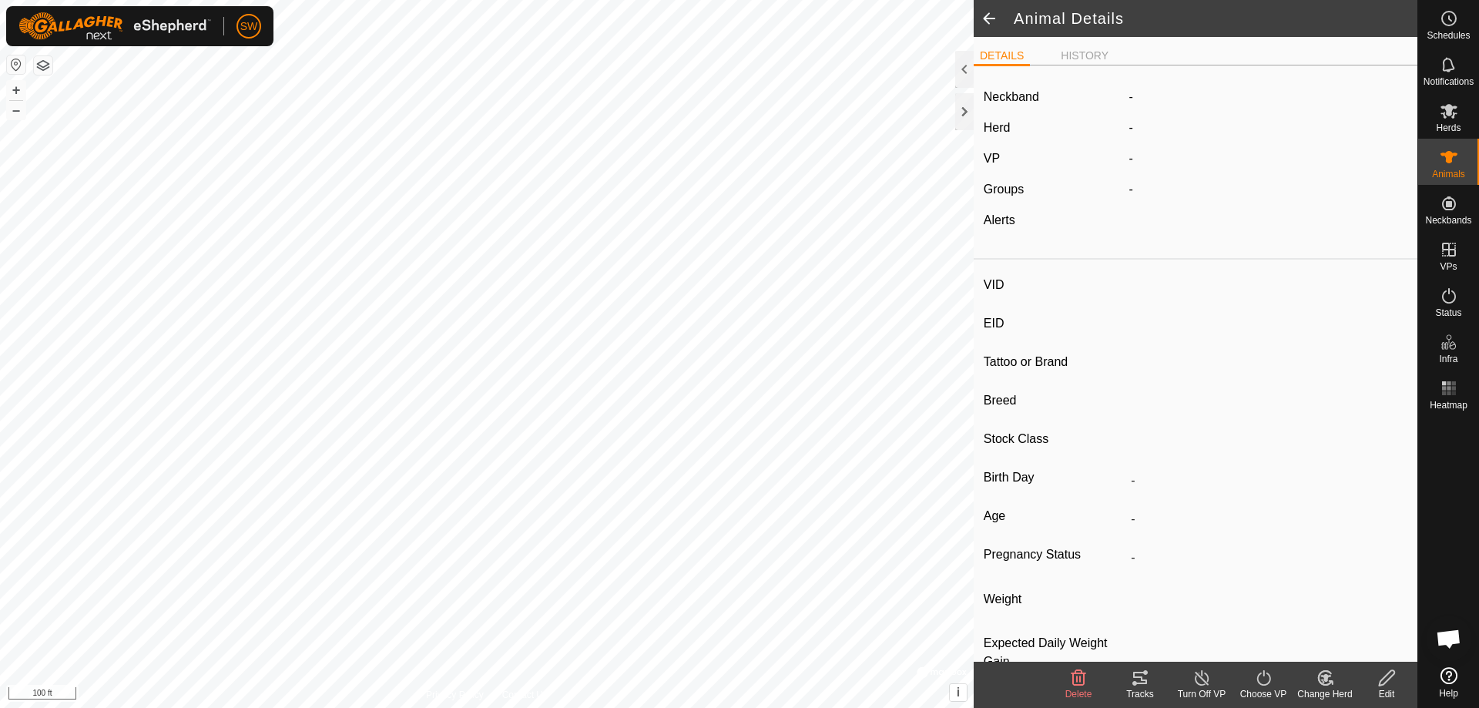
type input "K2"
type input "-"
type input "[PERSON_NAME]"
type input "SP"
type input "-"
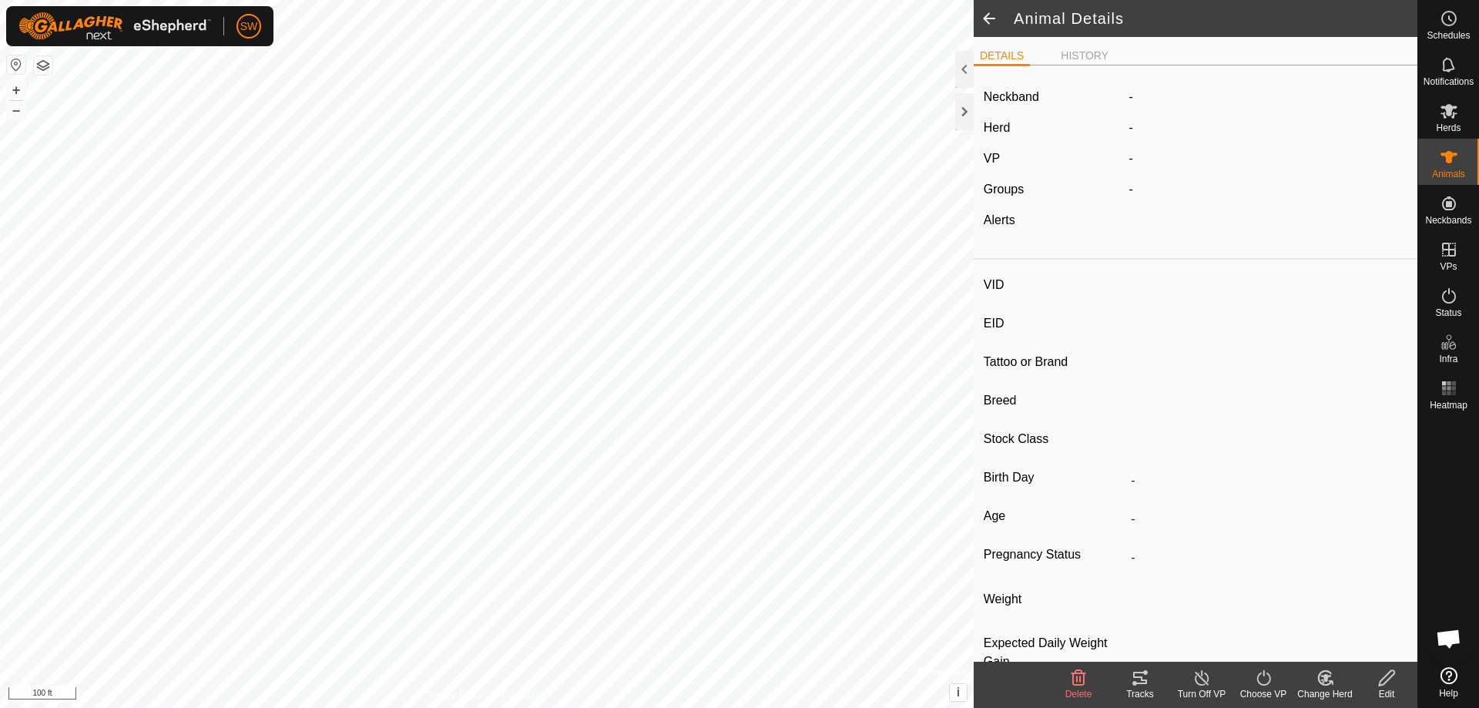
type input "0 kg"
type input "-"
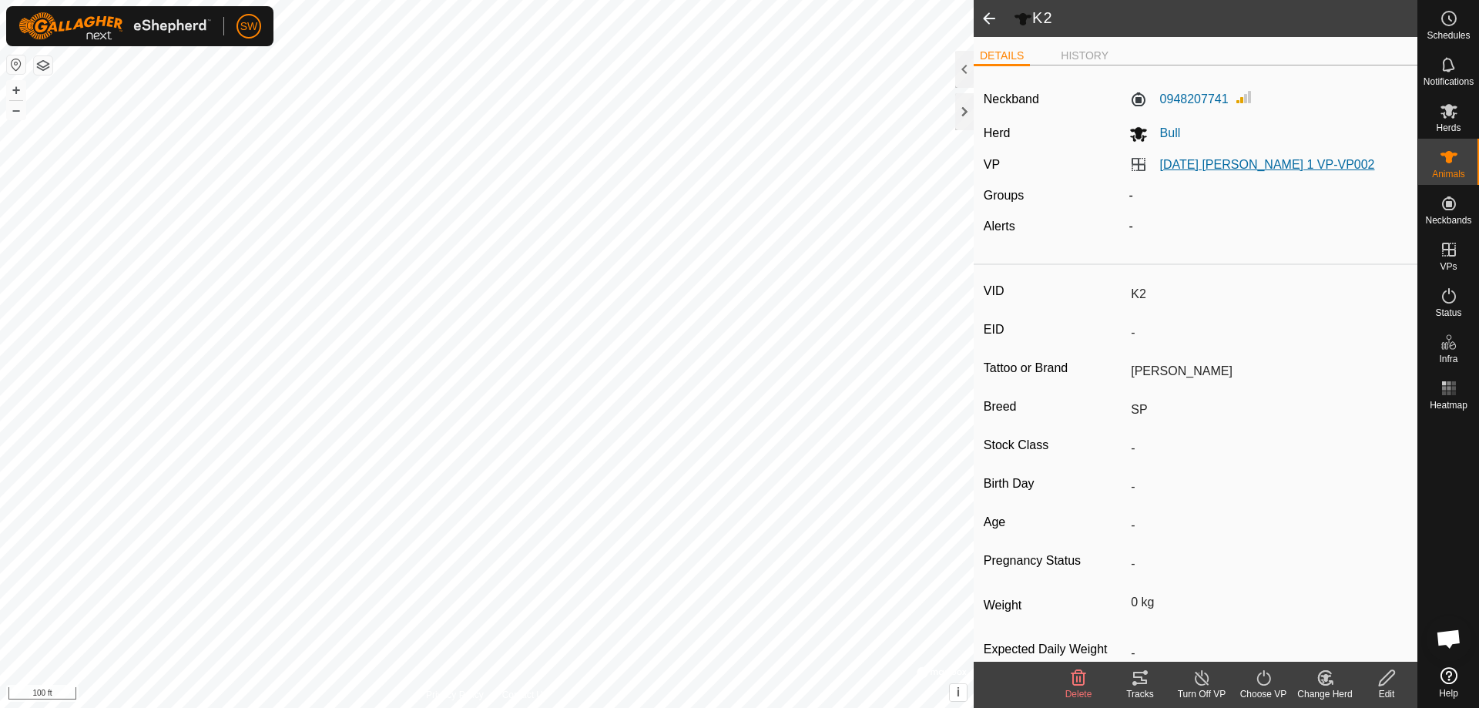
click at [1168, 163] on link "[DATE] [PERSON_NAME] 1 VP-VP002" at bounding box center [1267, 164] width 215 height 13
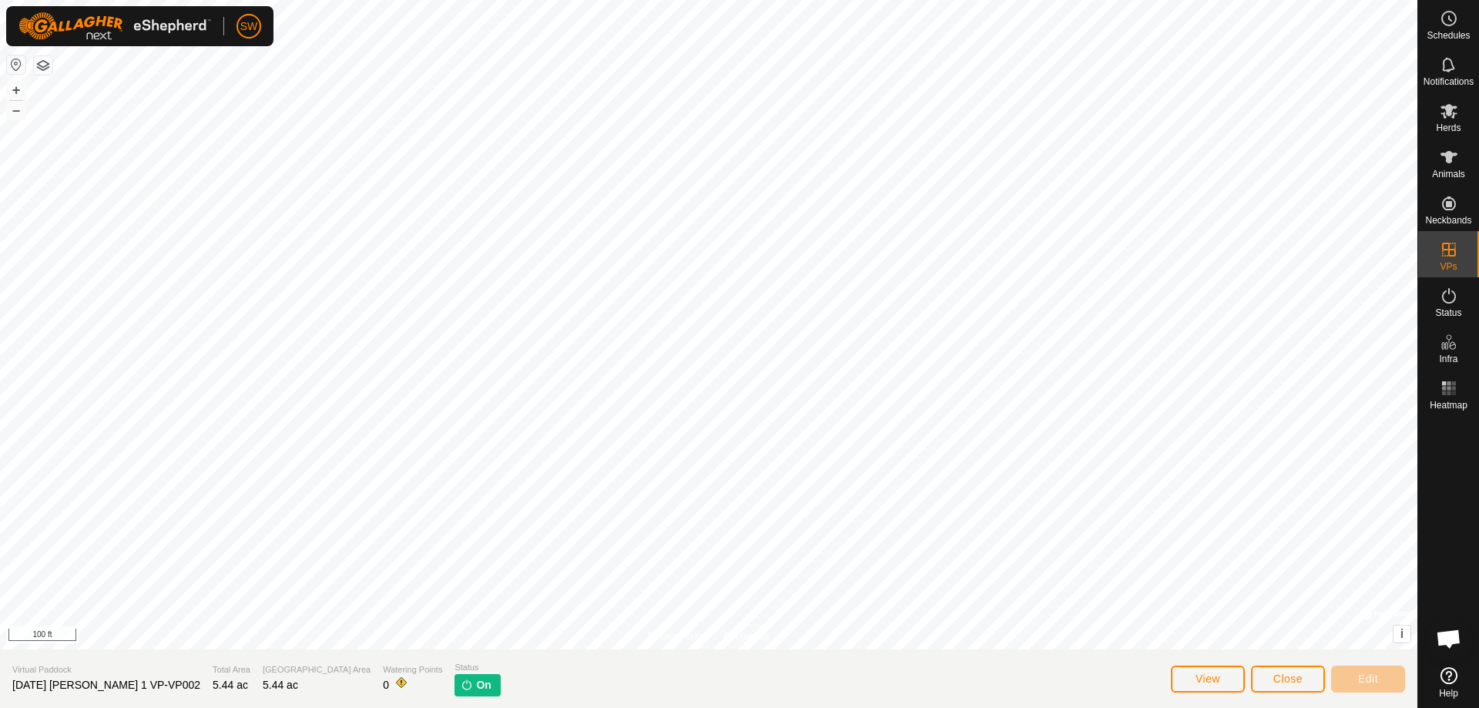
click at [461, 679] on img at bounding box center [467, 684] width 12 height 12
click at [1203, 676] on span "View" at bounding box center [1207, 678] width 25 height 12
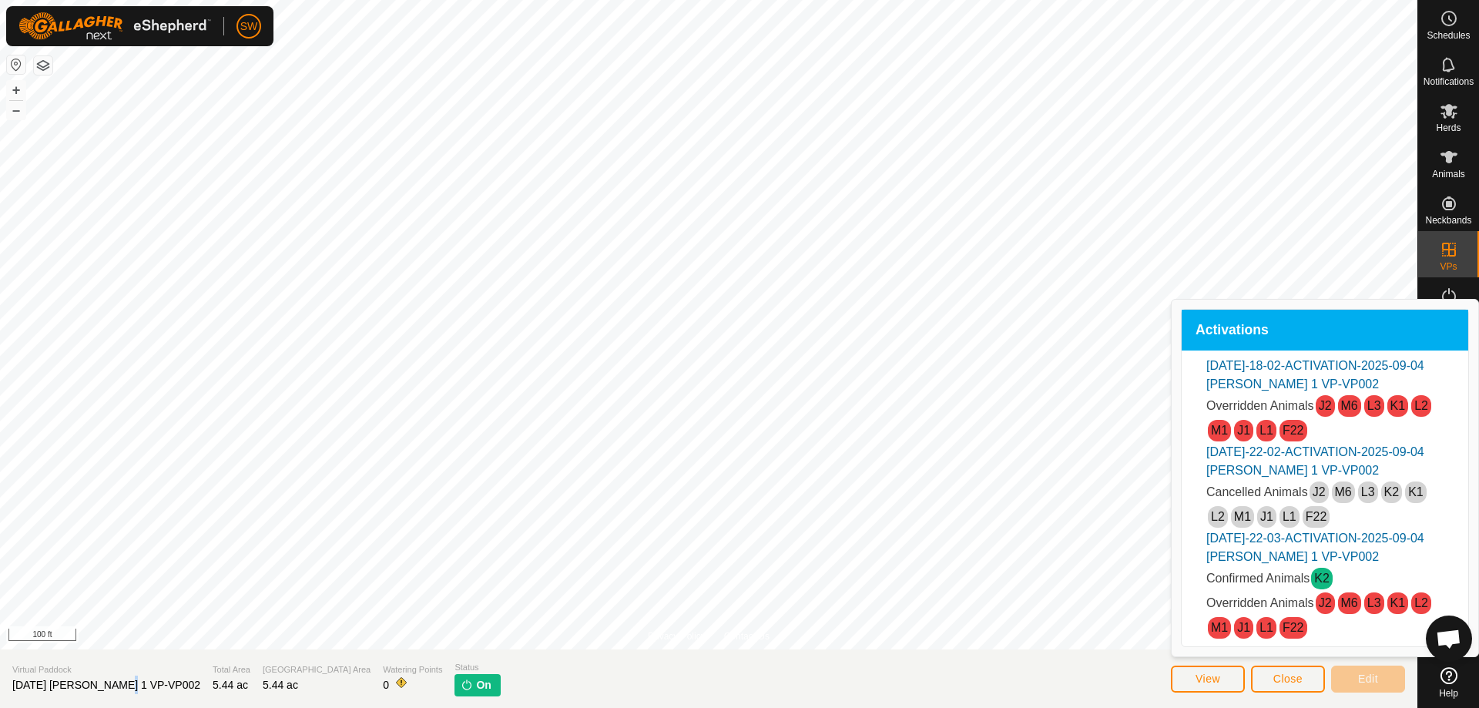
click at [111, 688] on span "[DATE] [PERSON_NAME] 1 VP-VP002" at bounding box center [106, 684] width 188 height 12
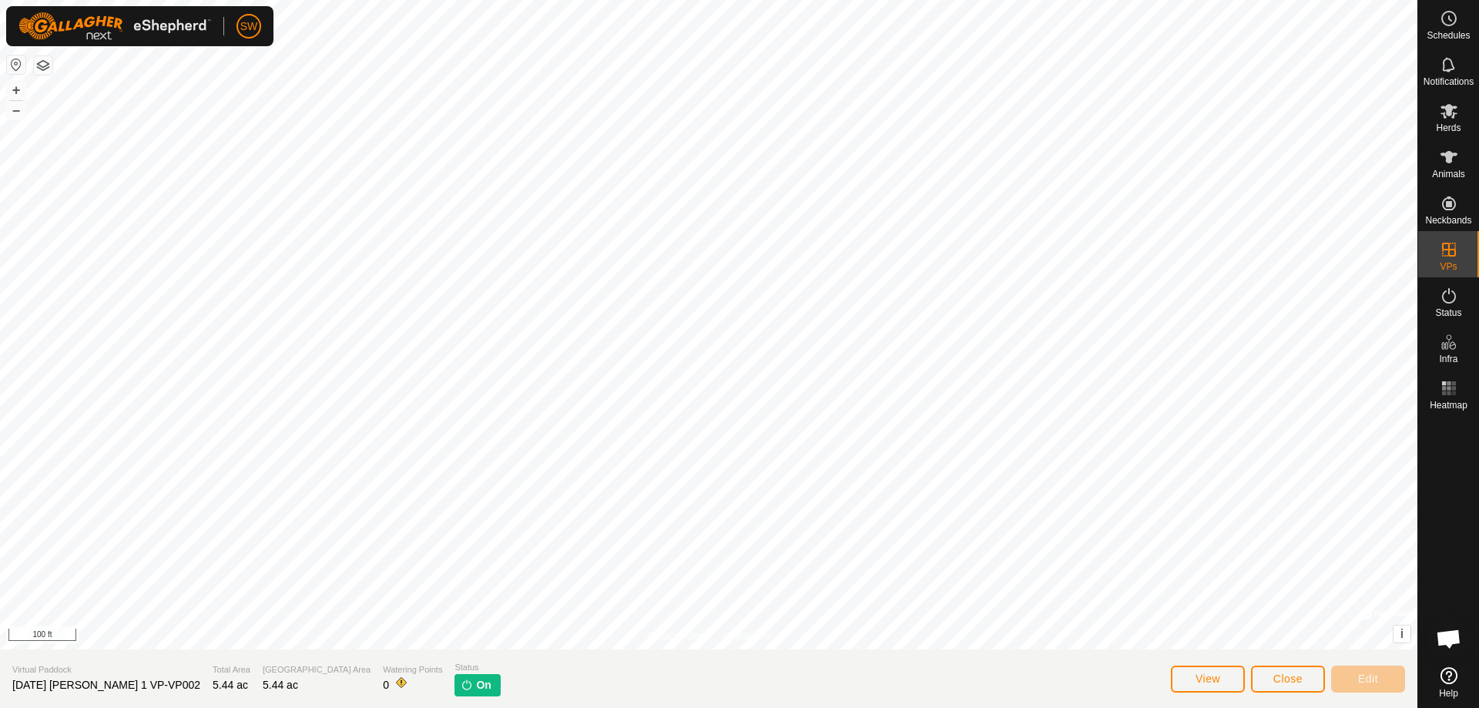
click at [267, 678] on div "Grazing Area 5.44 ac" at bounding box center [317, 679] width 108 height 32
click at [1303, 681] on button "Close" at bounding box center [1288, 678] width 74 height 27
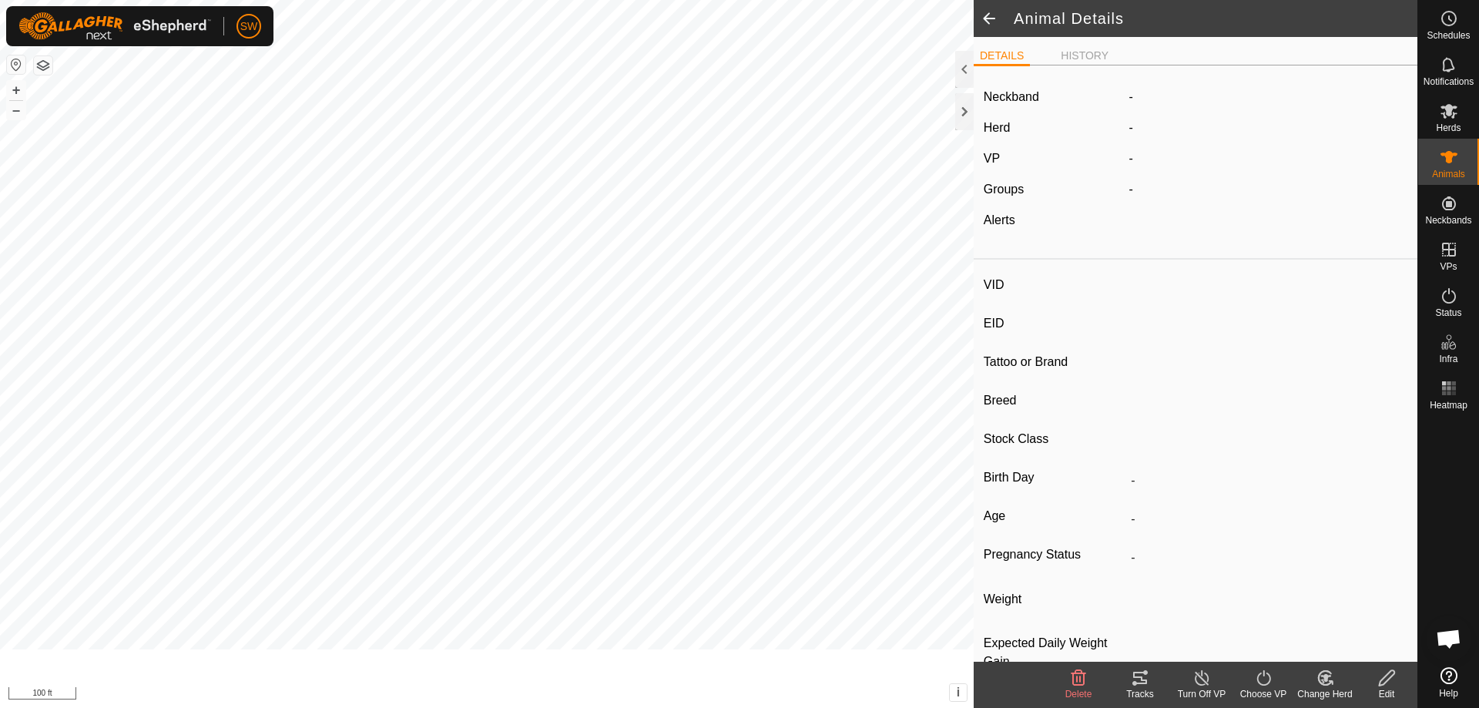
type input "K2"
type input "-"
type input "[PERSON_NAME]"
type input "SP"
type input "-"
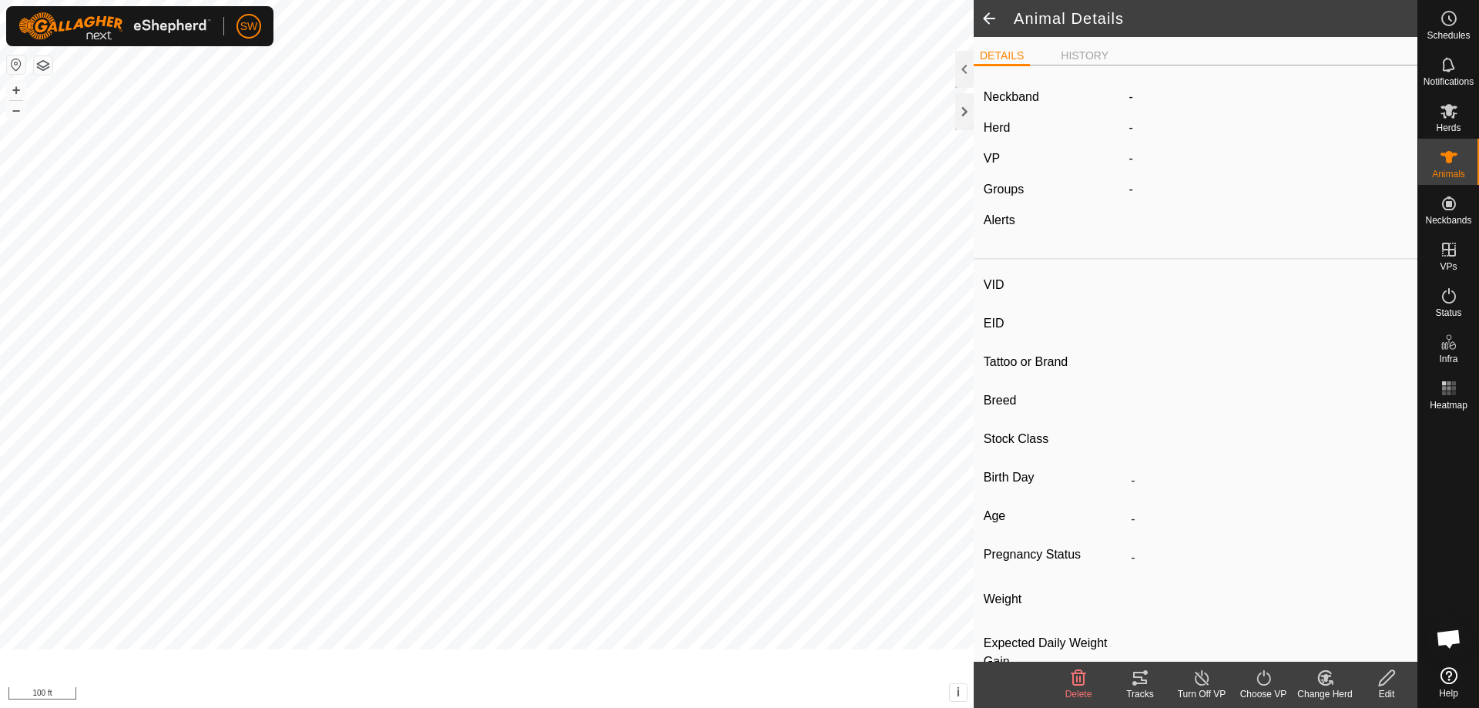
type input "0 kg"
type input "-"
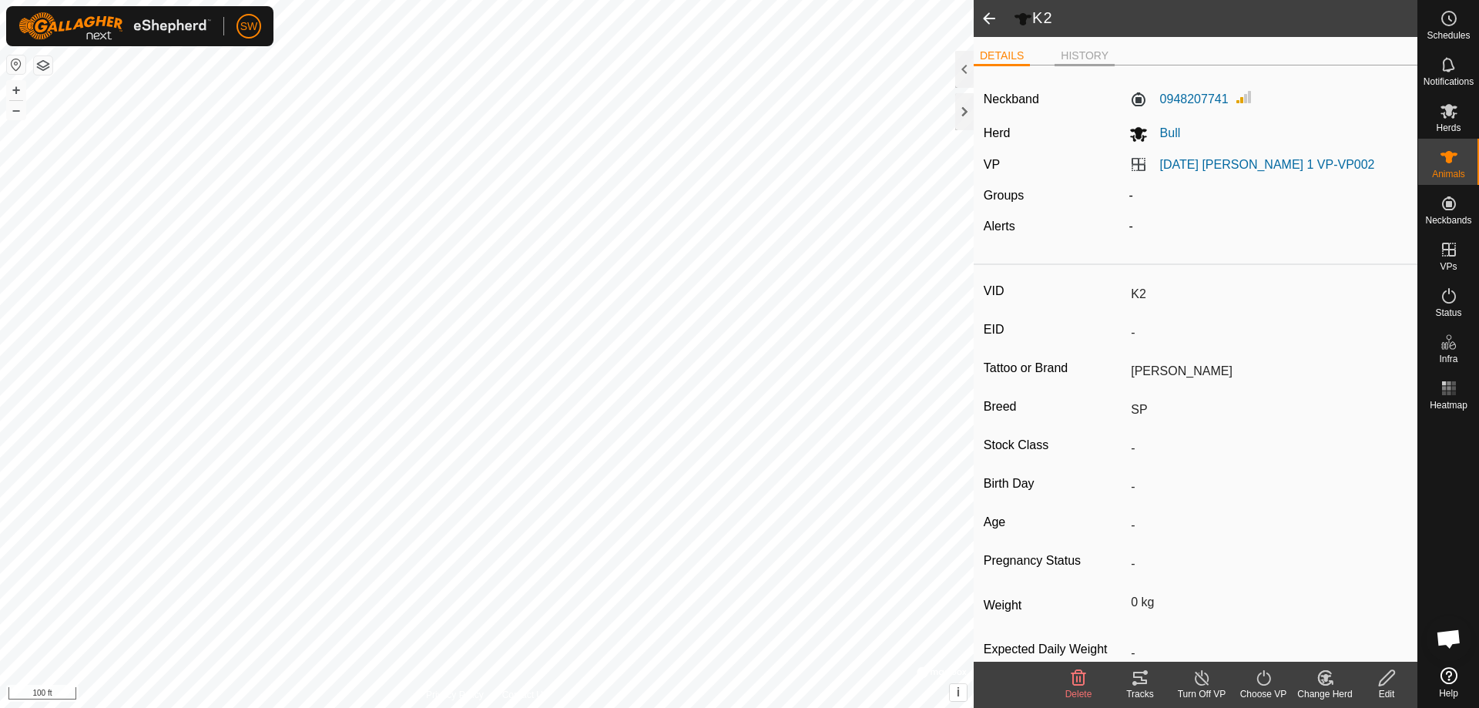
click at [1087, 53] on li "HISTORY" at bounding box center [1084, 57] width 60 height 18
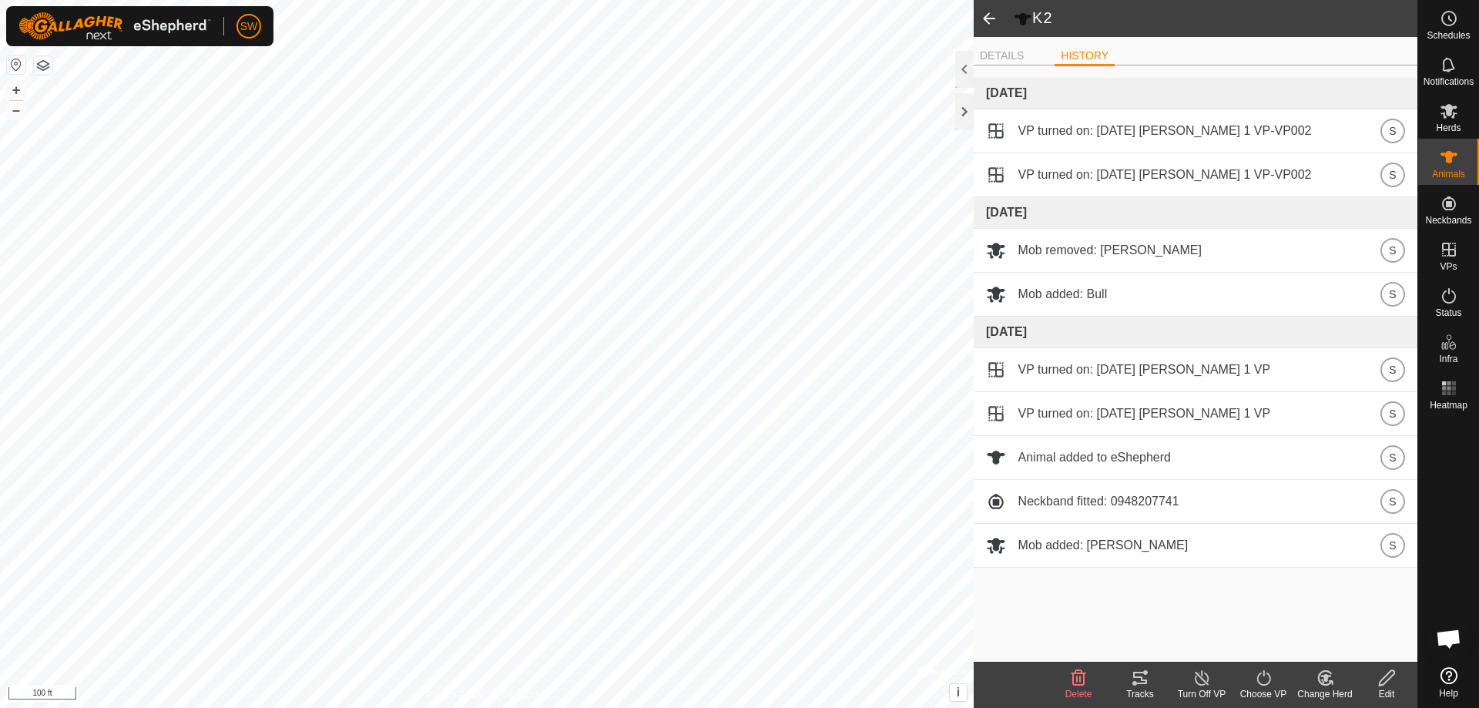
click at [987, 18] on span at bounding box center [988, 18] width 31 height 37
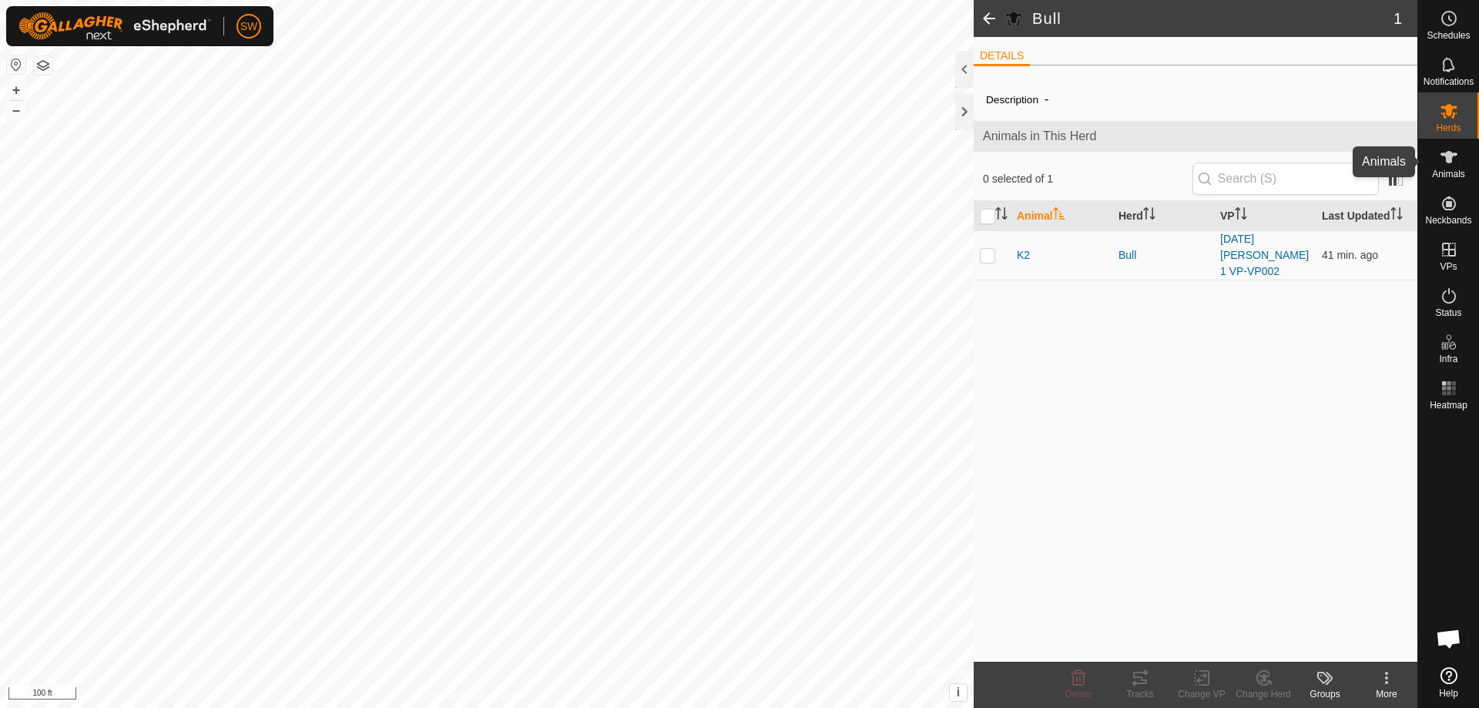
click at [1452, 159] on icon at bounding box center [1448, 157] width 18 height 18
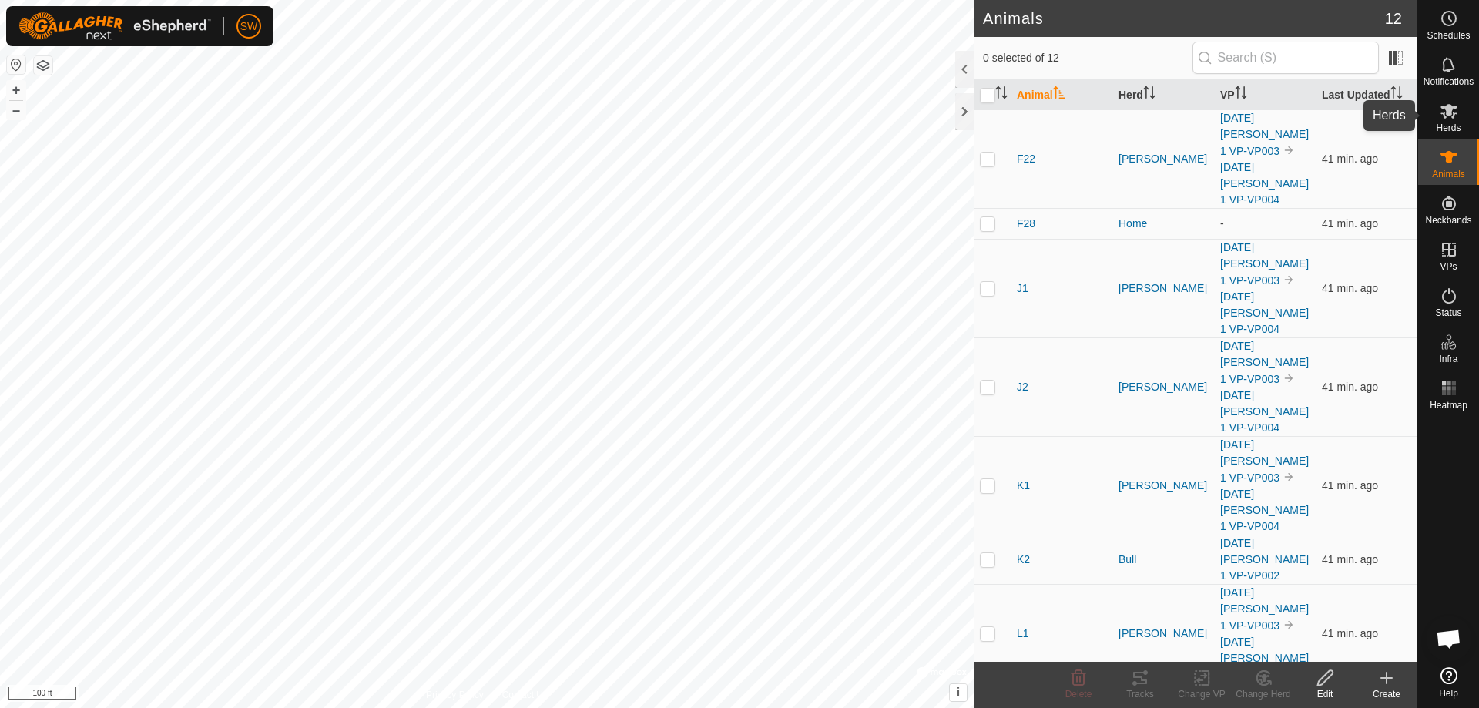
click at [1451, 112] on icon at bounding box center [1448, 111] width 17 height 15
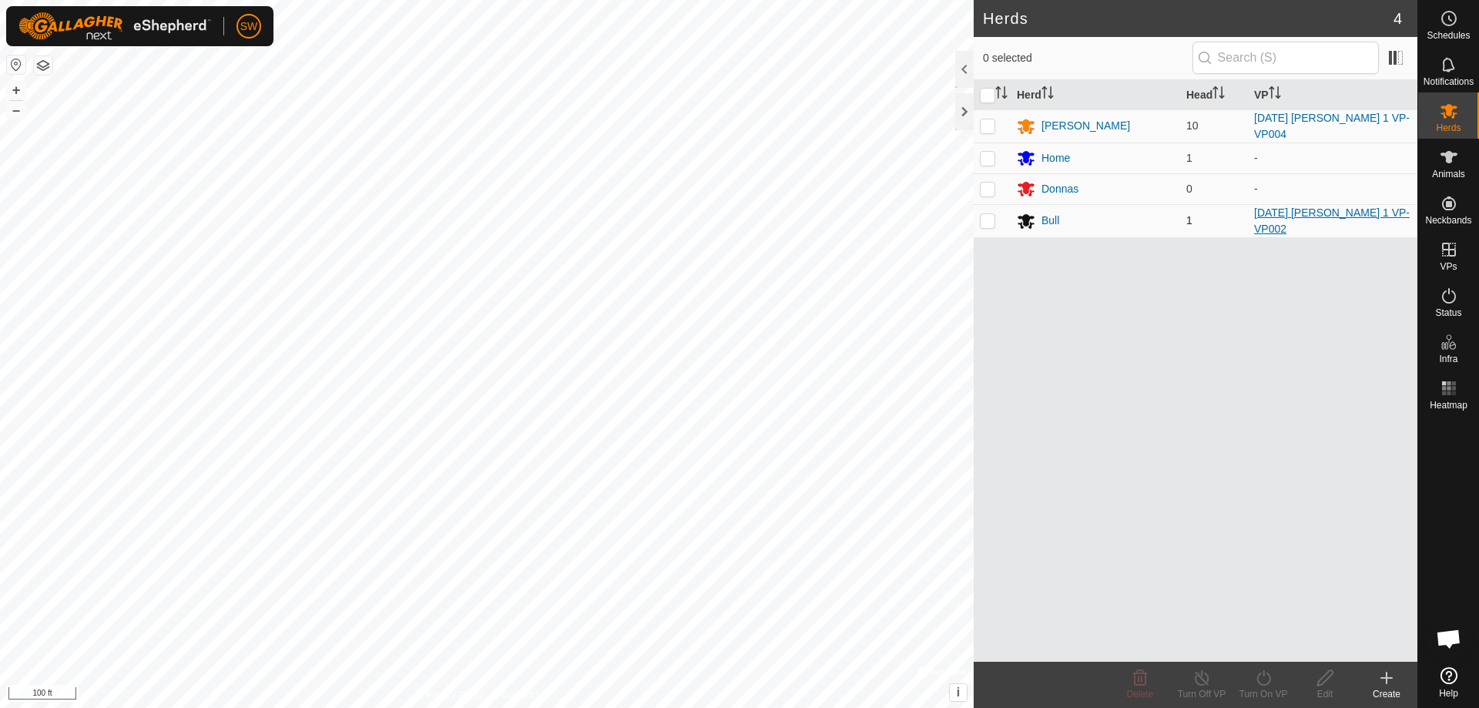
click at [1330, 216] on link "[DATE] [PERSON_NAME] 1 VP-VP002" at bounding box center [1332, 220] width 156 height 28
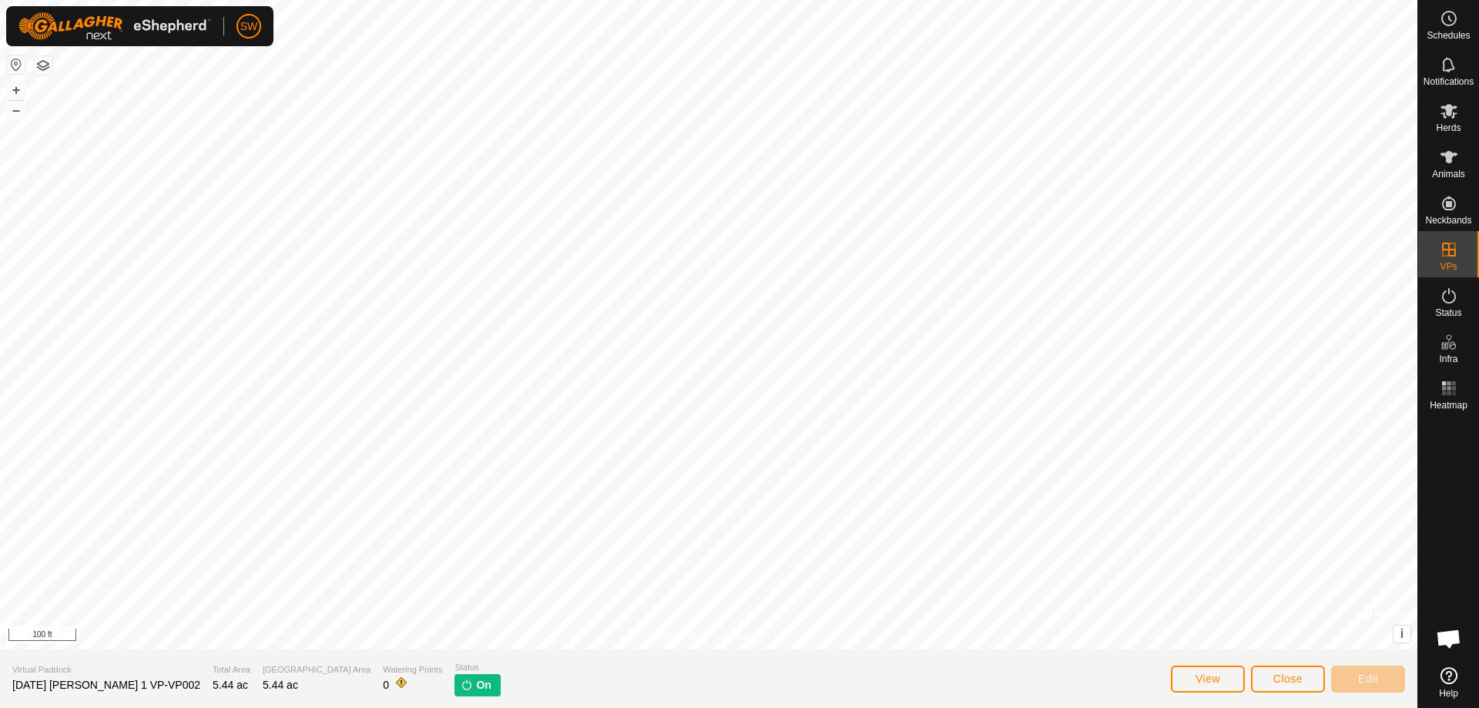
click at [461, 686] on img at bounding box center [467, 684] width 12 height 12
click at [1197, 681] on span "View" at bounding box center [1207, 678] width 25 height 12
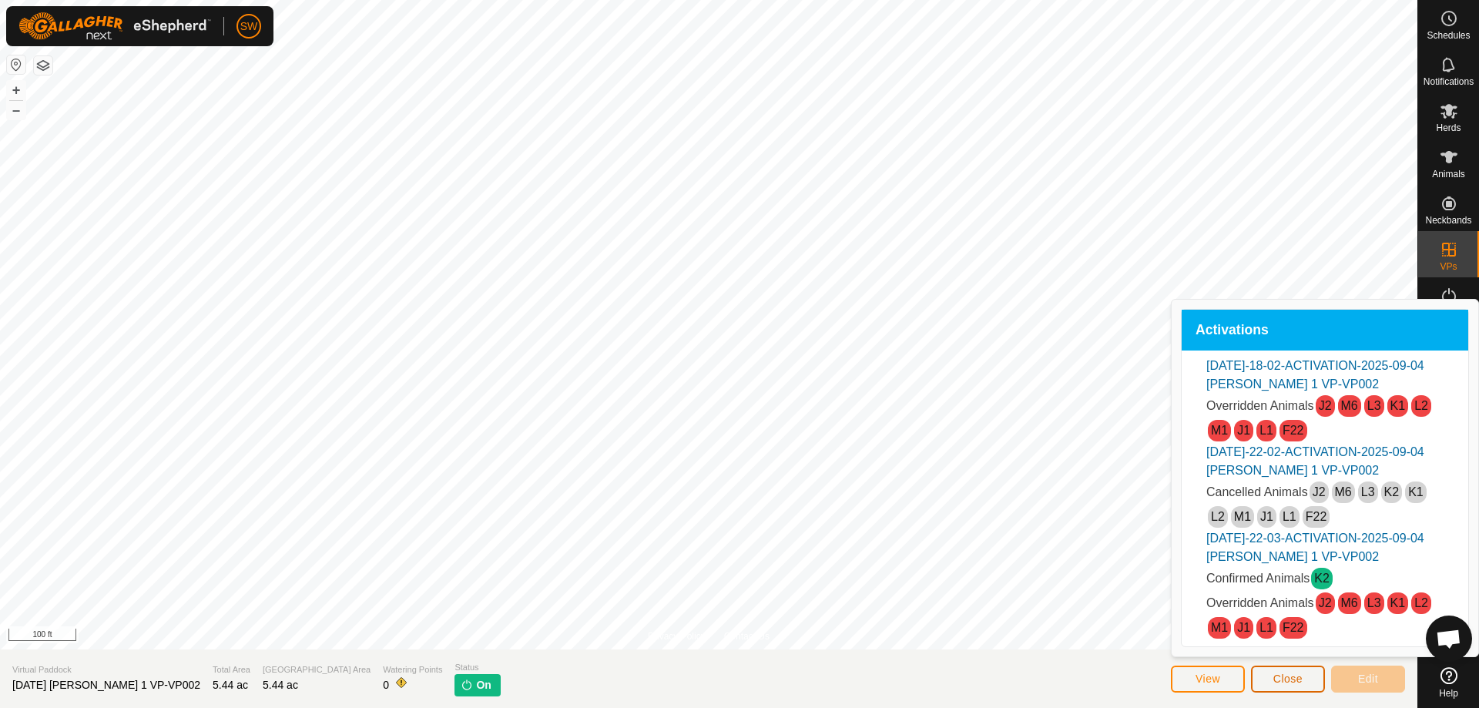
click at [1292, 679] on span "Close" at bounding box center [1287, 678] width 29 height 12
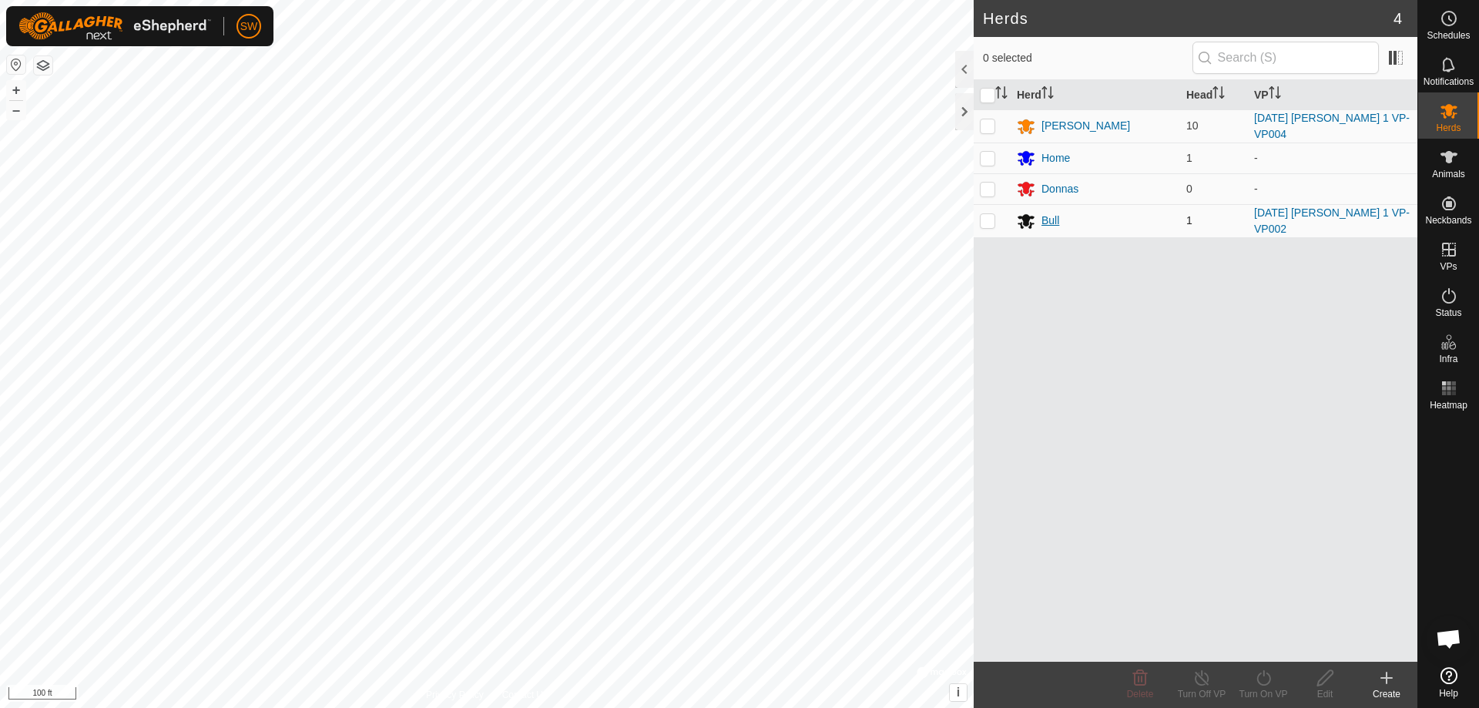
click at [1053, 213] on div "Bull" at bounding box center [1050, 221] width 18 height 16
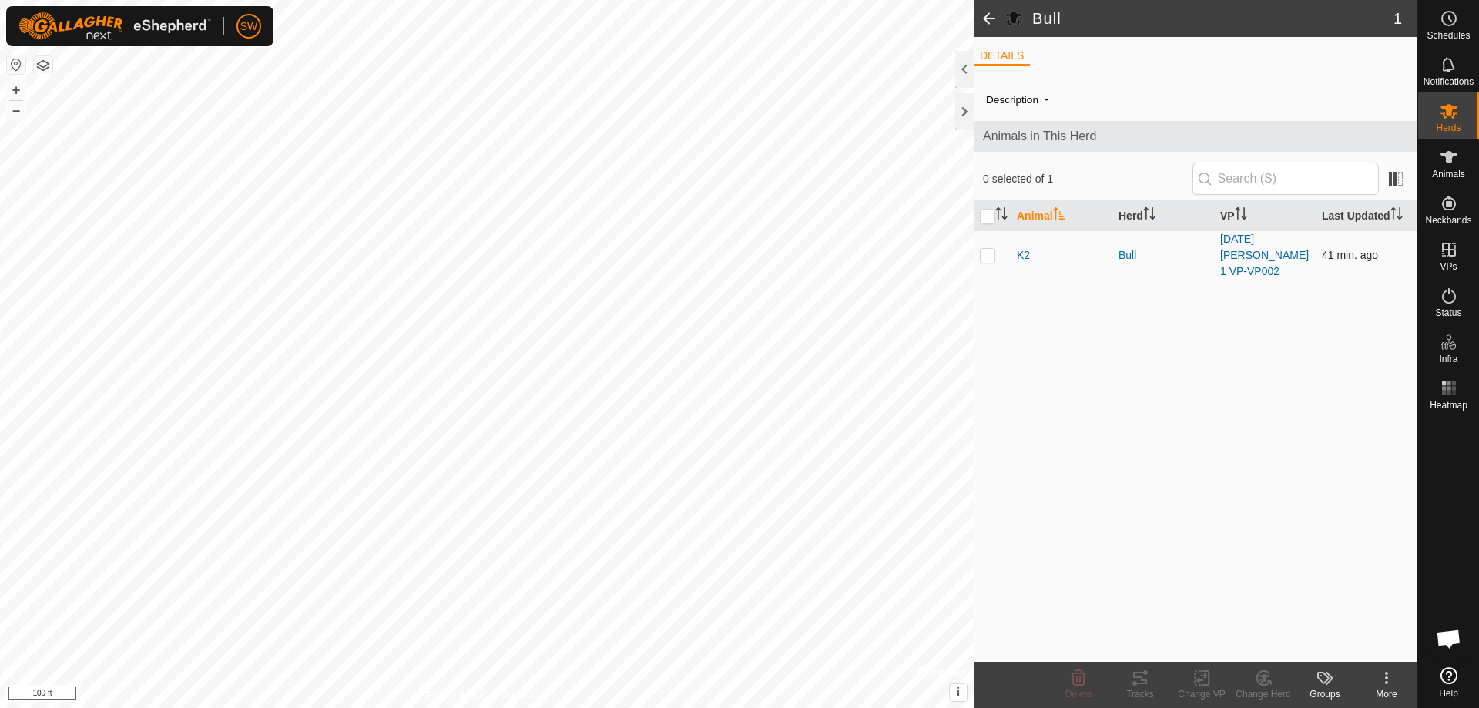
click at [990, 260] on p-checkbox at bounding box center [987, 255] width 15 height 12
checkbox input "true"
click at [1201, 680] on icon at bounding box center [1201, 678] width 11 height 10
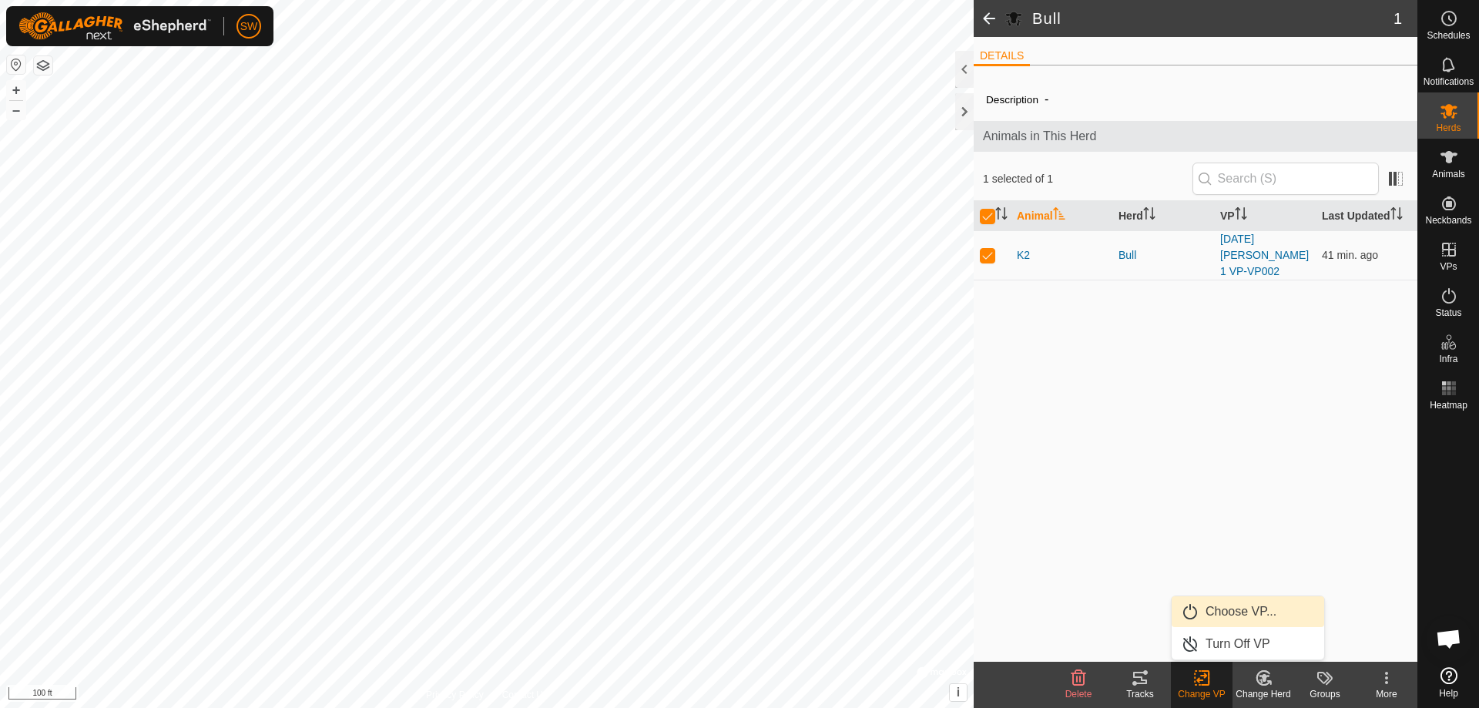
click at [1210, 608] on link "Choose VP..." at bounding box center [1247, 611] width 152 height 31
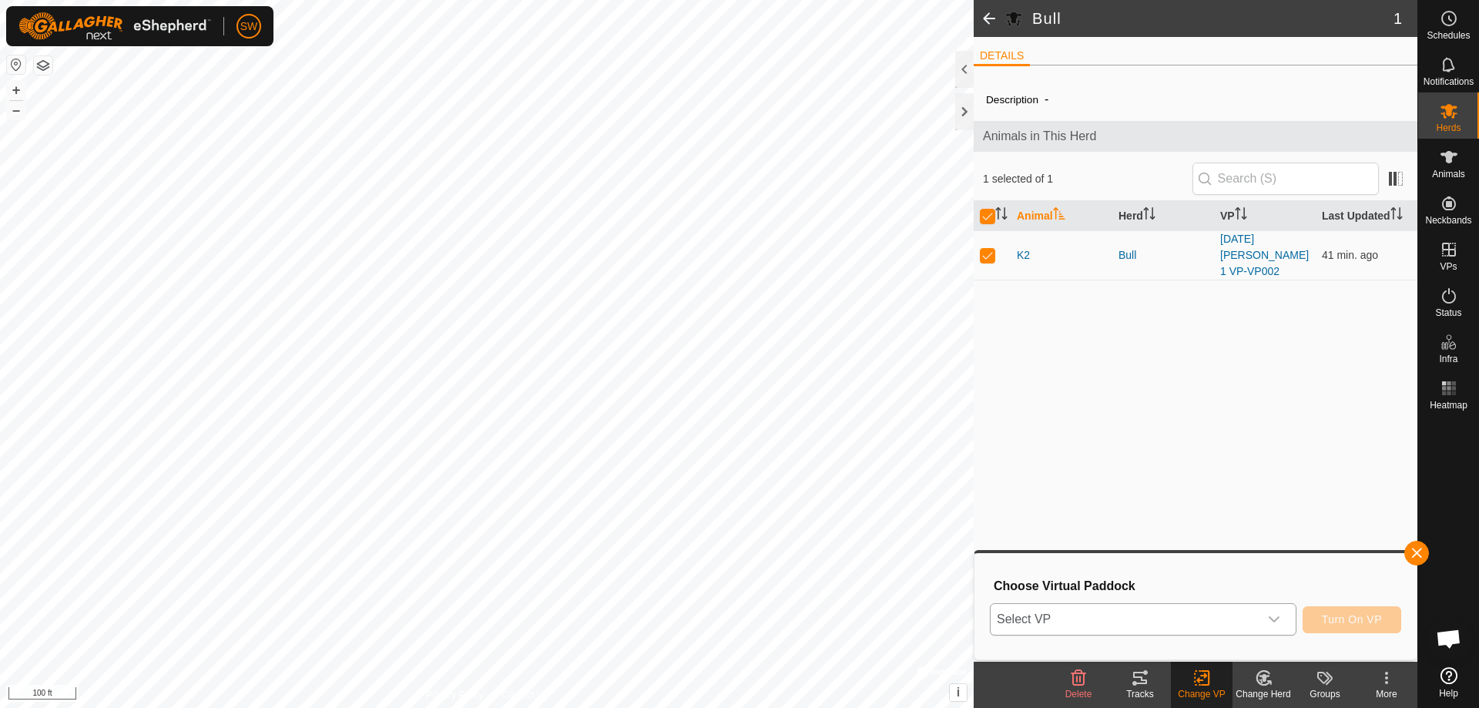
click at [1277, 617] on icon "dropdown trigger" at bounding box center [1274, 619] width 12 height 12
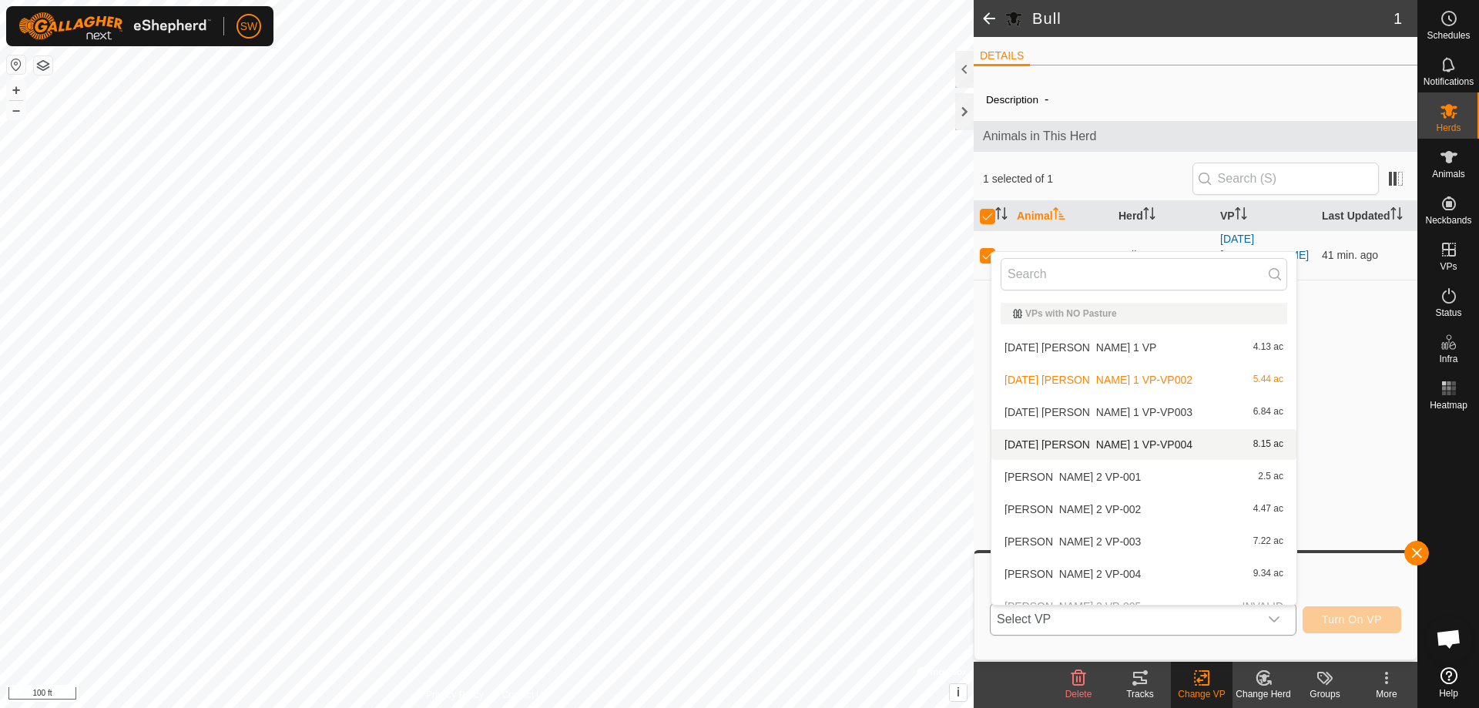
click at [1087, 443] on li "[DATE] [PERSON_NAME] 1 VP-VP004 8.15 ac" at bounding box center [1143, 444] width 305 height 31
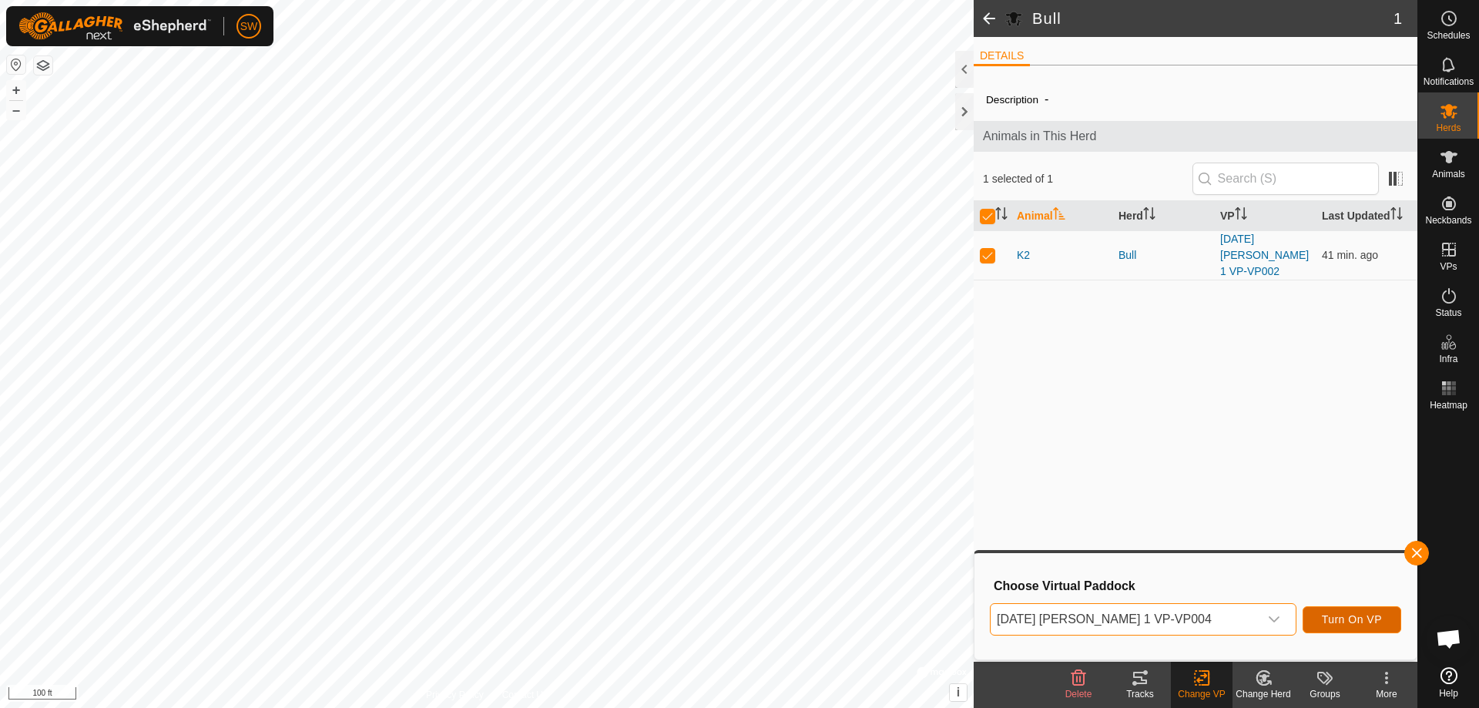
click at [1352, 618] on span "Turn On VP" at bounding box center [1352, 619] width 60 height 12
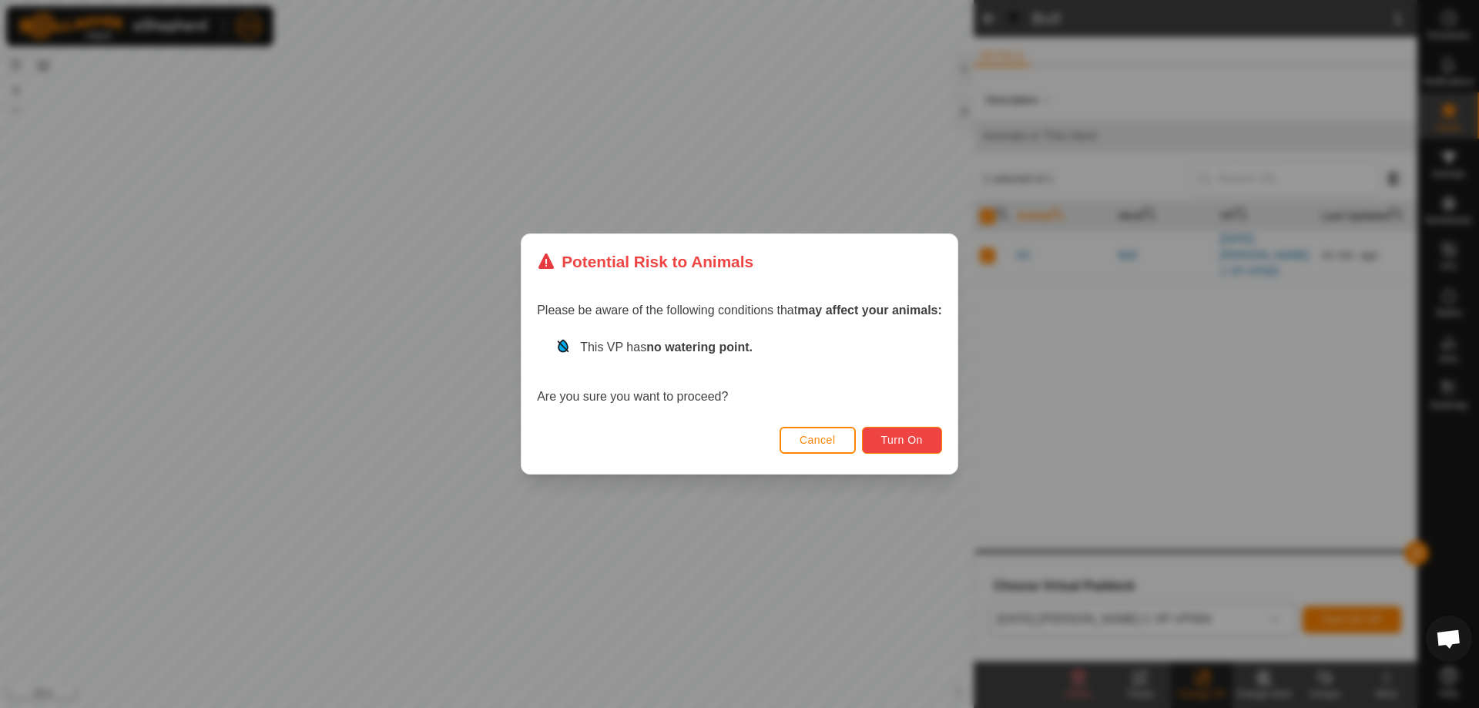
click at [920, 441] on span "Turn On" at bounding box center [902, 440] width 42 height 12
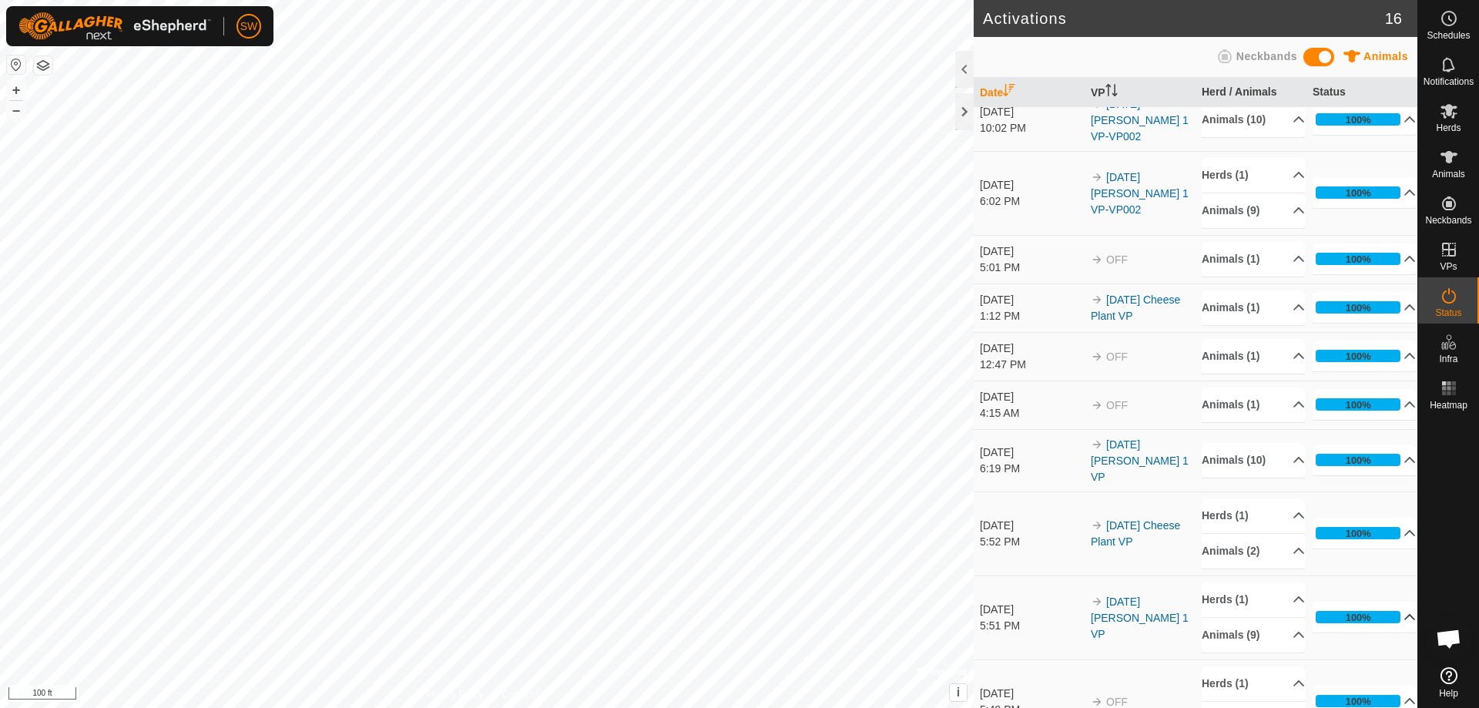
scroll to position [495, 0]
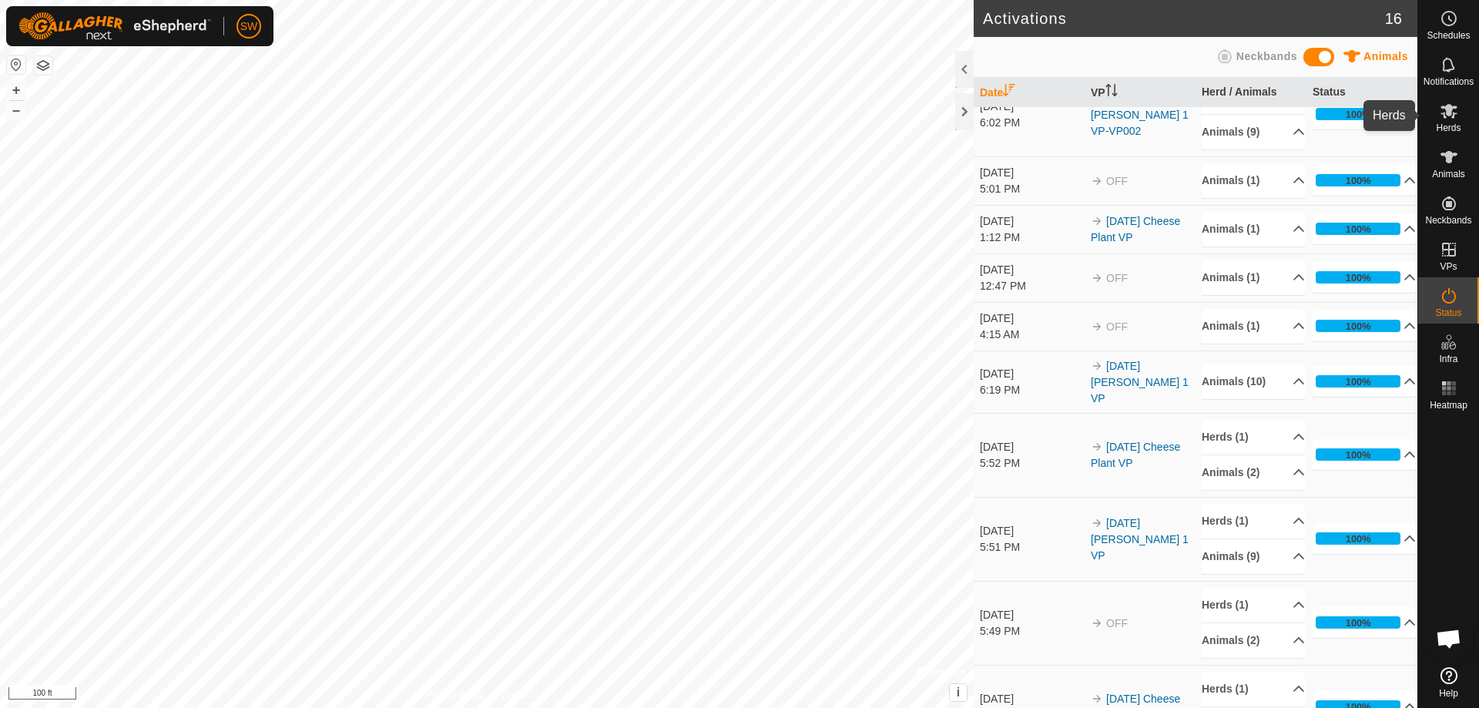
click at [1474, 116] on div "Herds" at bounding box center [1448, 115] width 61 height 46
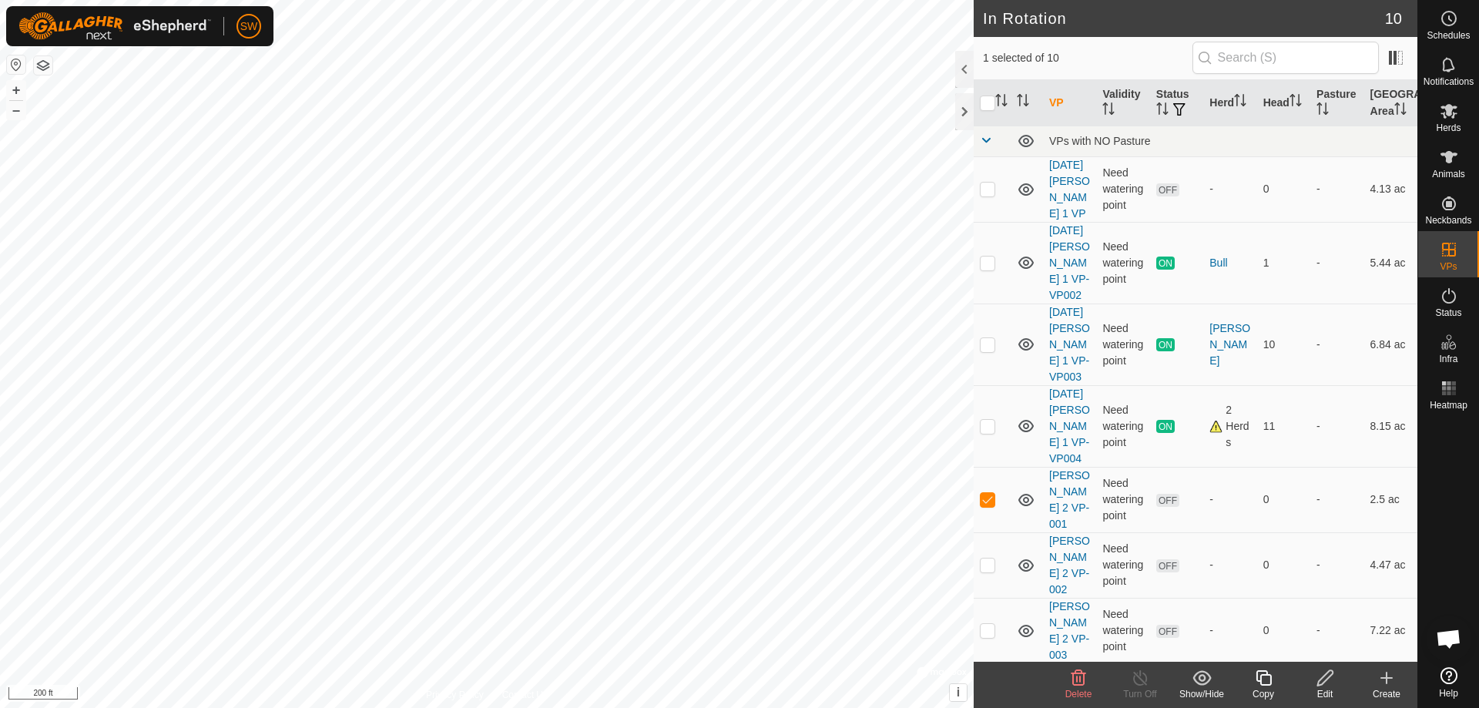
checkbox input "false"
click at [991, 558] on p-checkbox at bounding box center [987, 564] width 15 height 12
checkbox input "false"
click at [965, 121] on div at bounding box center [964, 111] width 18 height 37
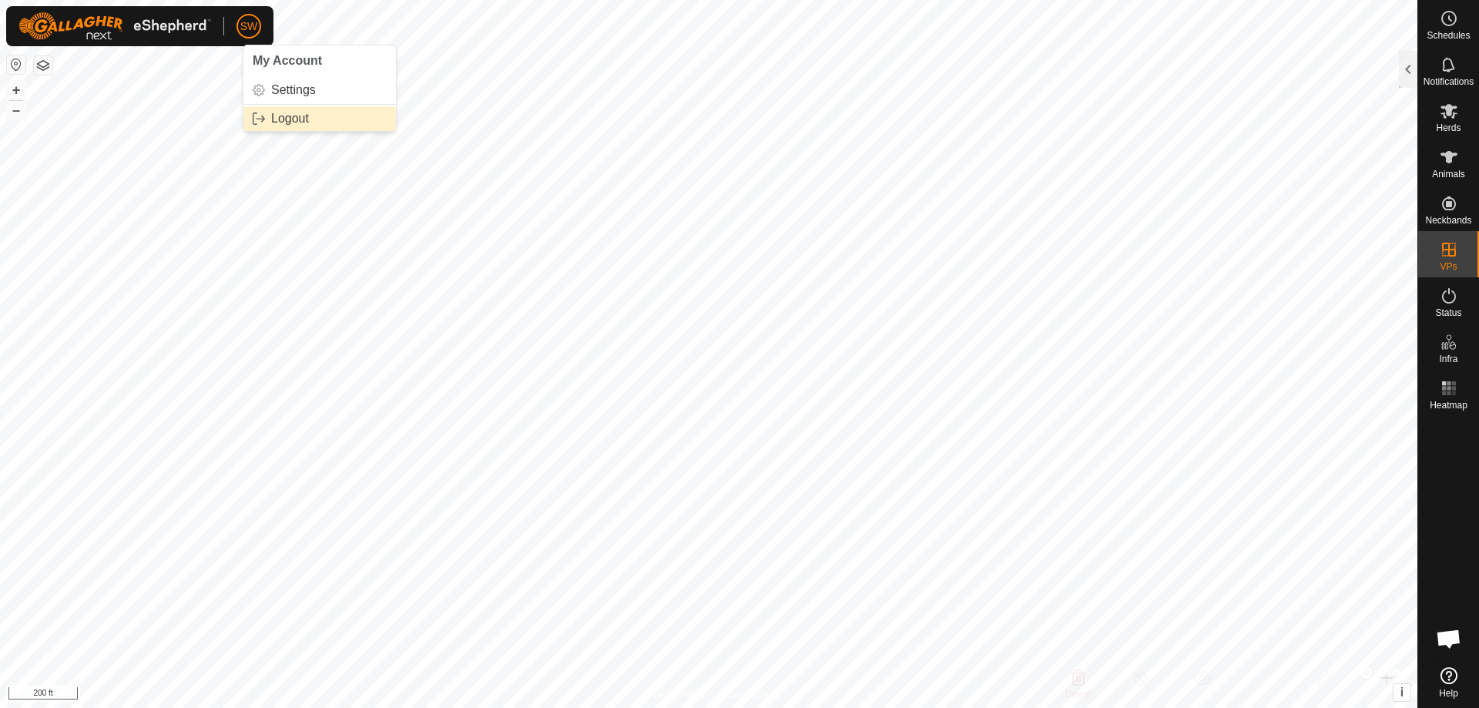
click at [278, 115] on link "Logout" at bounding box center [319, 118] width 152 height 25
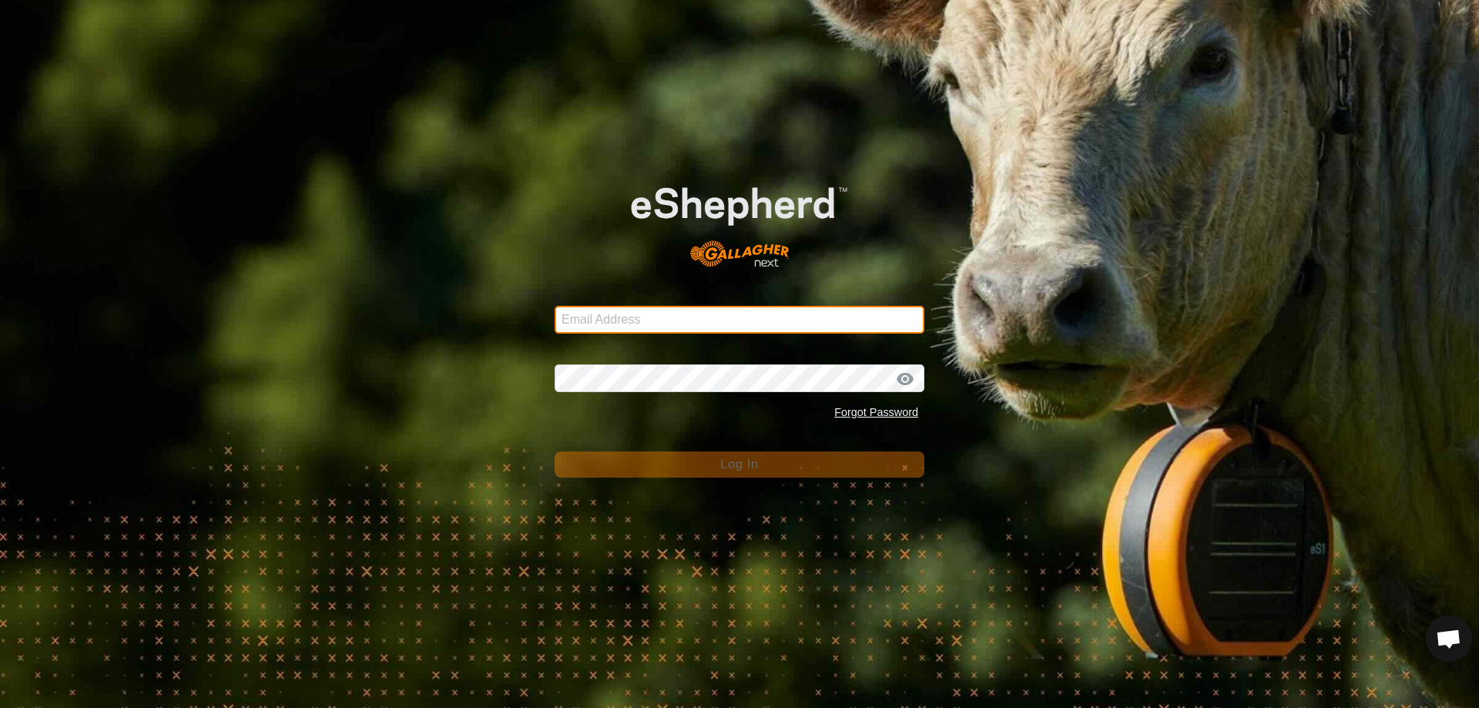
type input "[EMAIL_ADDRESS][DOMAIN_NAME]"
